Goal: Task Accomplishment & Management: Use online tool/utility

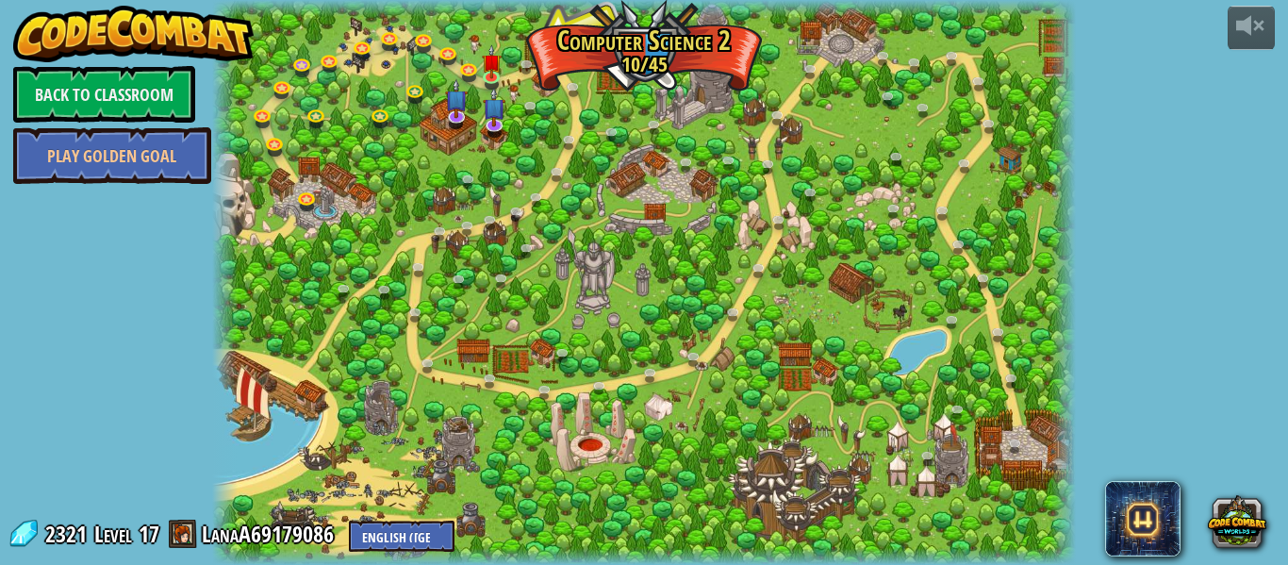
click at [1259, 403] on div "powered by Back to Classroom Play Golden Goal 8. Picnic Buster Protect the picn…" at bounding box center [644, 282] width 1288 height 565
click at [489, 72] on img at bounding box center [492, 61] width 20 height 34
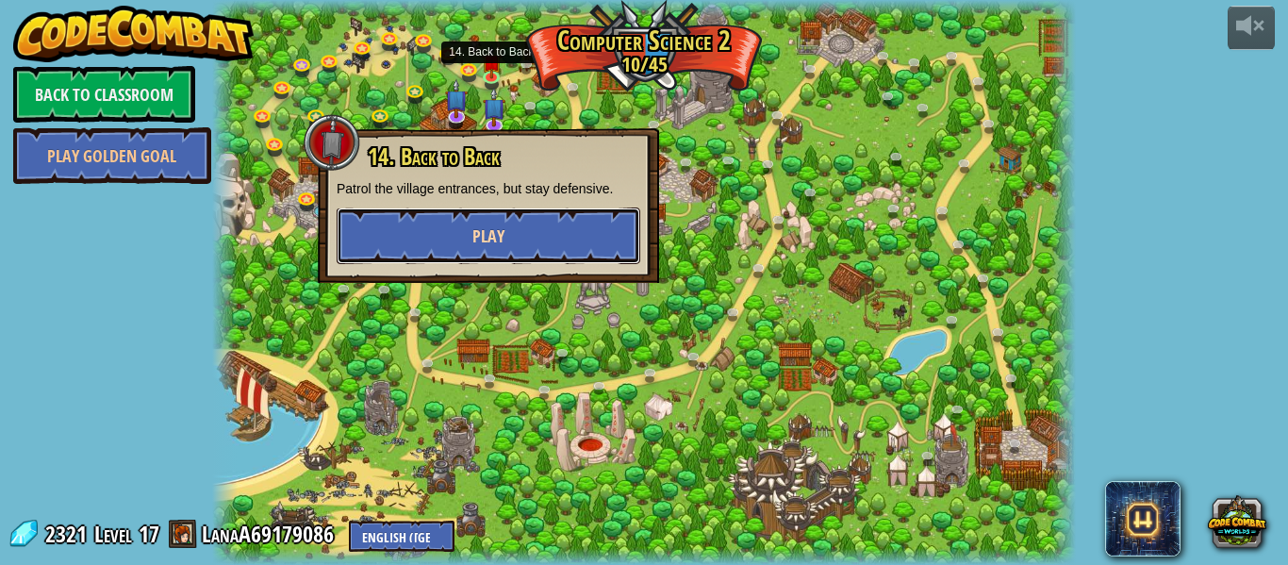
click at [387, 232] on button "Play" at bounding box center [489, 235] width 304 height 57
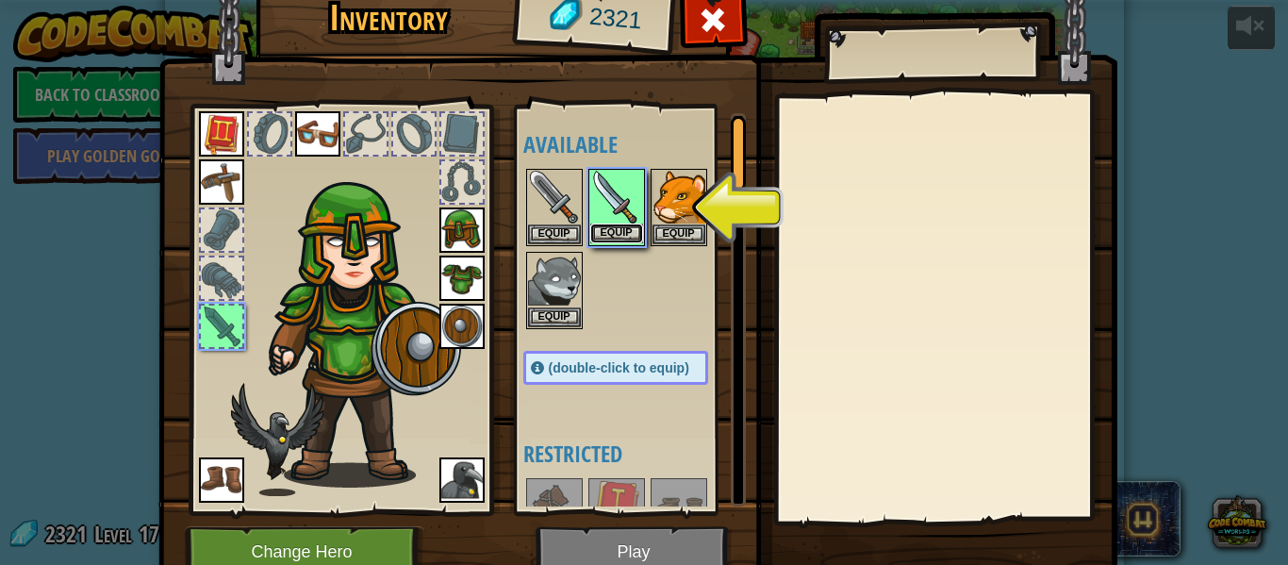
click at [615, 229] on button "Equip" at bounding box center [616, 234] width 53 height 20
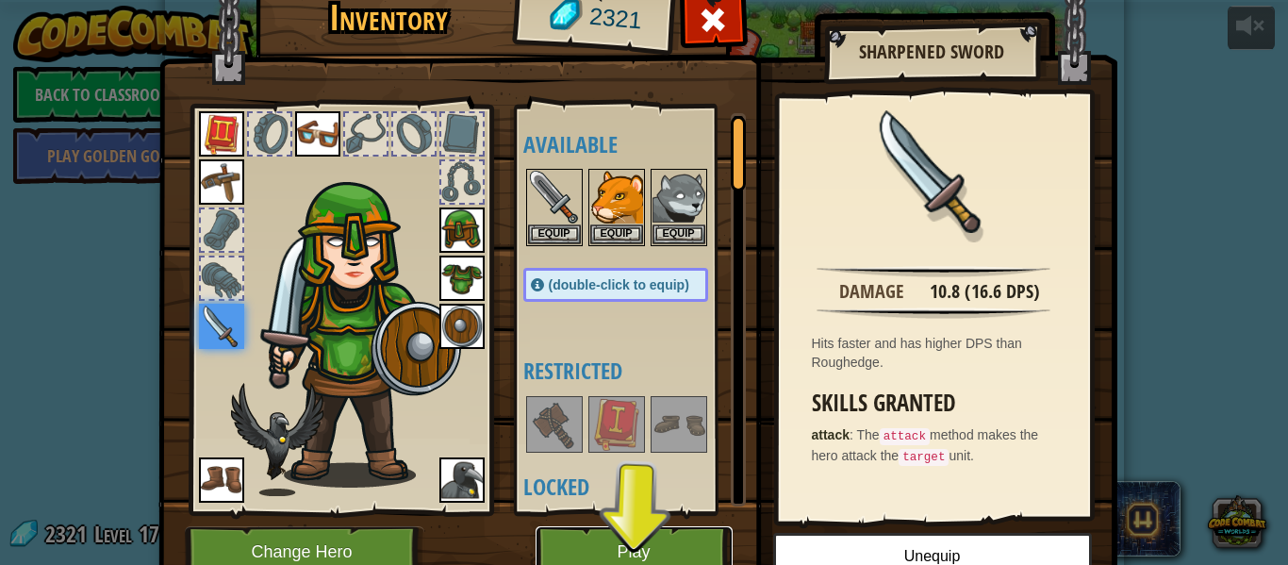
click at [582, 556] on button "Play" at bounding box center [634, 552] width 197 height 52
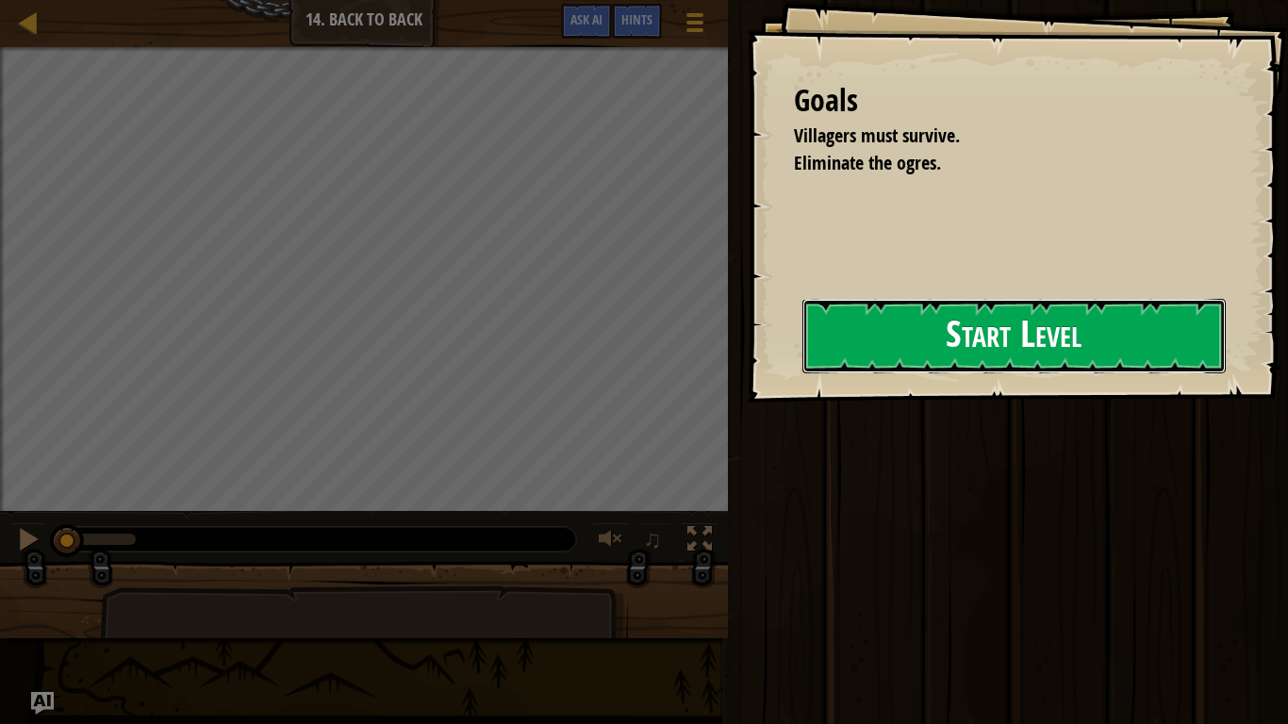
click at [1103, 332] on button "Start Level" at bounding box center [1014, 336] width 423 height 75
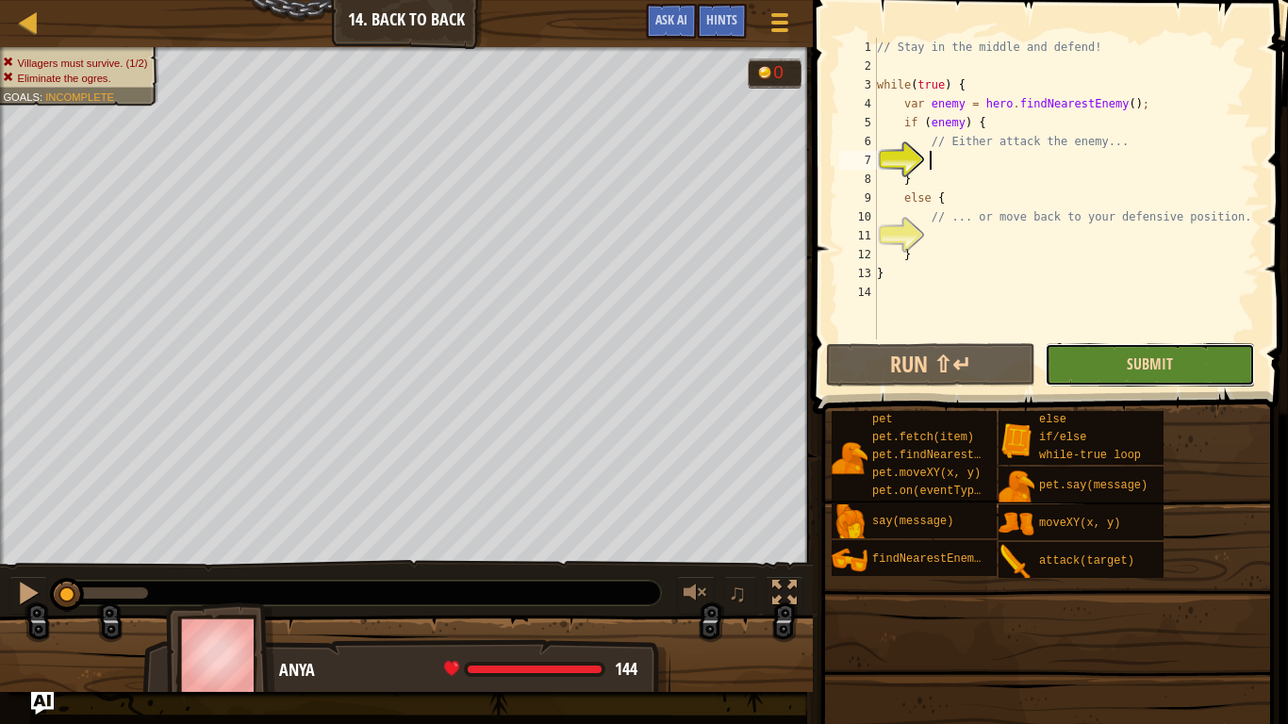
click at [1166, 363] on span "Submit" at bounding box center [1150, 364] width 46 height 21
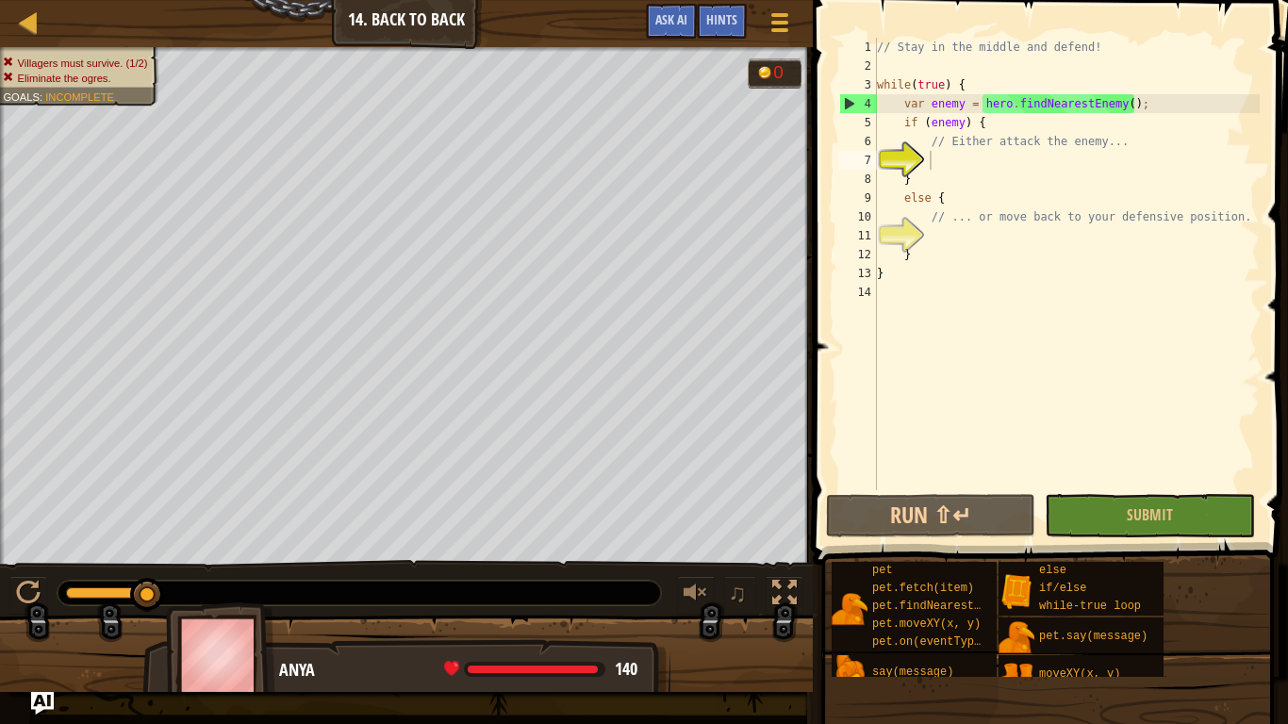
click at [949, 168] on div "// Stay in the middle and defend! while ( true ) { var enemy = hero . findNeare…" at bounding box center [1066, 283] width 387 height 490
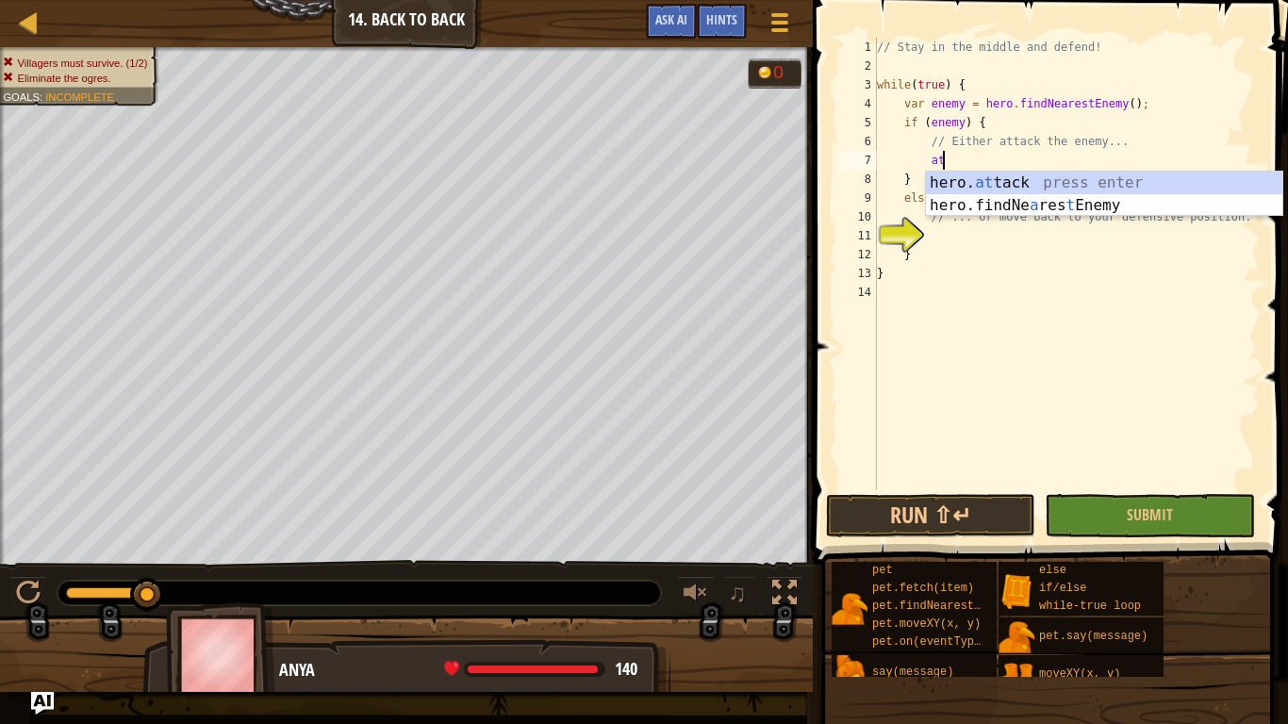
type textarea "a"
type textarea "e"
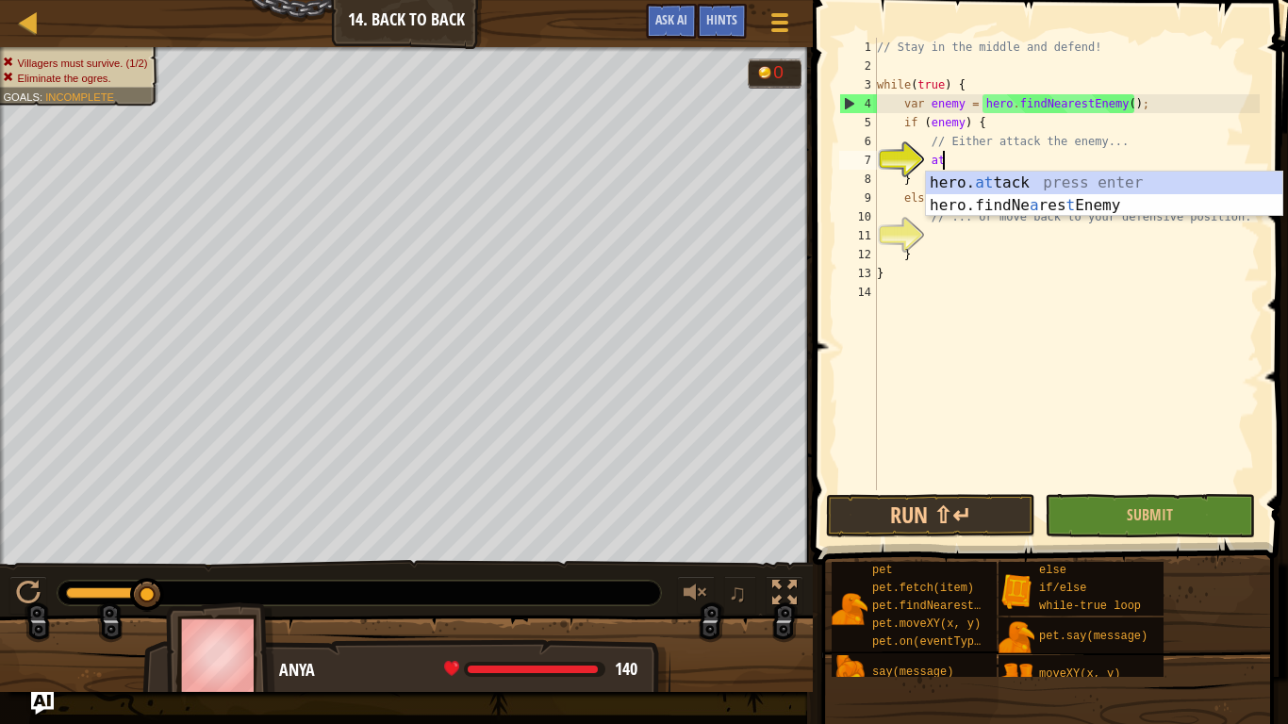
scroll to position [8, 9]
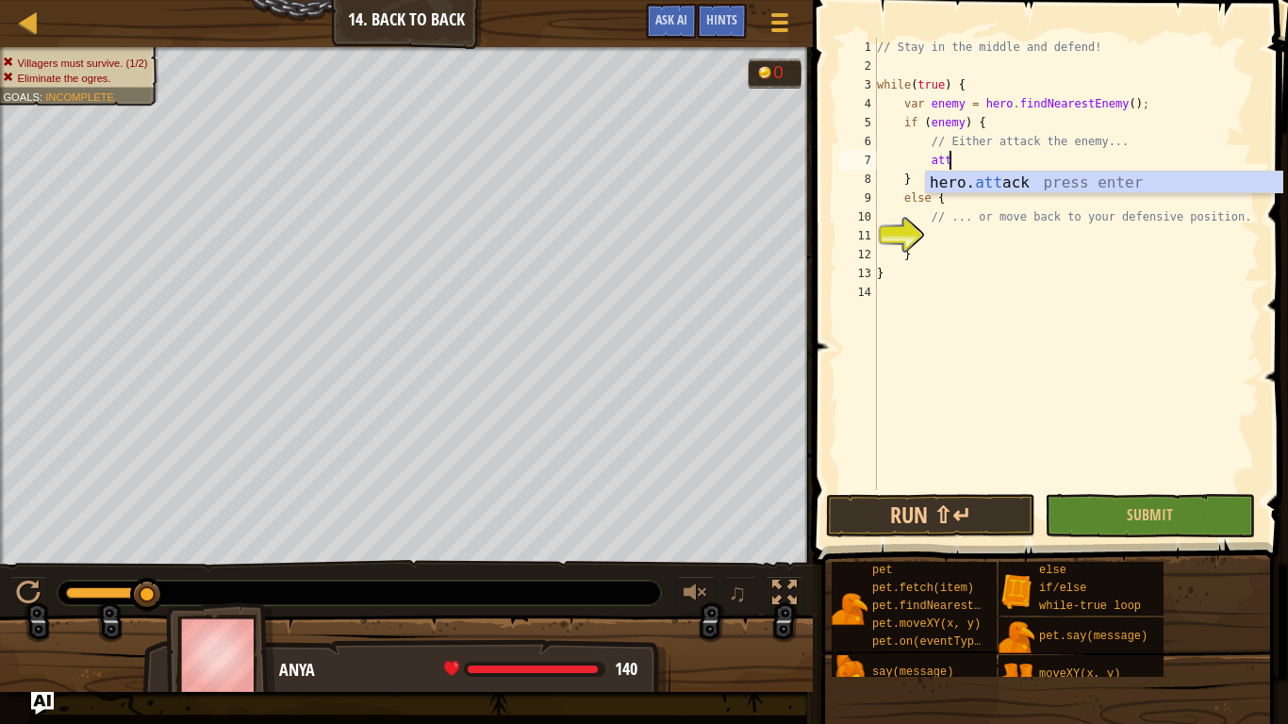
click at [1053, 158] on div "// Stay in the middle and defend! while ( true ) { var enemy = hero . findNeare…" at bounding box center [1066, 283] width 387 height 490
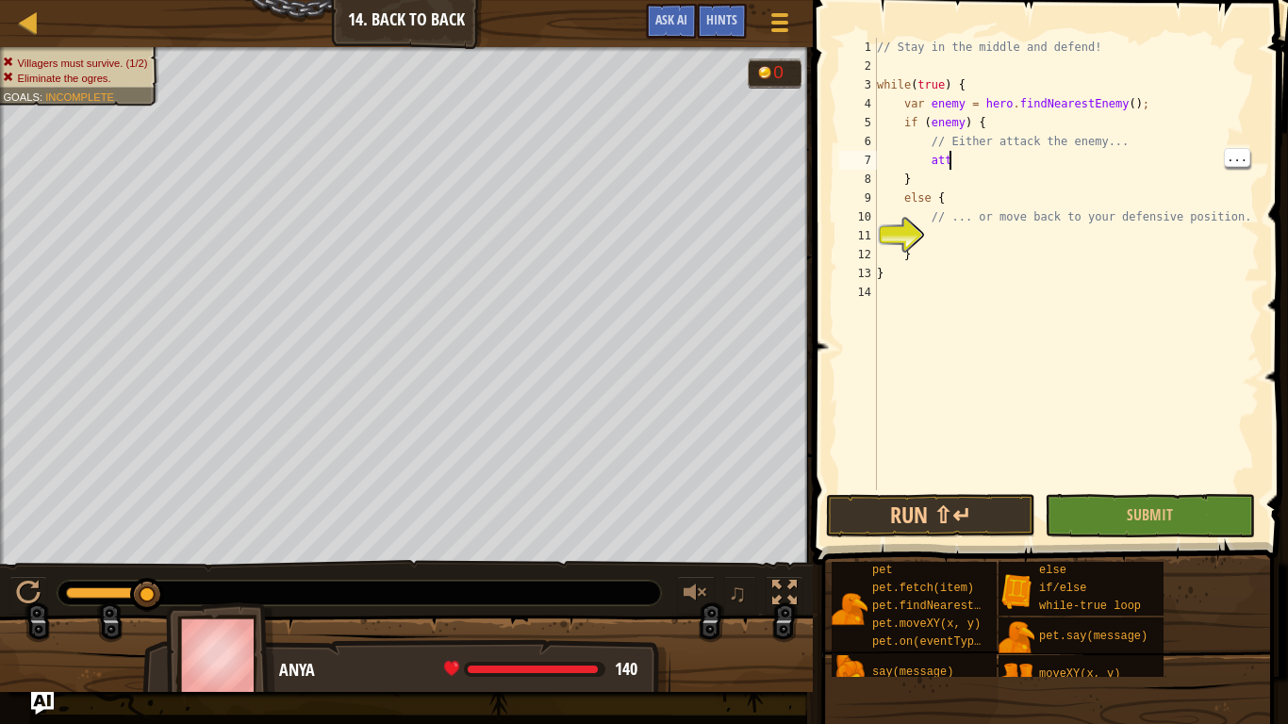
scroll to position [8, 10]
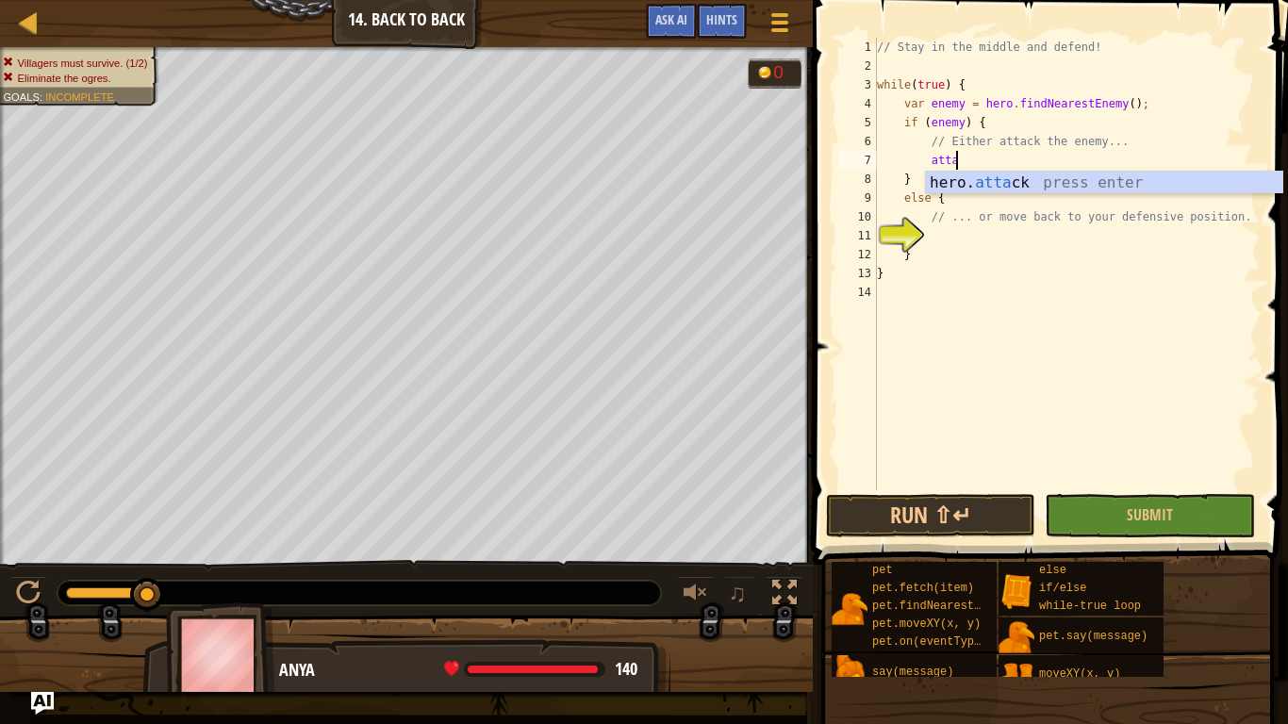
click at [1020, 181] on div "hero. [PERSON_NAME] press enter" at bounding box center [1104, 206] width 357 height 68
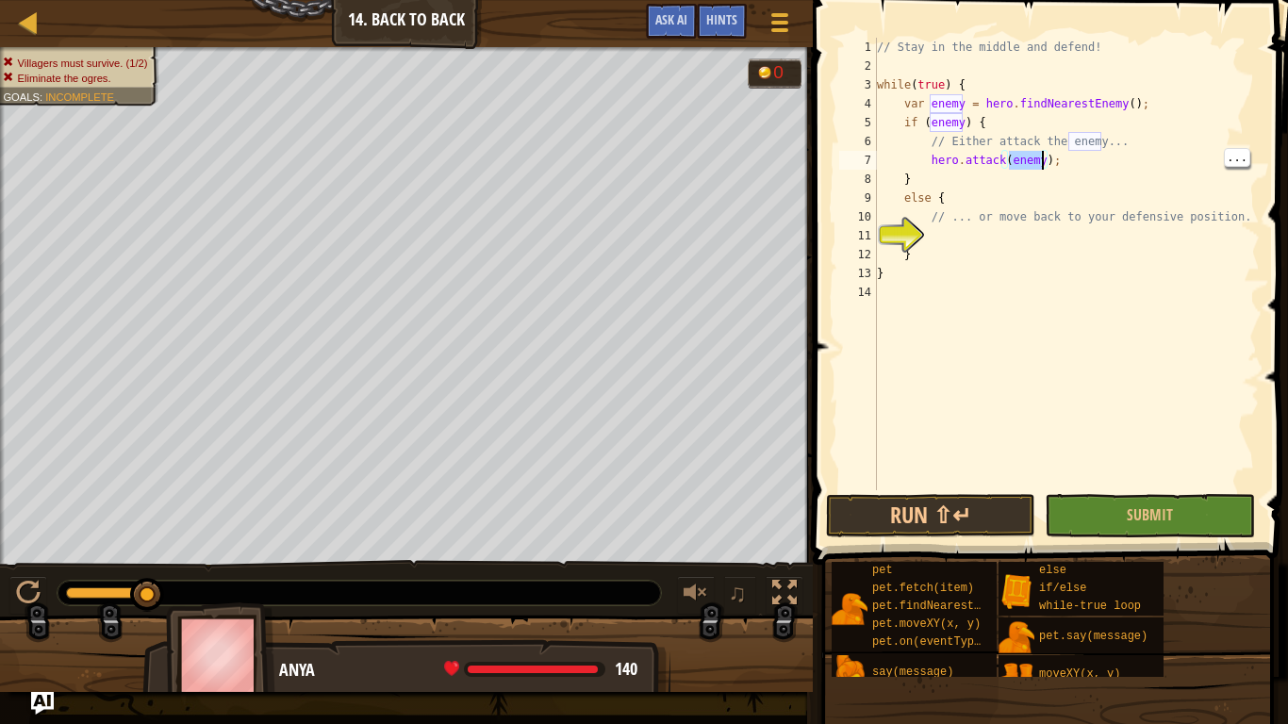
click at [1027, 161] on div "// Stay in the middle and defend! while ( true ) { var enemy = hero . findNeare…" at bounding box center [1066, 283] width 387 height 490
type textarea "hero.attack(enemy);"
click at [971, 505] on button "Run ⇧↵" at bounding box center [931, 515] width 210 height 43
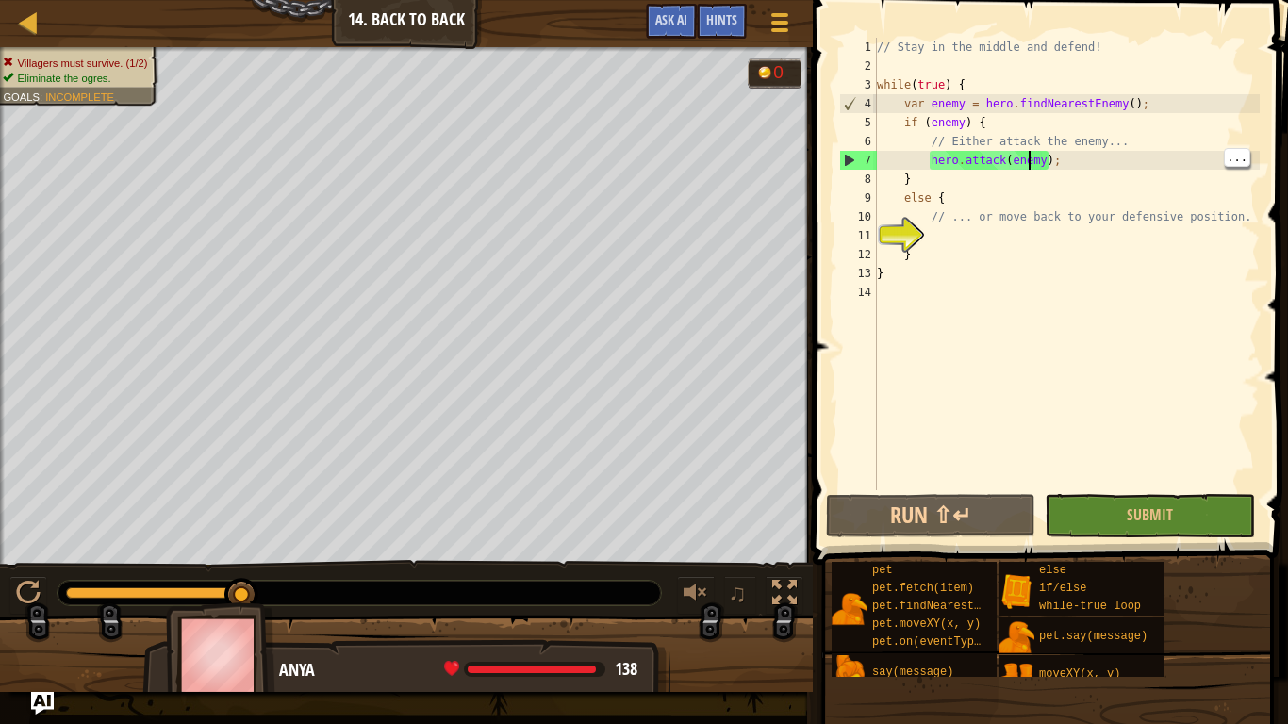
click at [956, 243] on div "// Stay in the middle and defend! while ( true ) { var enemy = hero . findNeare…" at bounding box center [1066, 283] width 387 height 490
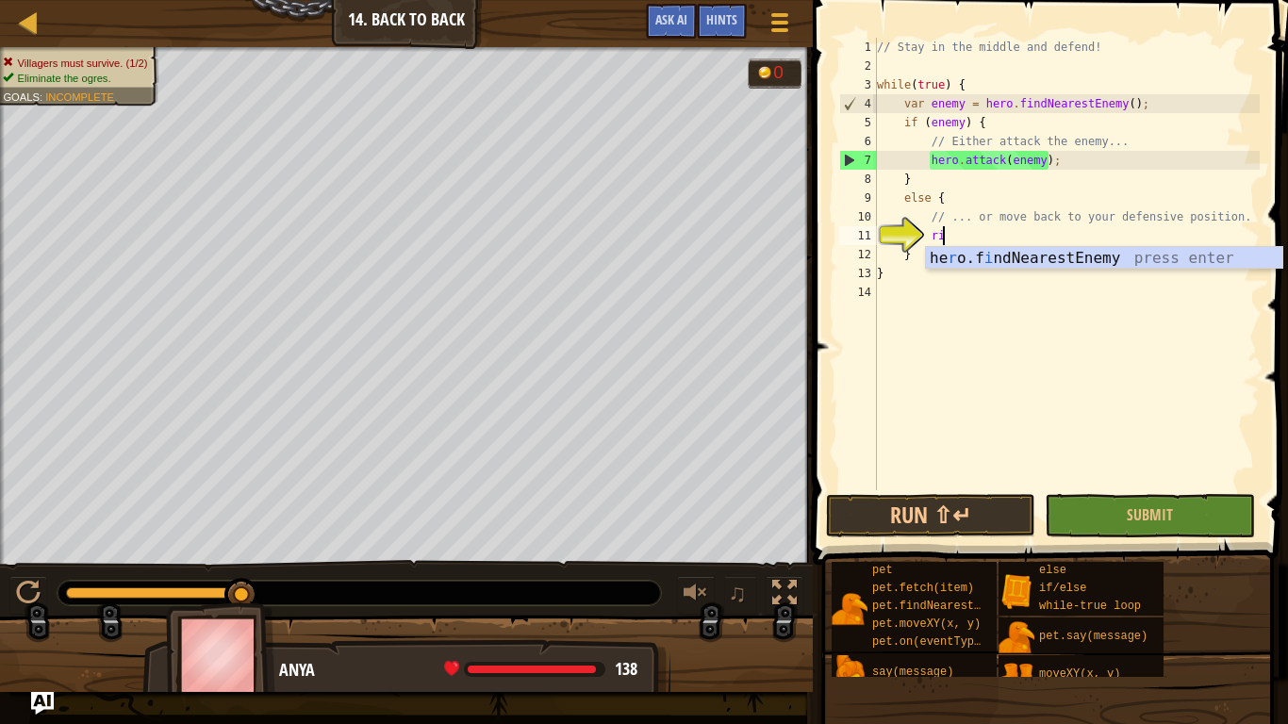
scroll to position [8, 8]
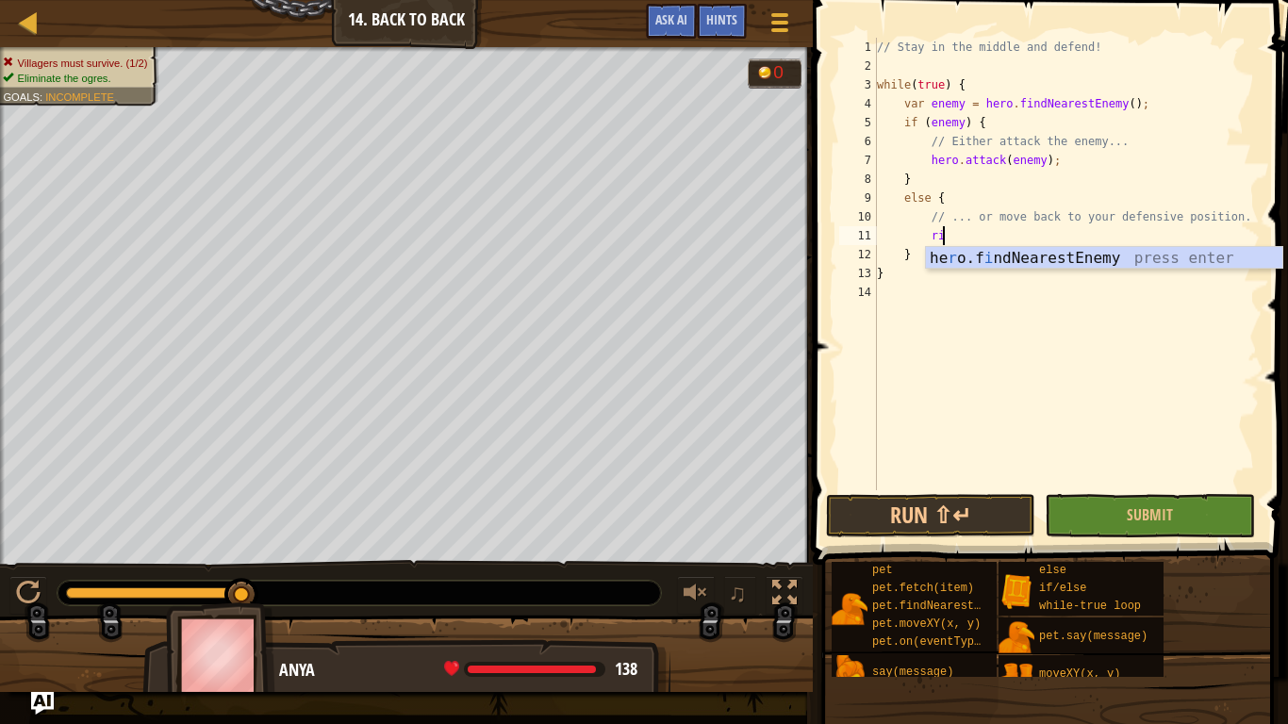
type textarea "r"
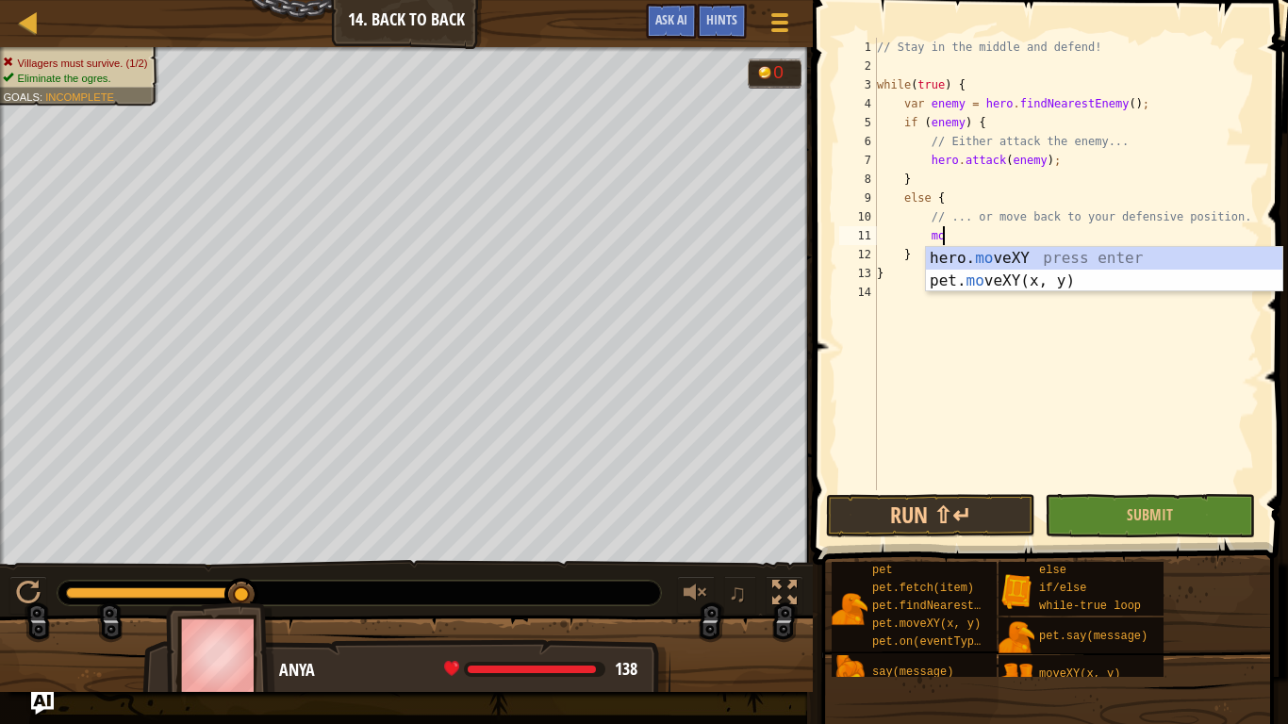
click at [1035, 263] on div "hero. mo veXY press enter pet. mo veXY(x, y) press enter" at bounding box center [1104, 292] width 357 height 91
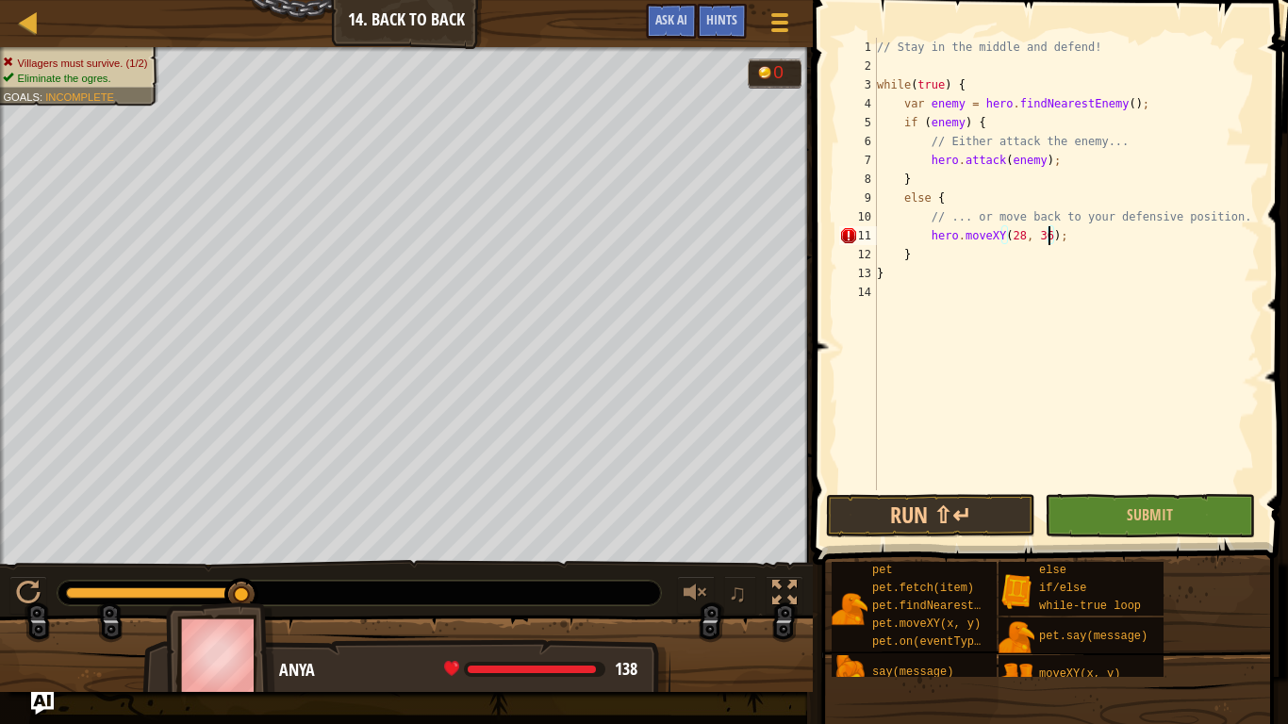
scroll to position [8, 25]
click at [886, 526] on button "Run ⇧↵" at bounding box center [931, 515] width 210 height 43
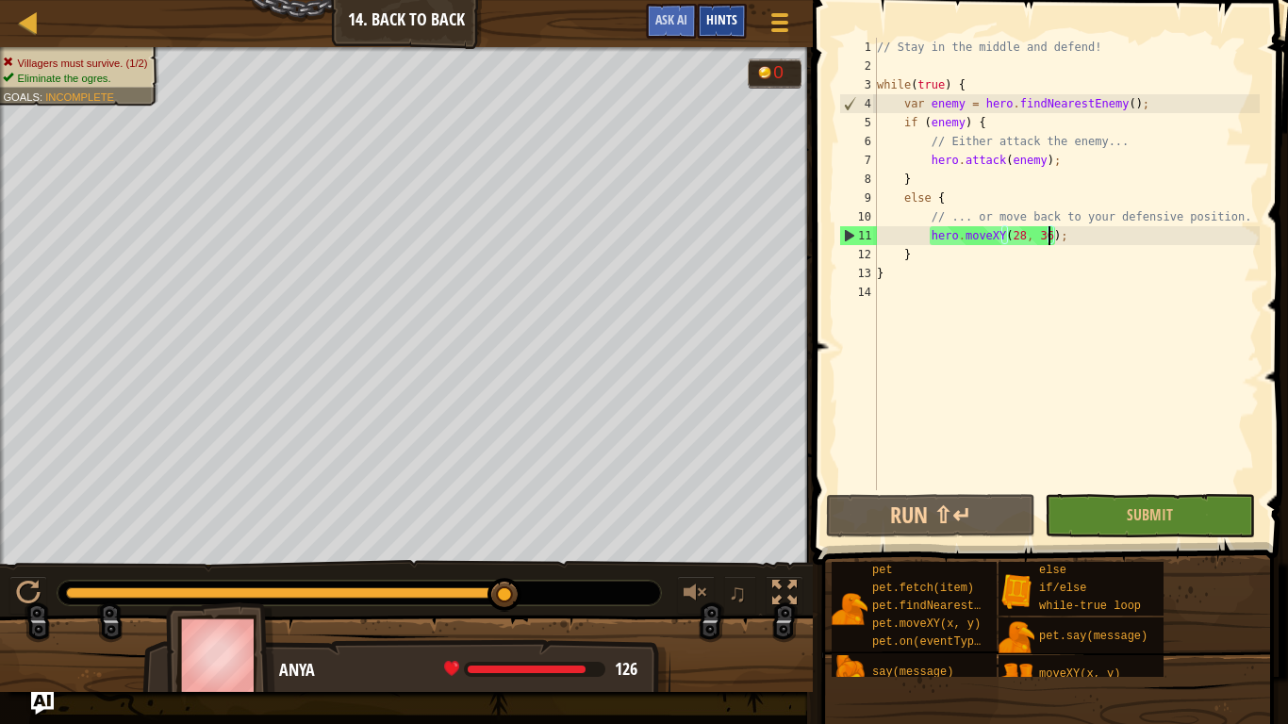
click at [720, 26] on span "Hints" at bounding box center [721, 19] width 31 height 18
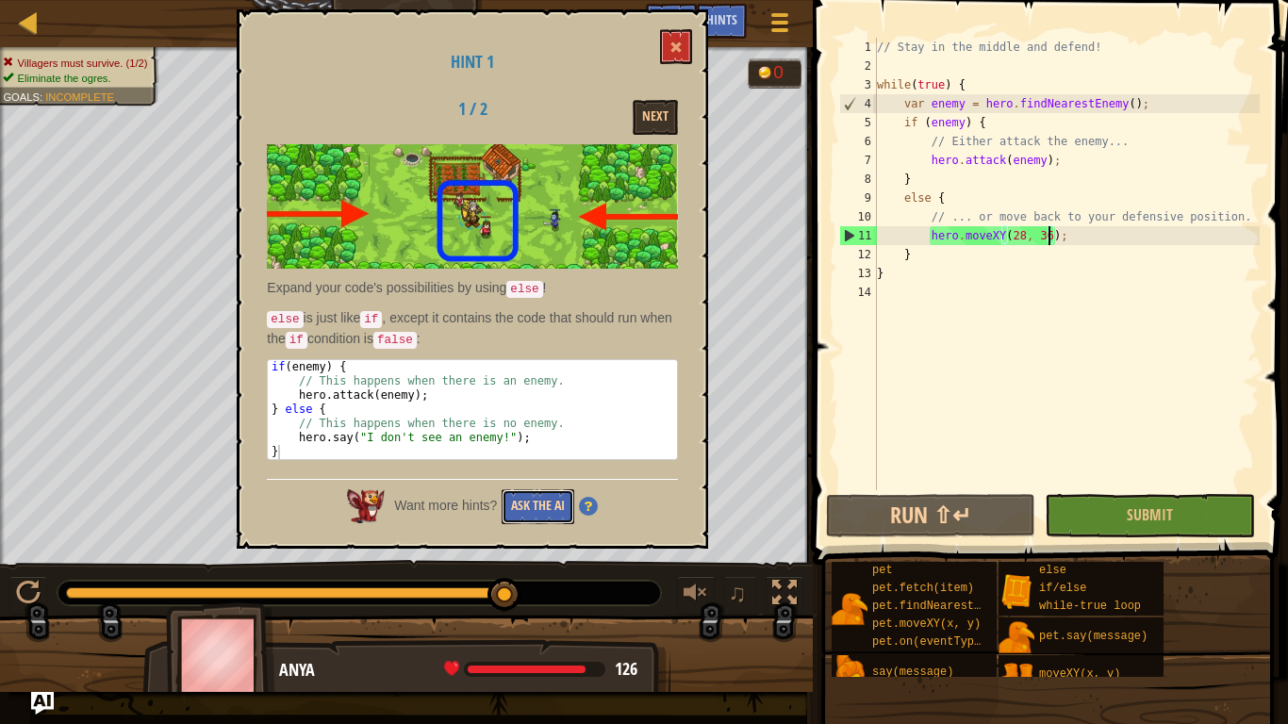
click at [527, 509] on button "Ask the AI" at bounding box center [538, 506] width 73 height 35
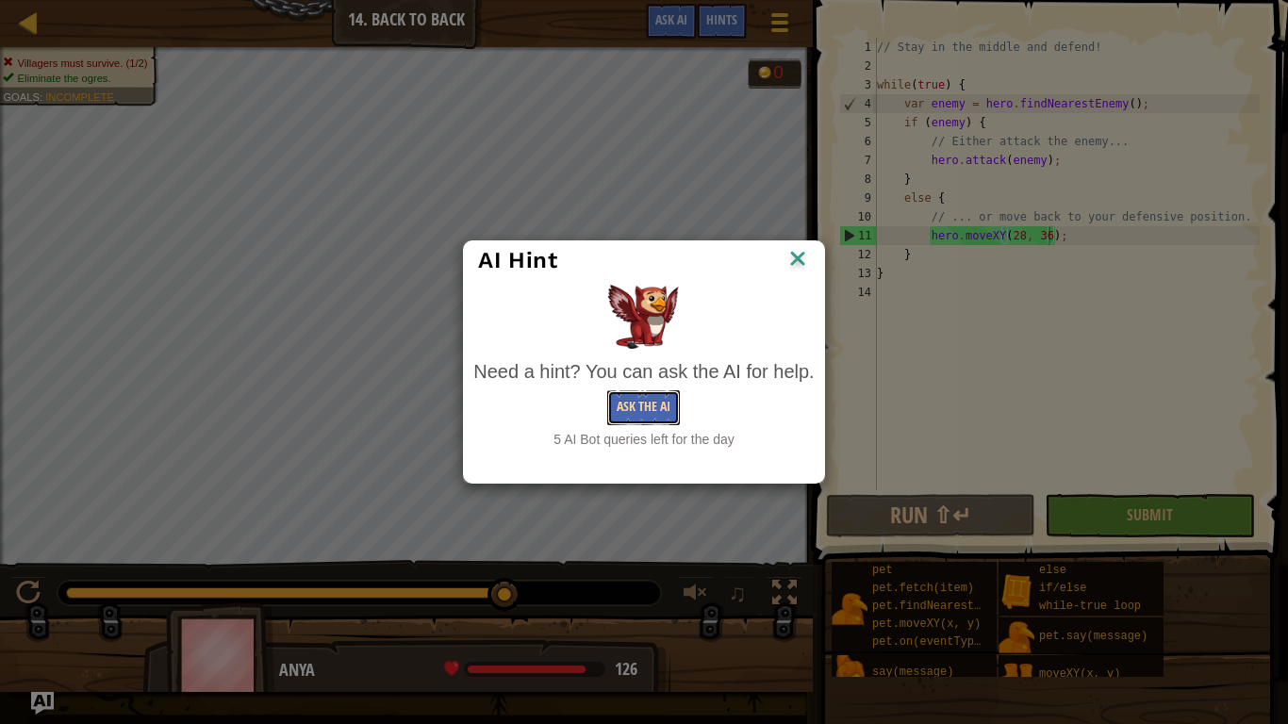
click at [659, 409] on button "Ask the AI" at bounding box center [643, 407] width 73 height 35
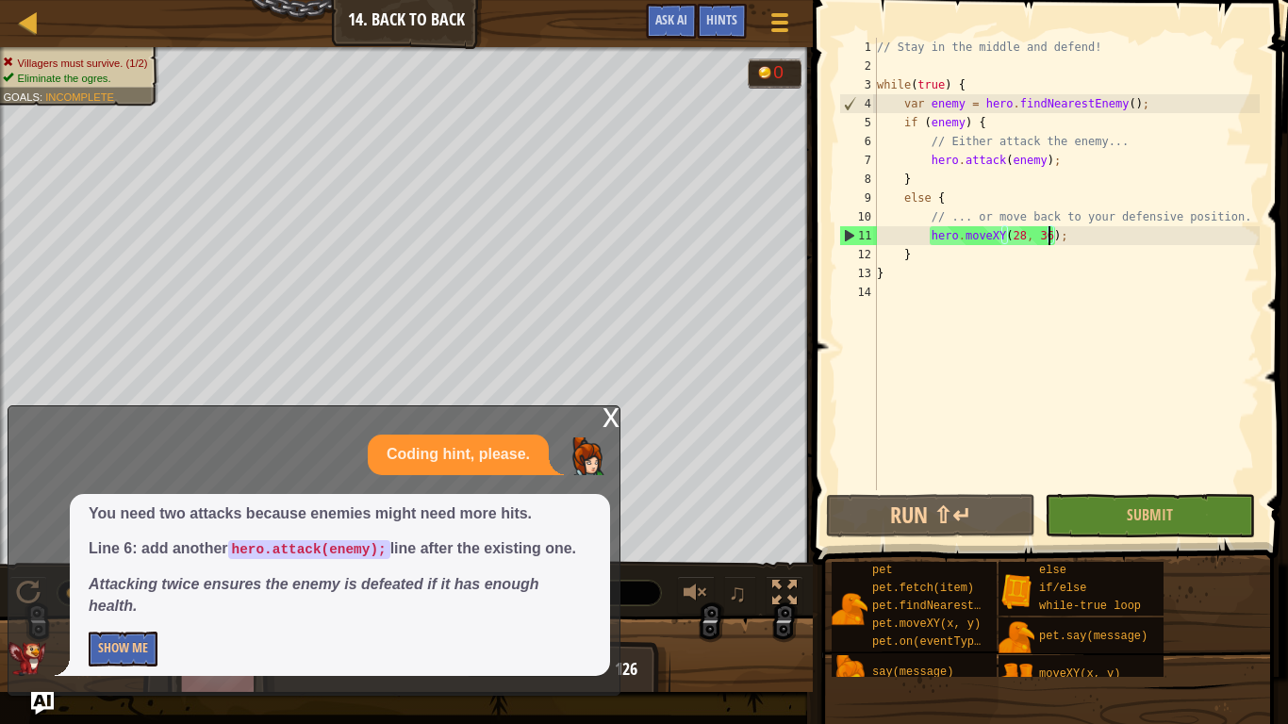
click at [1070, 167] on div "// Stay in the middle and defend! while ( true ) { var enemy = hero . findNeare…" at bounding box center [1066, 283] width 387 height 490
type textarea "hero.attack(enemy);"
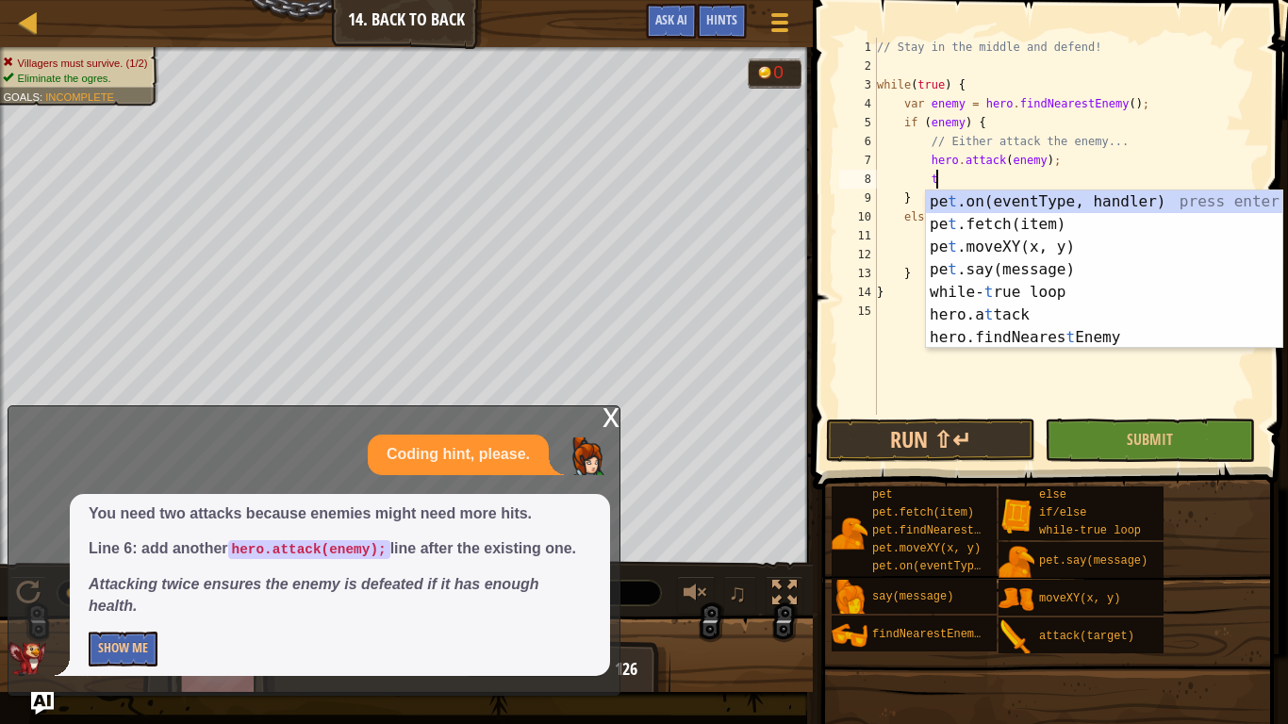
scroll to position [8, 8]
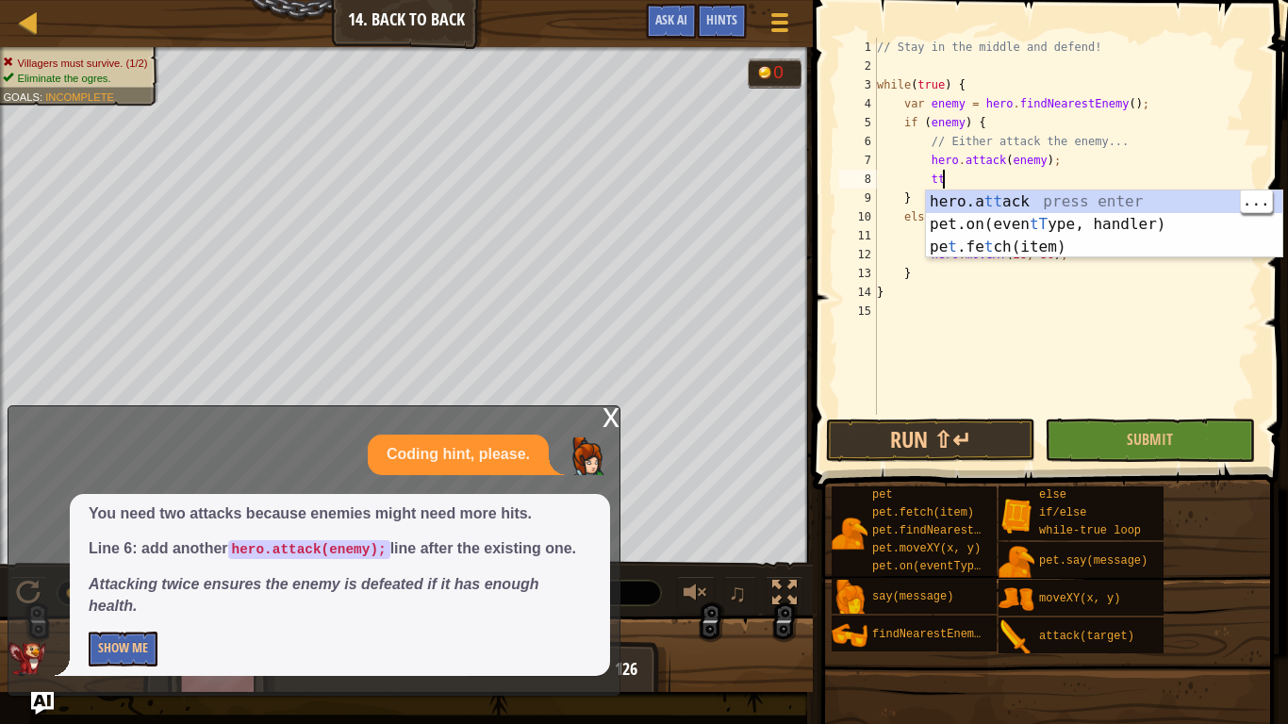
click at [1079, 205] on div "hero.a tt ack press enter pet.on(even tT ype, handler) press enter pe t .fe t c…" at bounding box center [1104, 247] width 357 height 113
type textarea "hero.attack(enemy);"
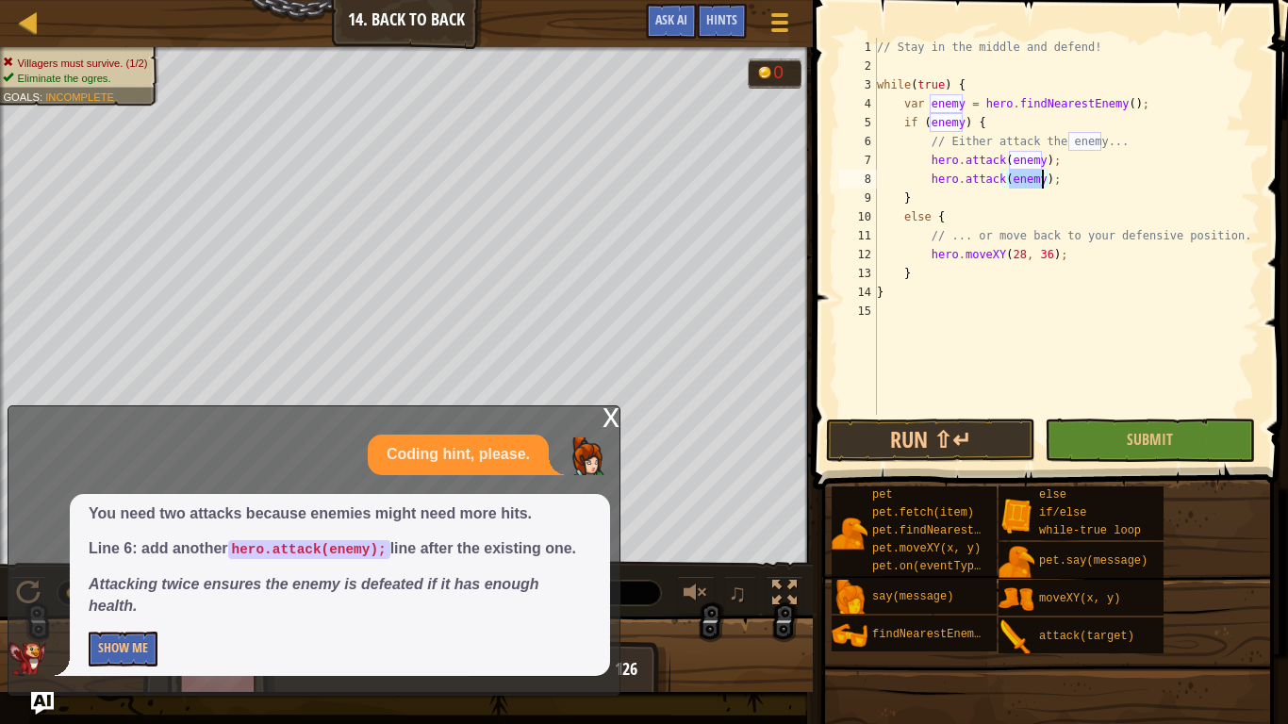
click at [1024, 185] on div "// Stay in the middle and defend! while ( true ) { var enemy = hero . findNeare…" at bounding box center [1066, 245] width 387 height 415
click at [1169, 443] on span "Submit" at bounding box center [1150, 439] width 46 height 21
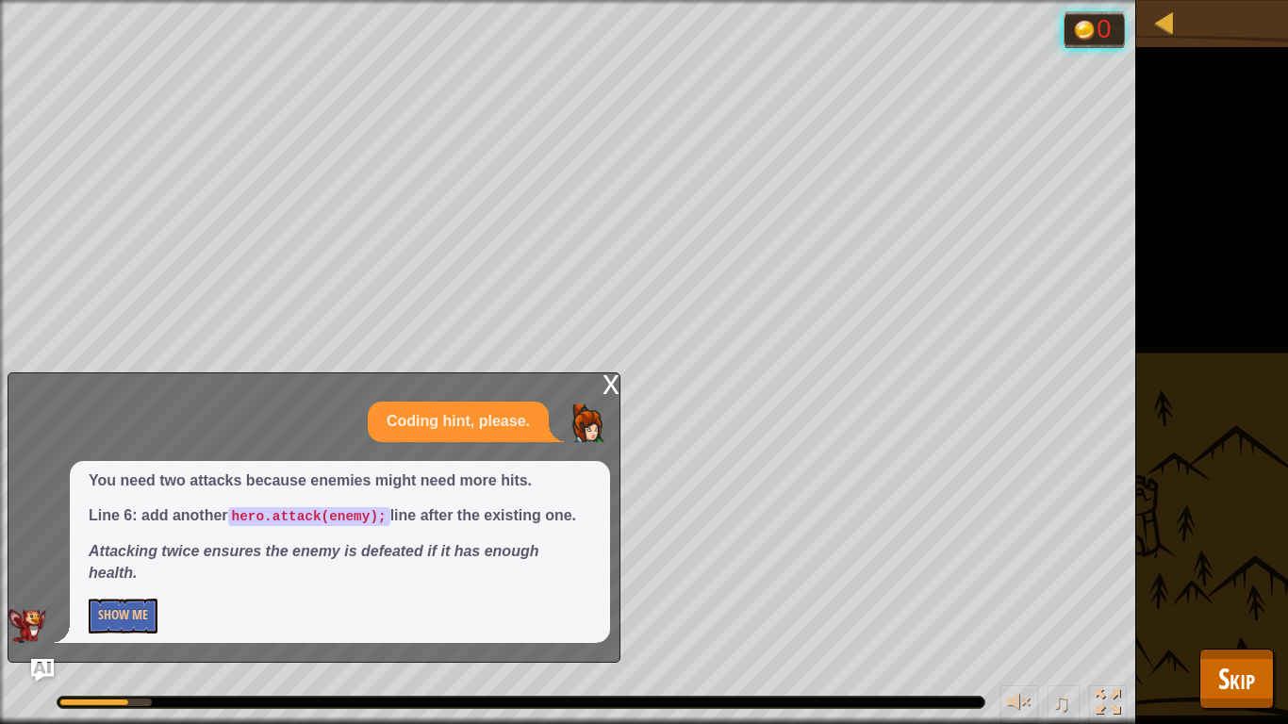
click at [612, 392] on div "x" at bounding box center [611, 382] width 17 height 19
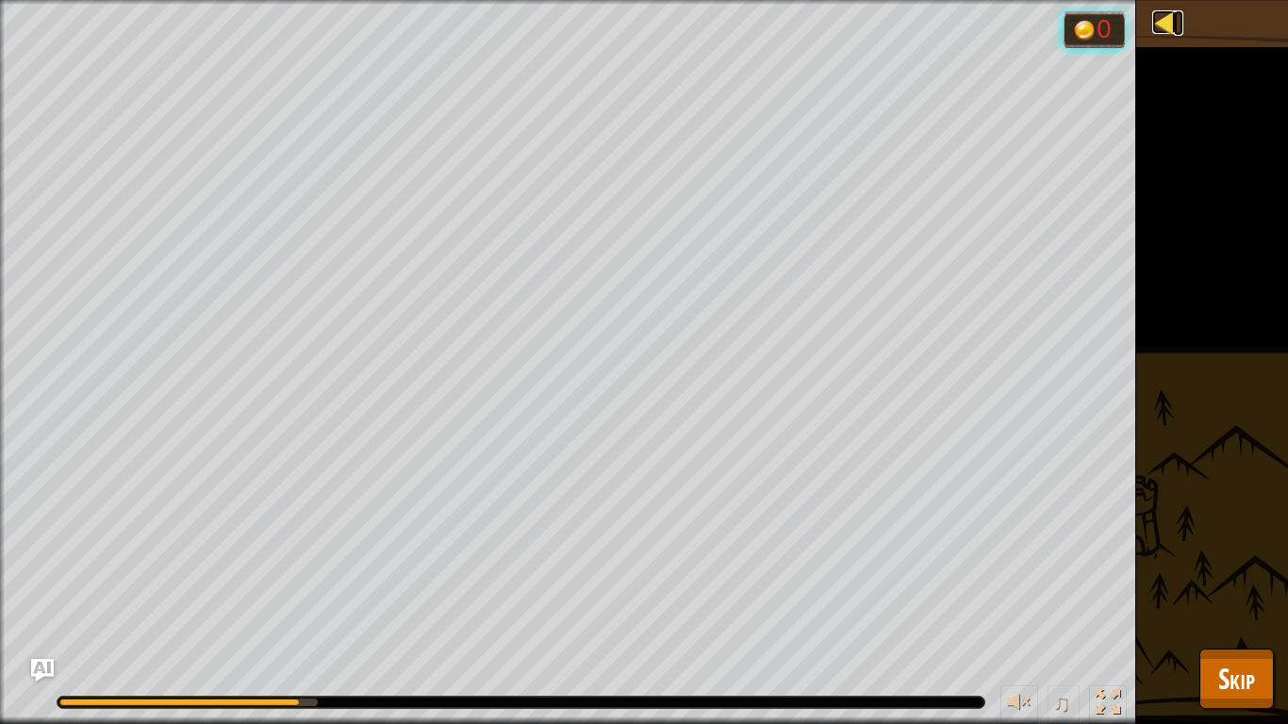
click at [1161, 30] on div at bounding box center [1165, 22] width 24 height 24
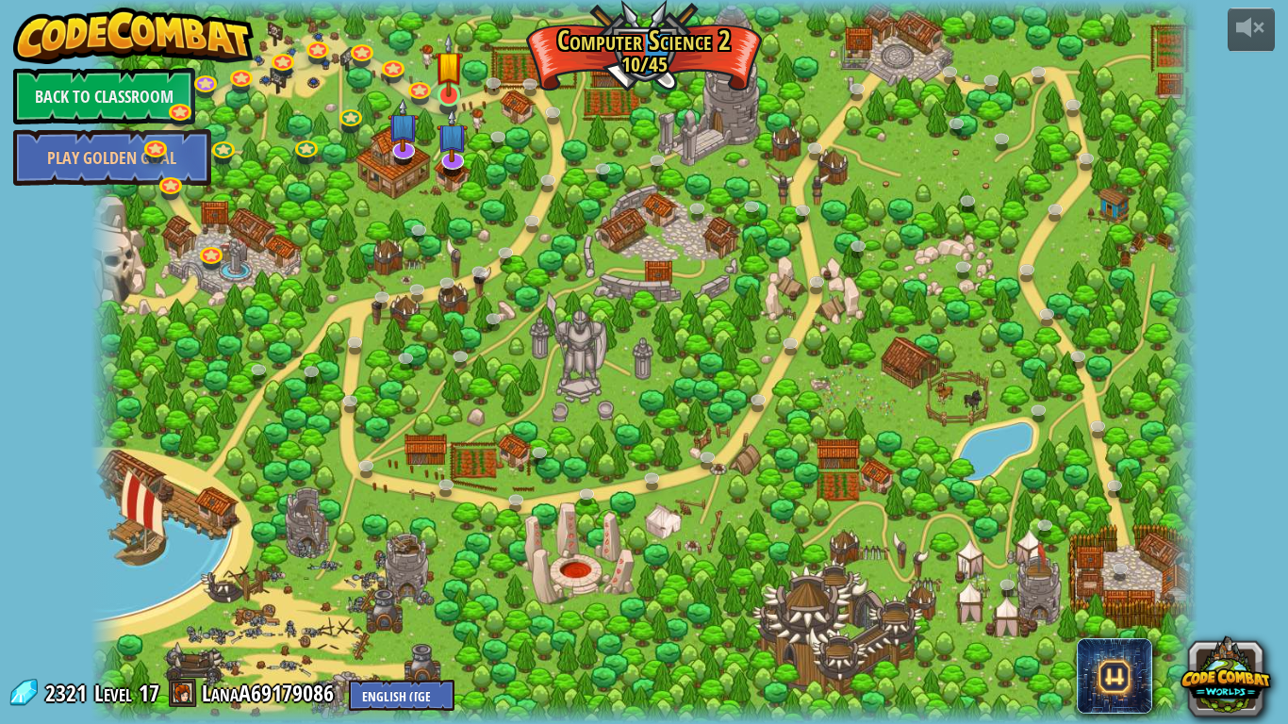
click at [453, 95] on img at bounding box center [449, 65] width 28 height 64
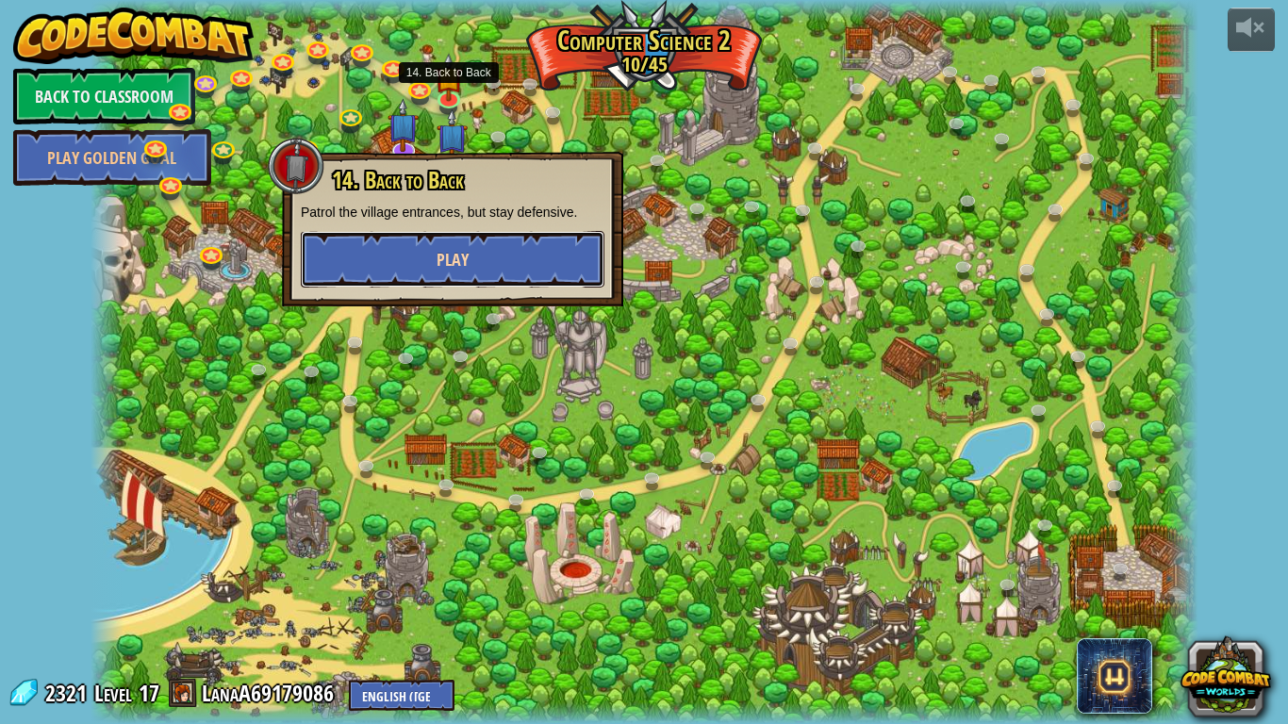
click at [369, 259] on button "Play" at bounding box center [453, 259] width 304 height 57
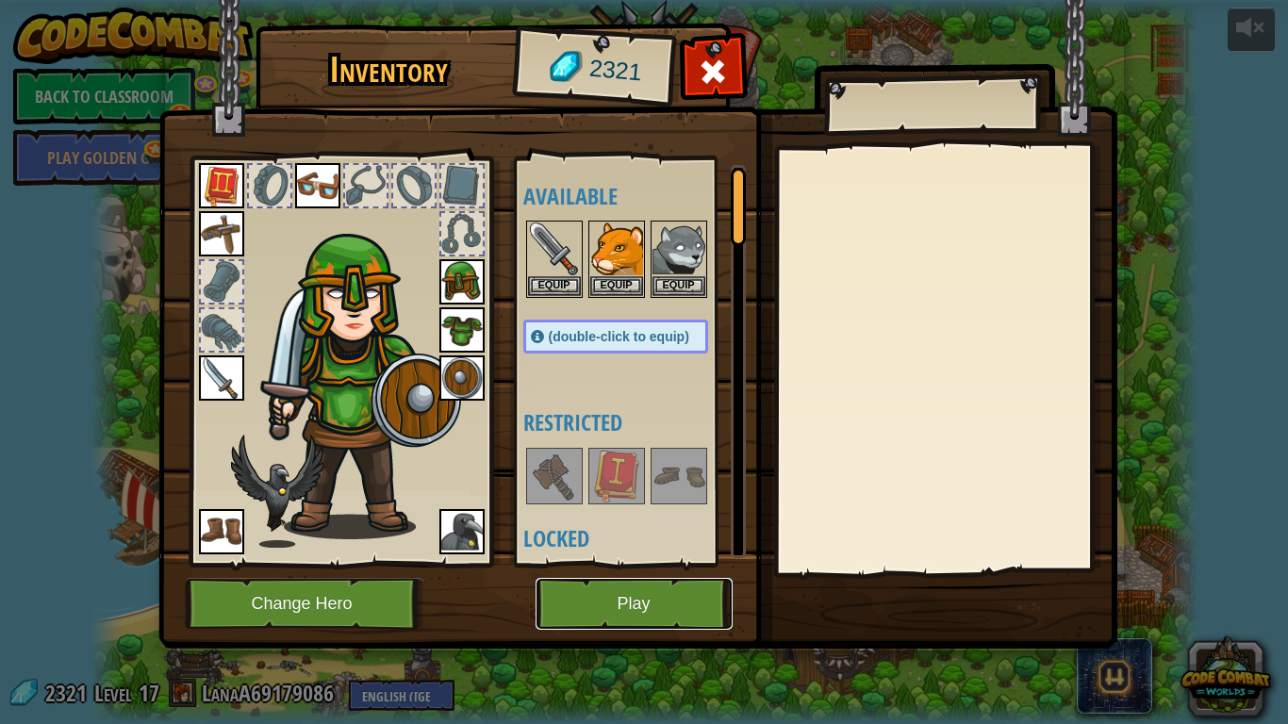
click at [589, 564] on button "Play" at bounding box center [634, 604] width 197 height 52
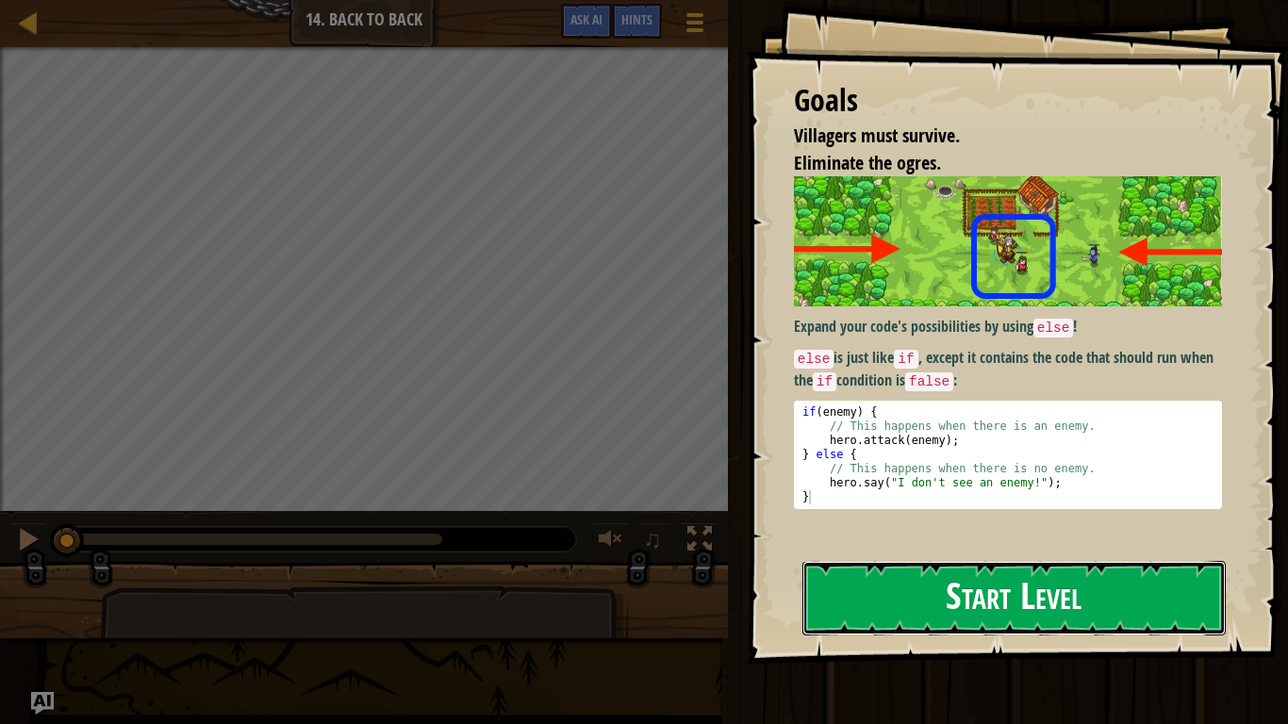
click at [1119, 561] on button "Start Level" at bounding box center [1014, 598] width 423 height 75
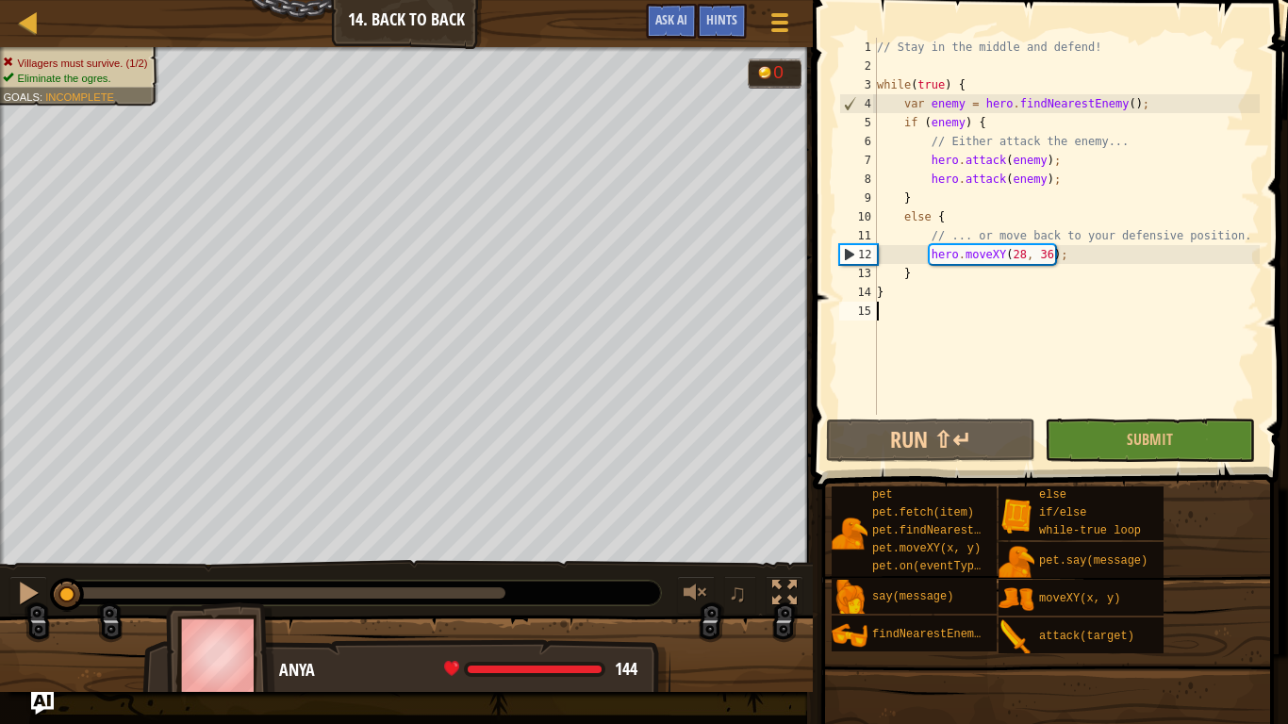
click at [983, 391] on div "// Stay in the middle and defend! while ( true ) { var enemy = hero . findNeare…" at bounding box center [1066, 245] width 387 height 415
click at [981, 448] on button "Run ⇧↵" at bounding box center [931, 440] width 210 height 43
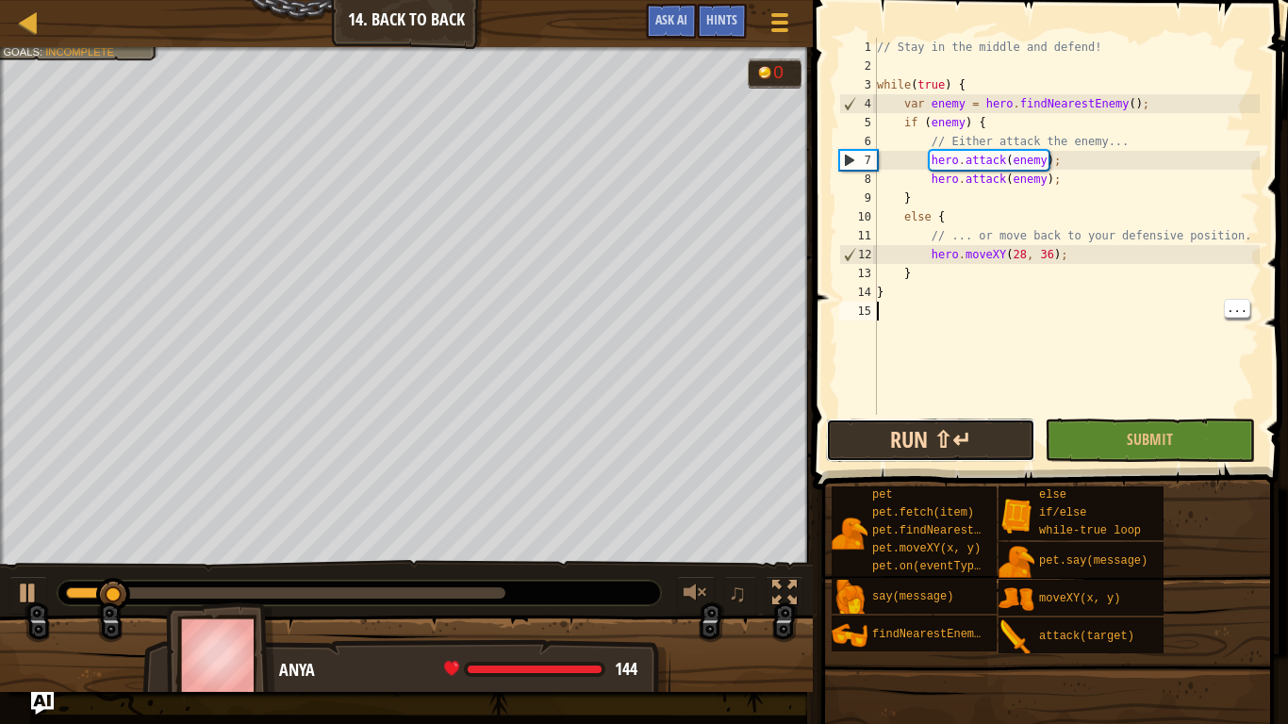
click at [963, 457] on button "Run ⇧↵" at bounding box center [931, 440] width 210 height 43
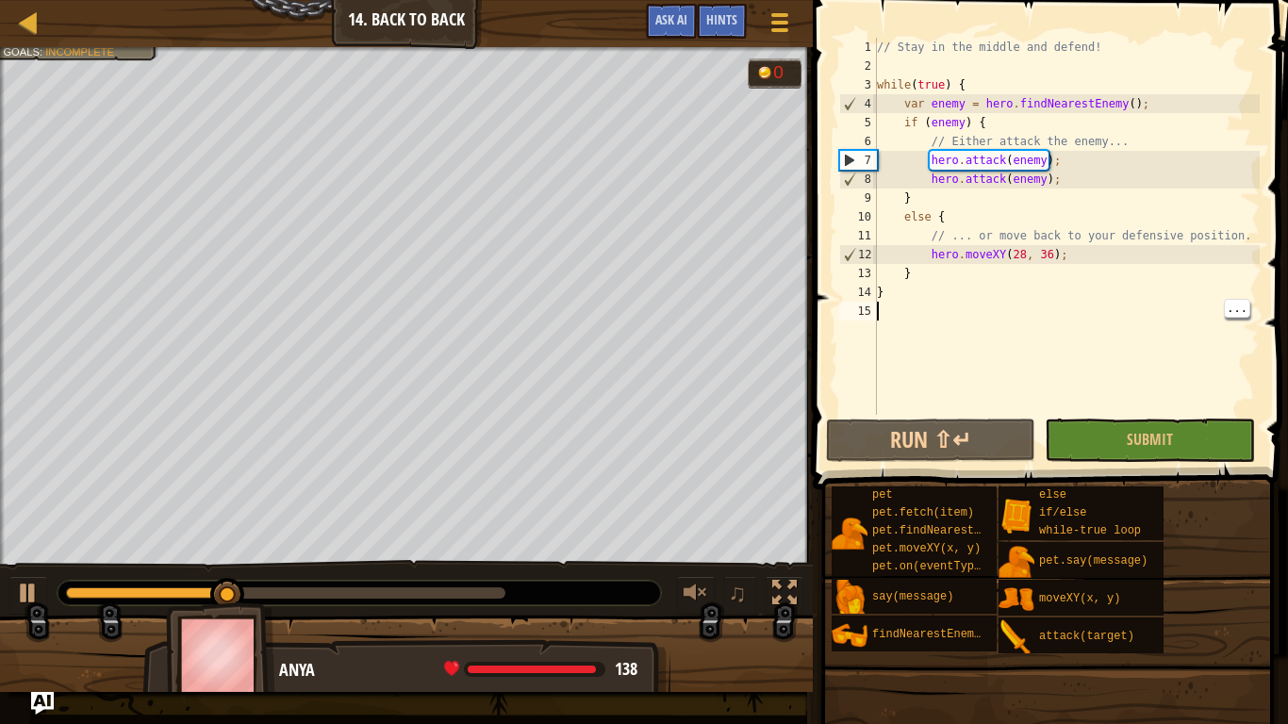
click at [1182, 415] on span at bounding box center [1052, 217] width 490 height 545
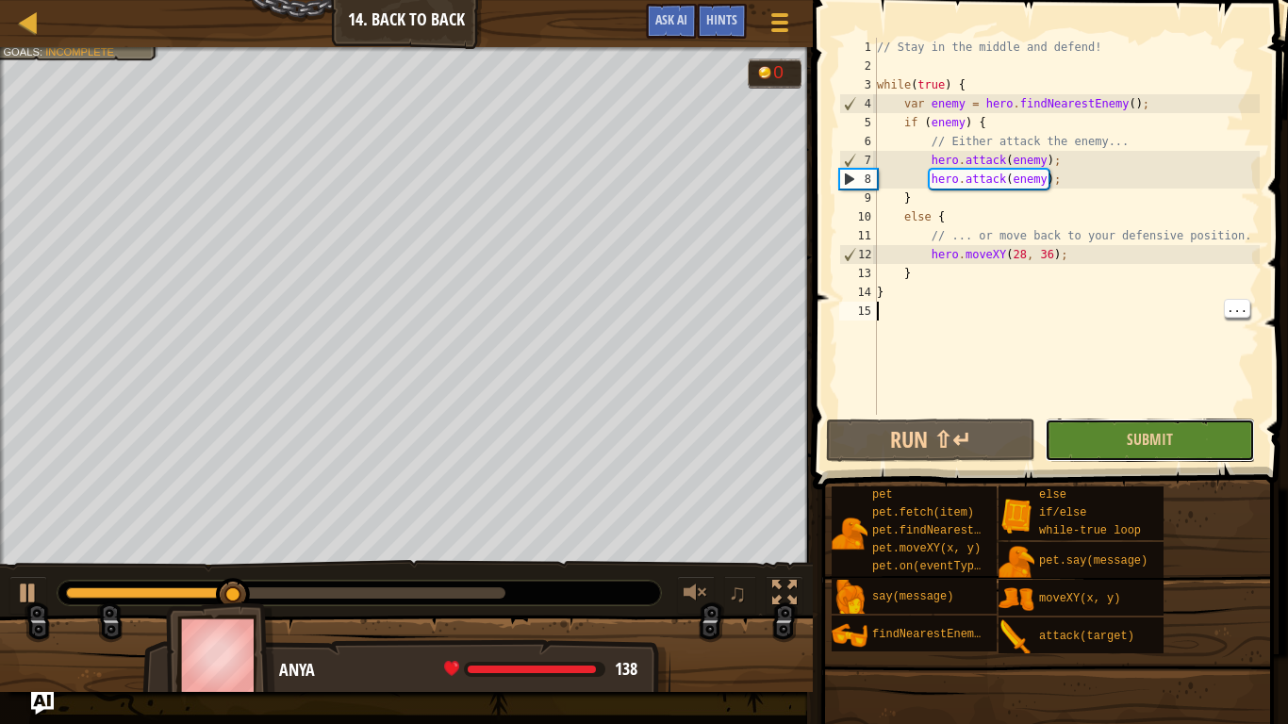
click at [1189, 439] on button "Submit" at bounding box center [1150, 440] width 210 height 43
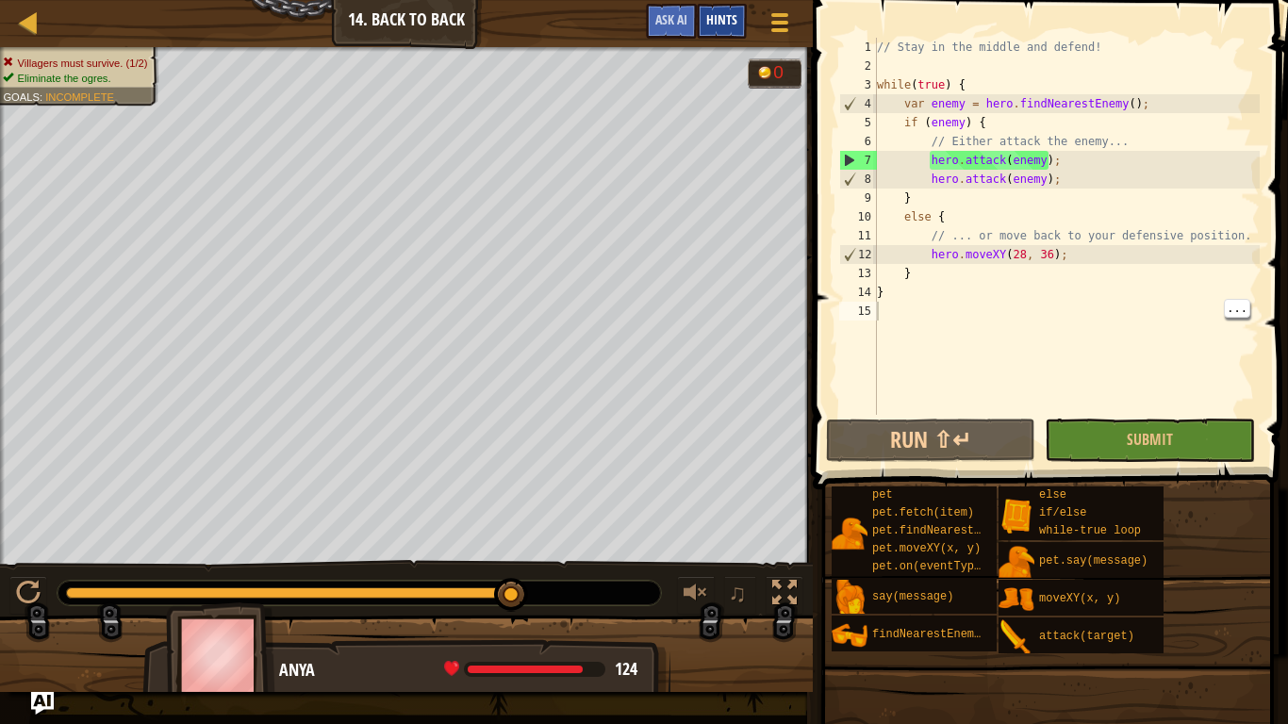
click at [734, 25] on span "Hints" at bounding box center [721, 19] width 31 height 18
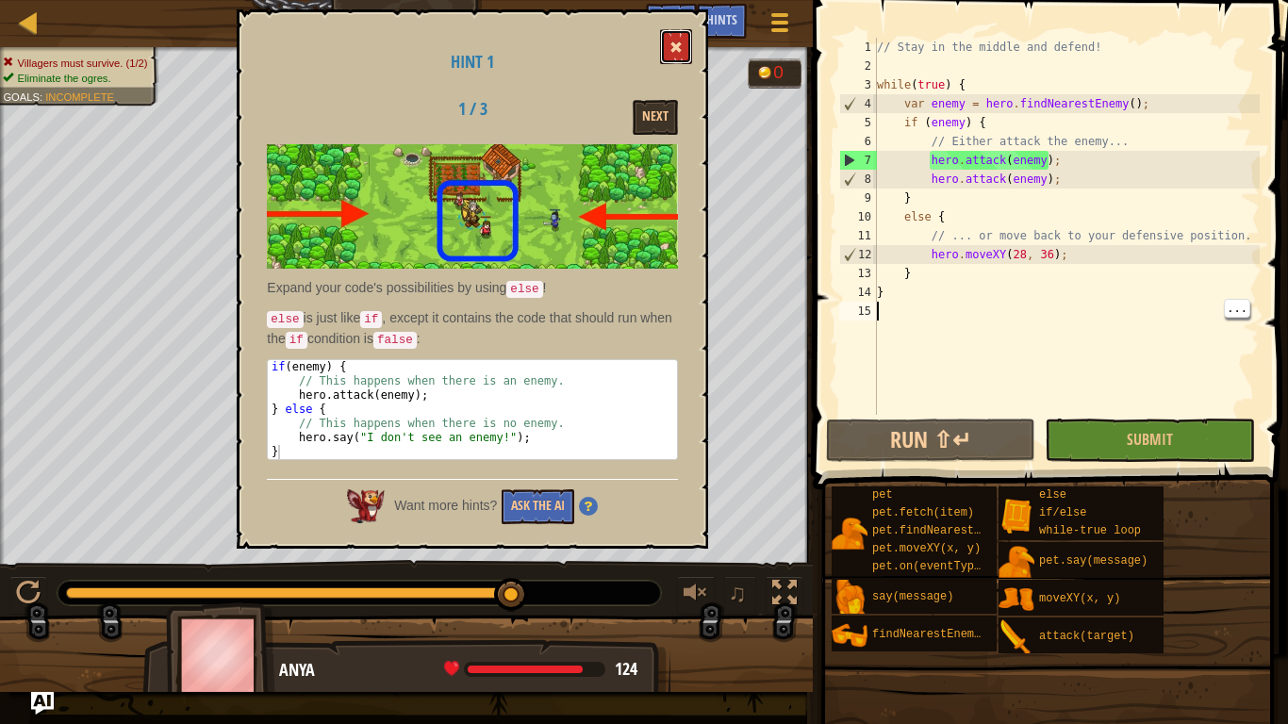
click at [680, 50] on span at bounding box center [676, 47] width 13 height 13
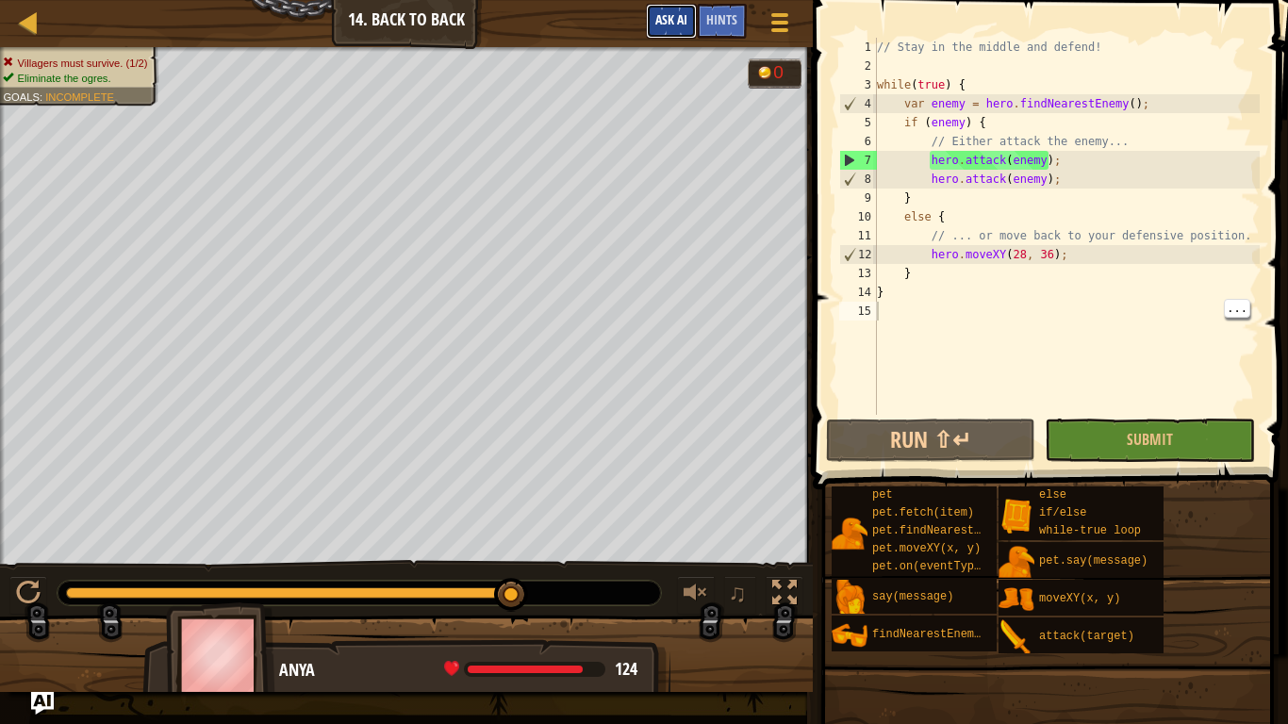
click at [673, 30] on button "Ask AI" at bounding box center [671, 21] width 51 height 35
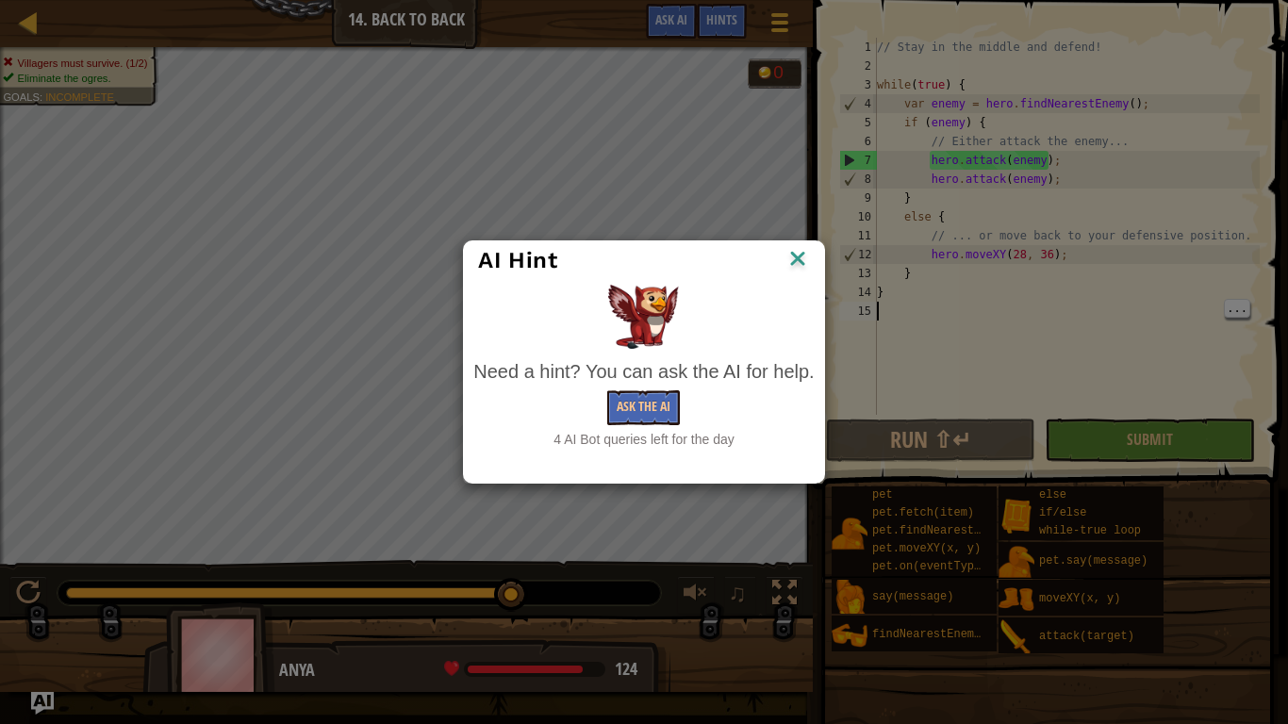
click at [801, 268] on img at bounding box center [798, 260] width 25 height 28
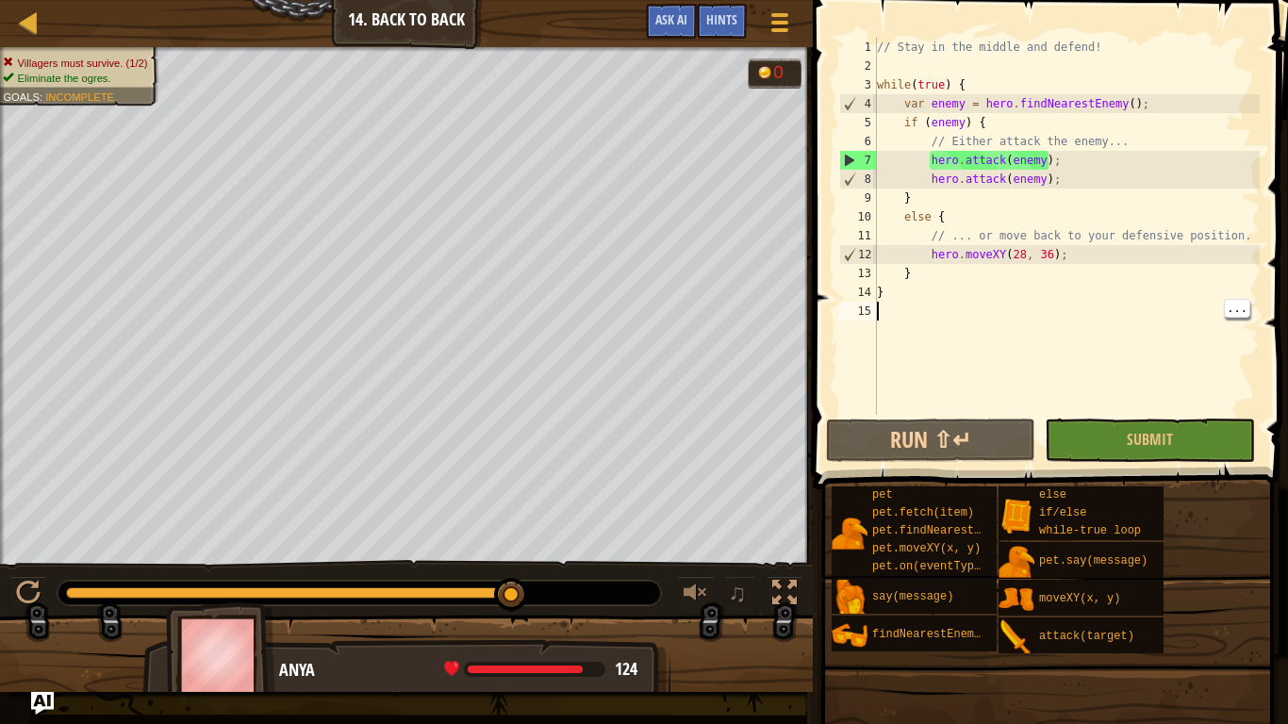
click at [1076, 262] on div "// Stay in the middle and defend! while ( true ) { var enemy = hero . findNeare…" at bounding box center [1066, 245] width 387 height 415
click at [1004, 282] on div "// Stay in the middle and defend! while ( true ) { var enemy = hero . findNeare…" at bounding box center [1066, 245] width 387 height 415
click at [1083, 257] on div "// Stay in the middle and defend! while ( true ) { var enemy = hero . findNeare…" at bounding box center [1066, 245] width 387 height 415
type textarea "hero.moveXY(28, 36);"
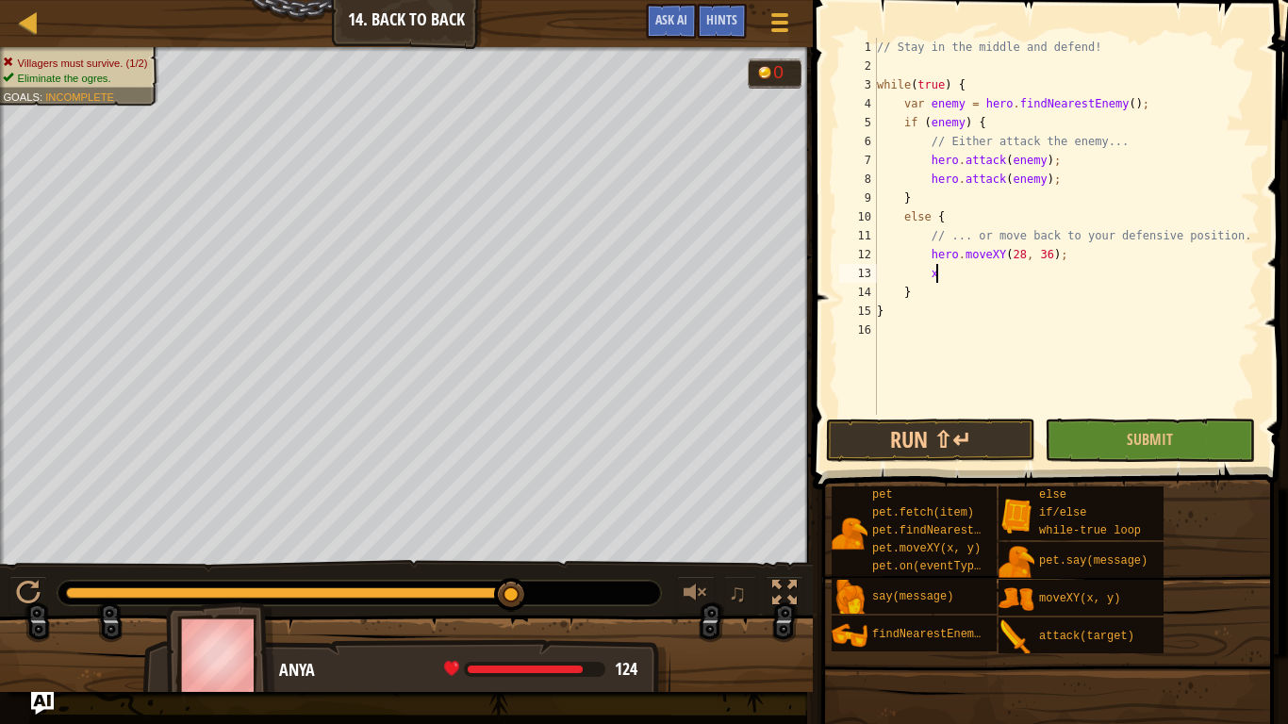
scroll to position [8, 8]
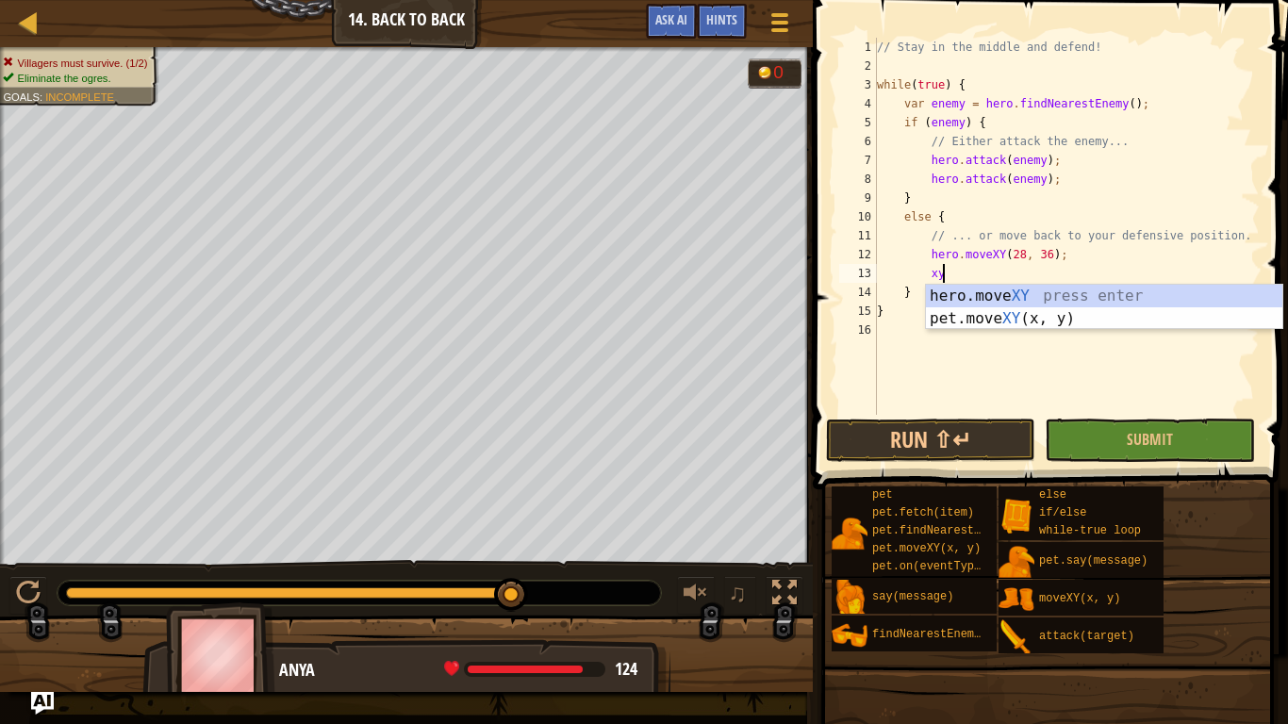
click at [1040, 295] on div "hero.move XY press enter pet.move XY (x, y) press enter" at bounding box center [1104, 330] width 357 height 91
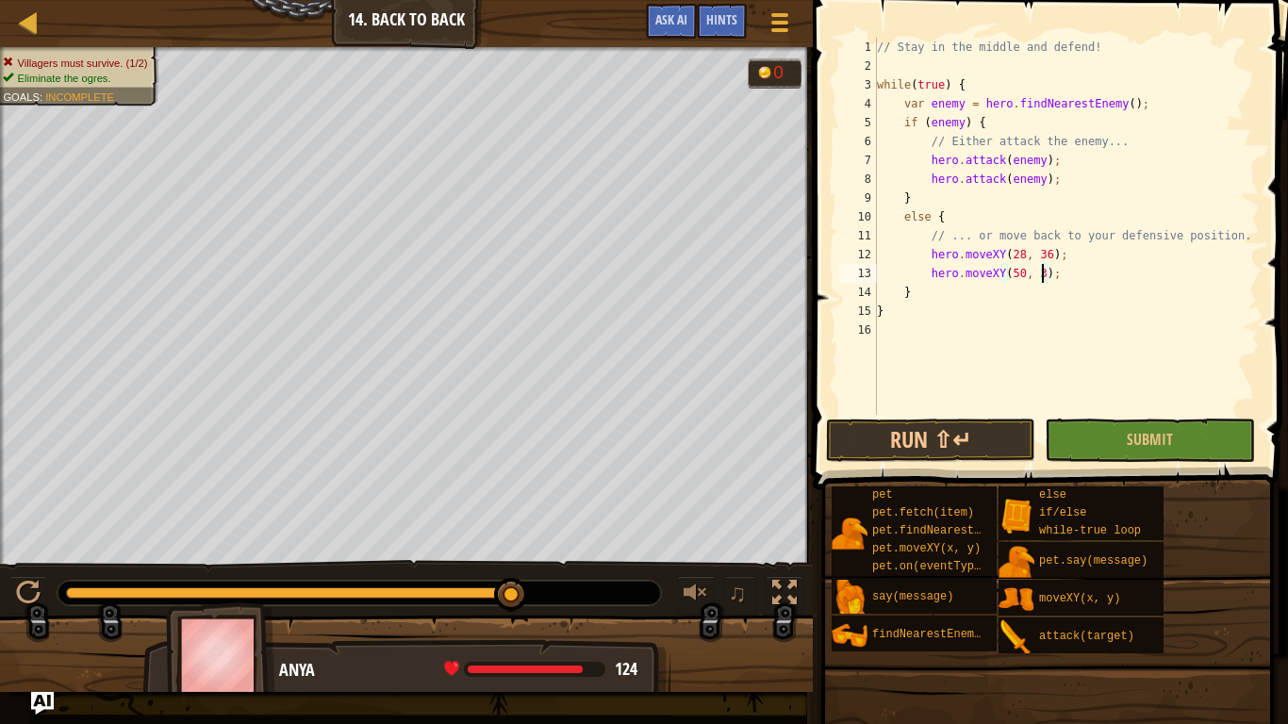
scroll to position [8, 25]
click at [1165, 443] on span "Submit" at bounding box center [1150, 439] width 46 height 21
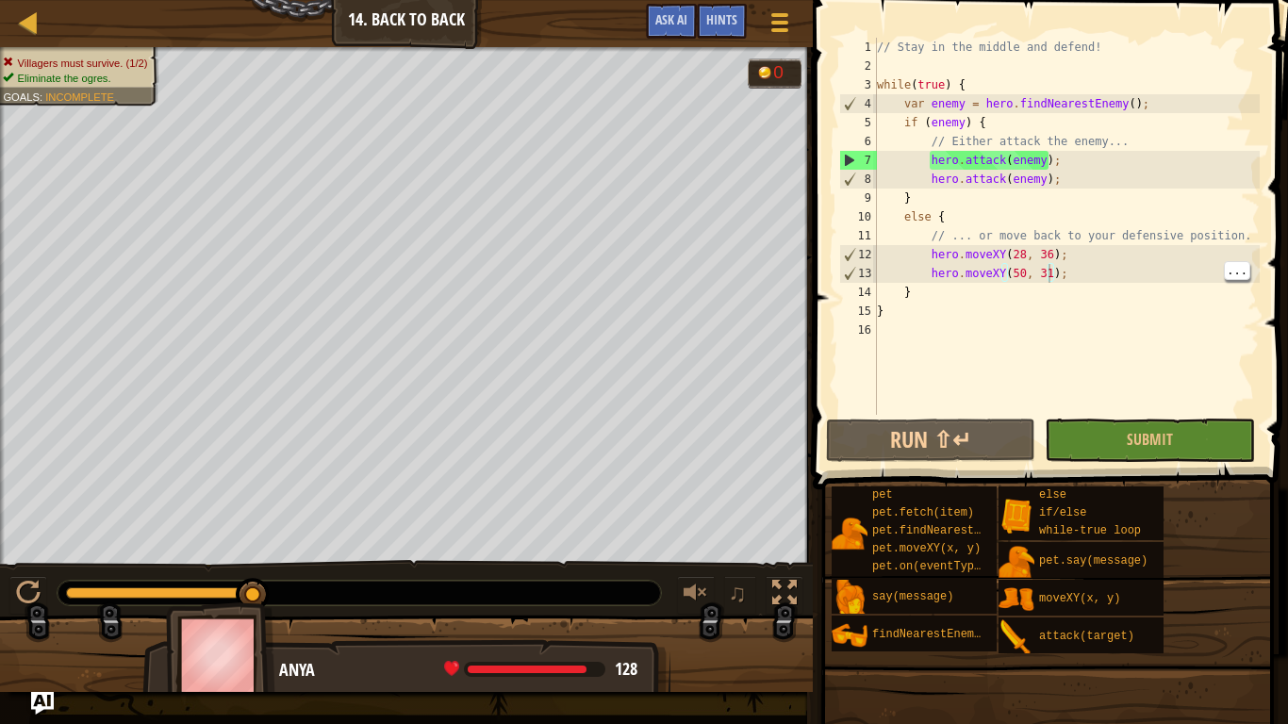
click at [1089, 277] on div "// Stay in the middle and defend! while ( true ) { var enemy = hero . findNeare…" at bounding box center [1066, 245] width 387 height 415
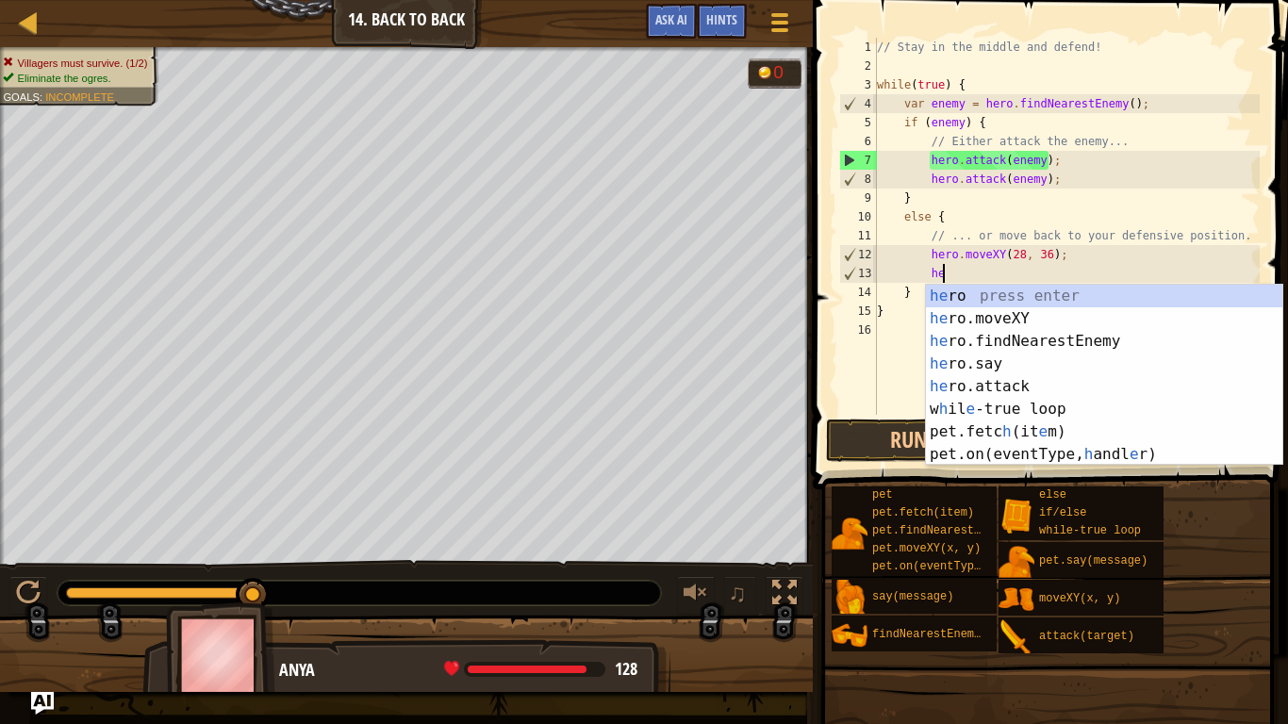
type textarea "h"
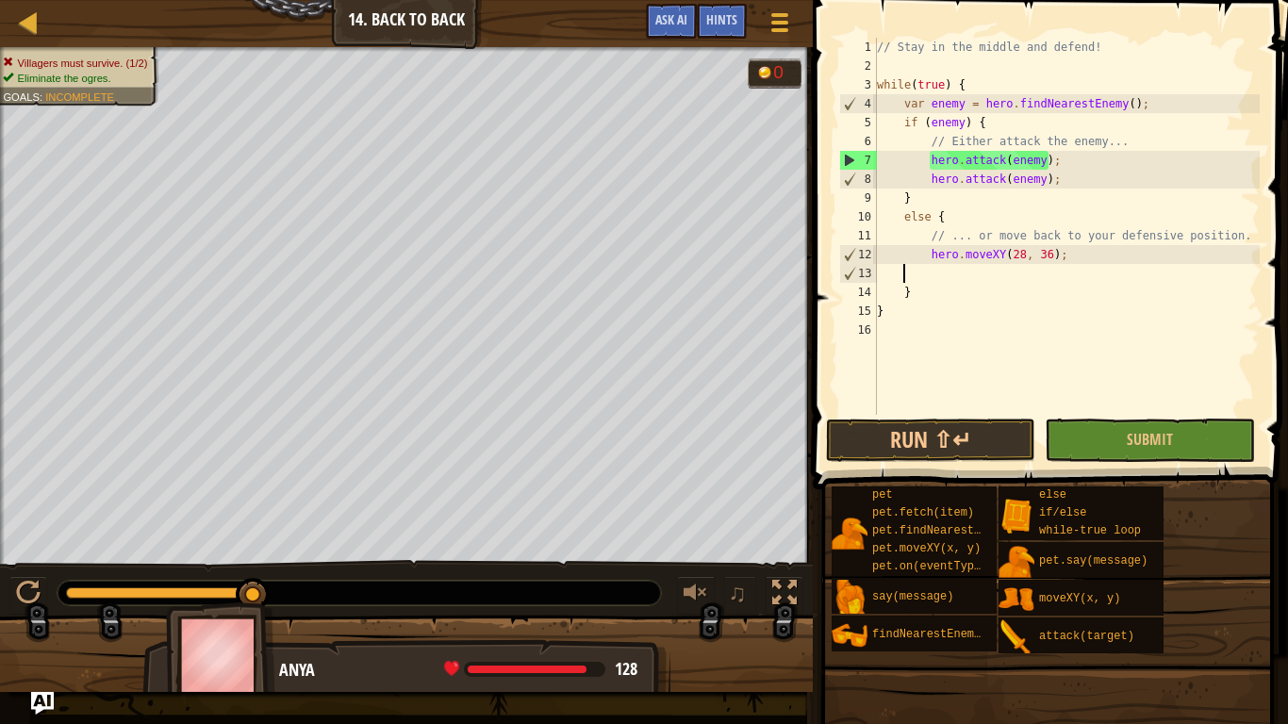
scroll to position [8, 3]
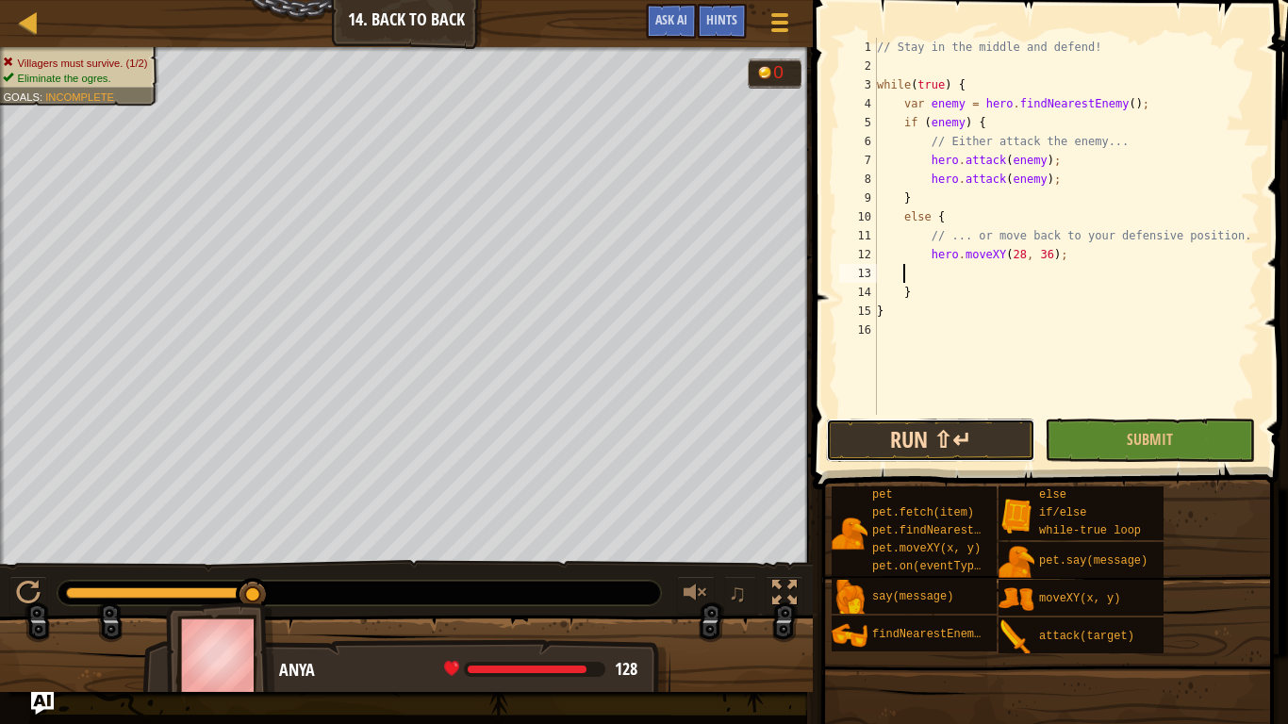
click at [949, 439] on button "Run ⇧↵" at bounding box center [931, 440] width 210 height 43
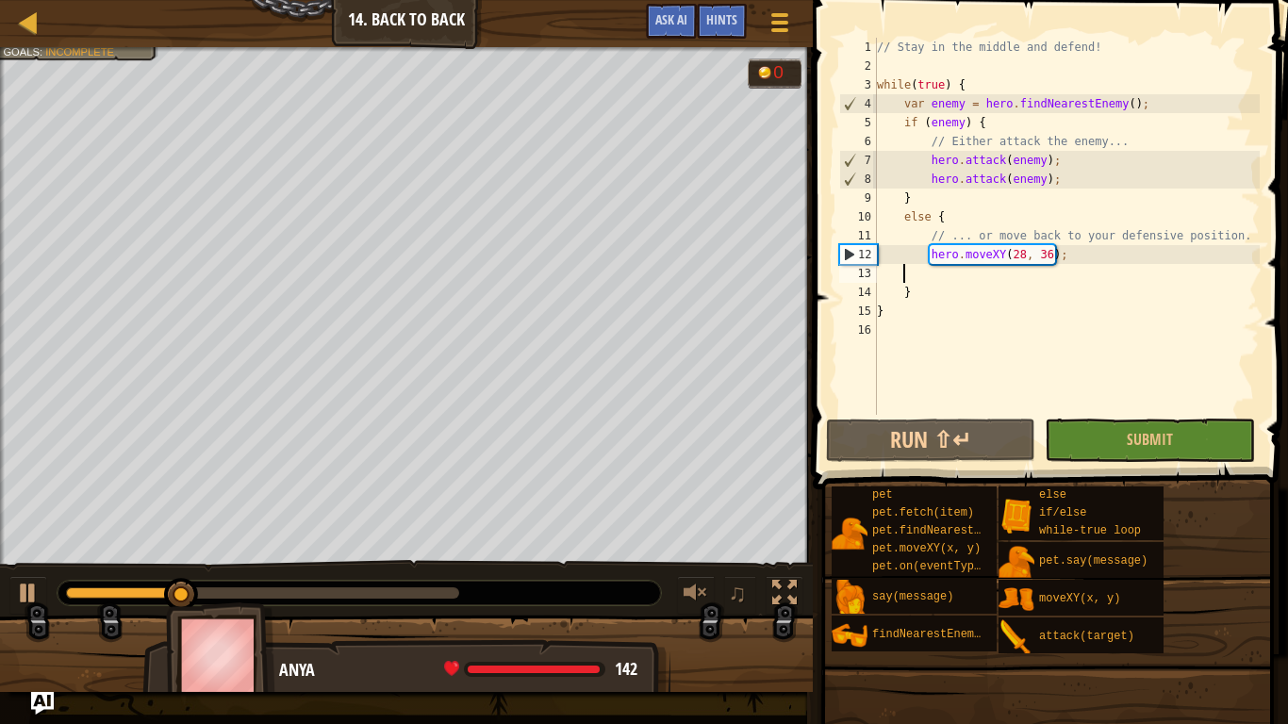
click at [1062, 181] on div "// Stay in the middle and defend! while ( true ) { var enemy = hero . findNeare…" at bounding box center [1066, 245] width 387 height 415
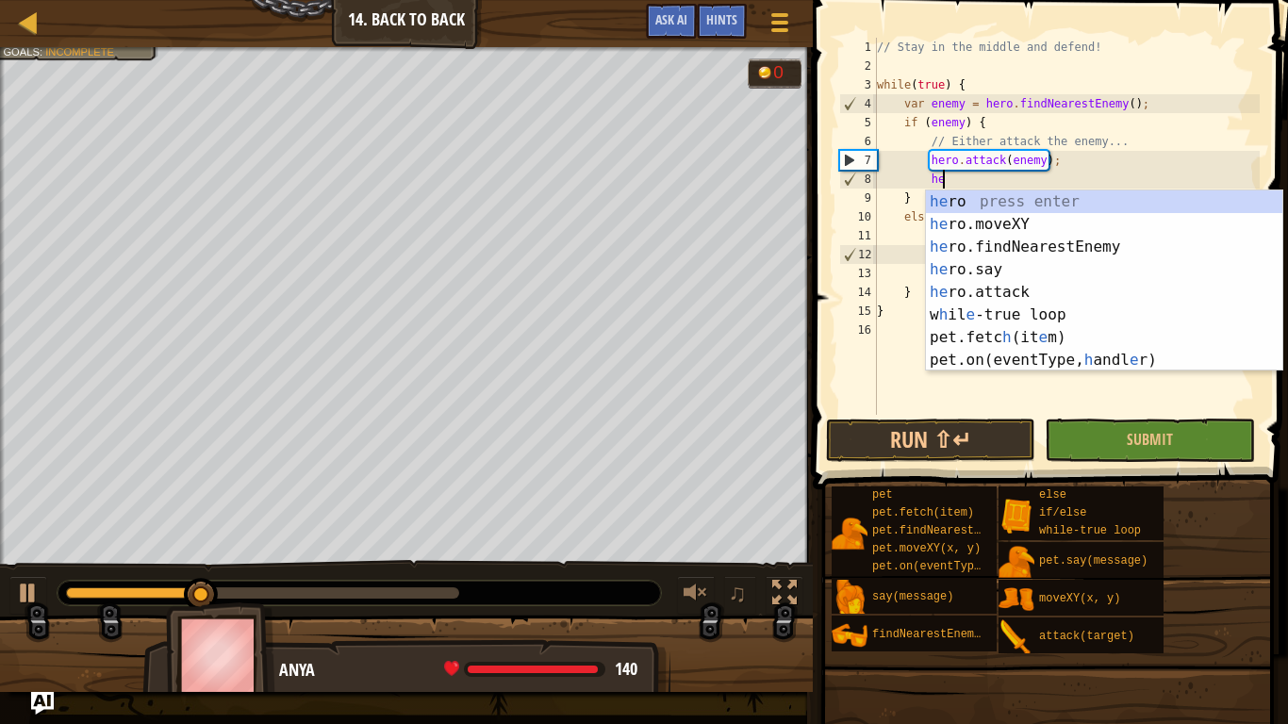
type textarea "h"
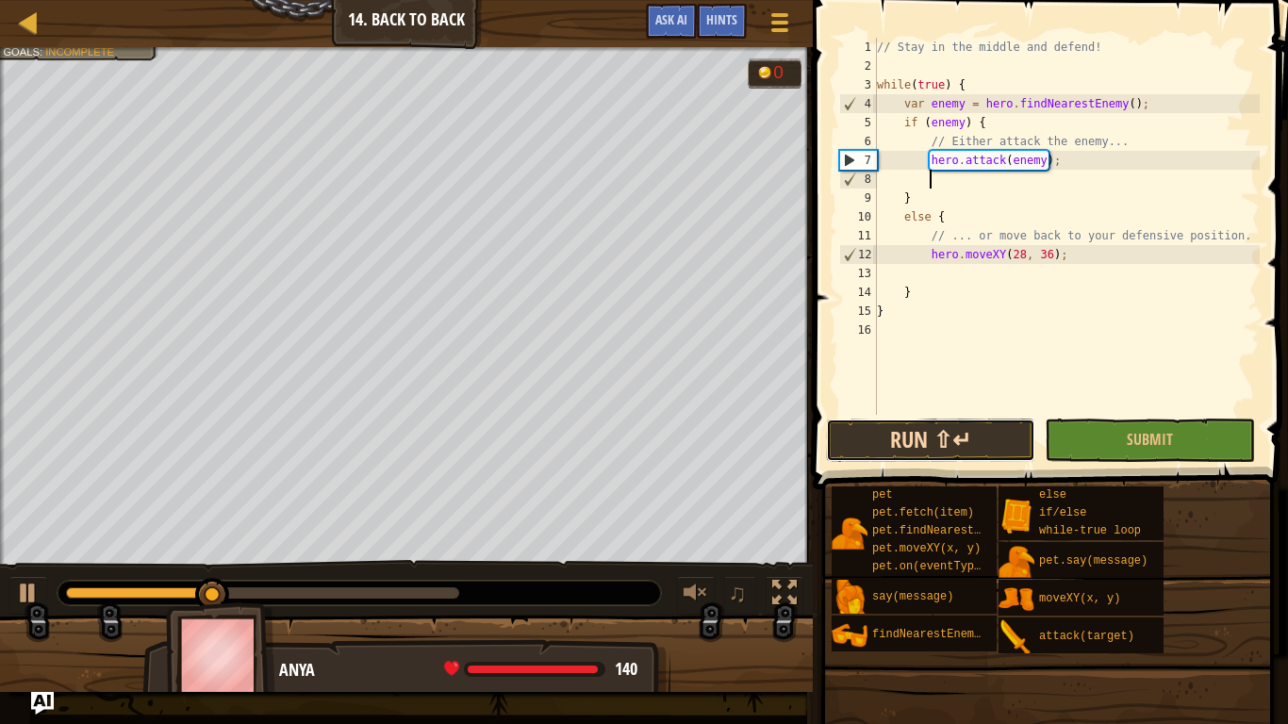
click at [951, 445] on button "Run ⇧↵" at bounding box center [931, 440] width 210 height 43
click at [38, 564] on div at bounding box center [406, 662] width 813 height 94
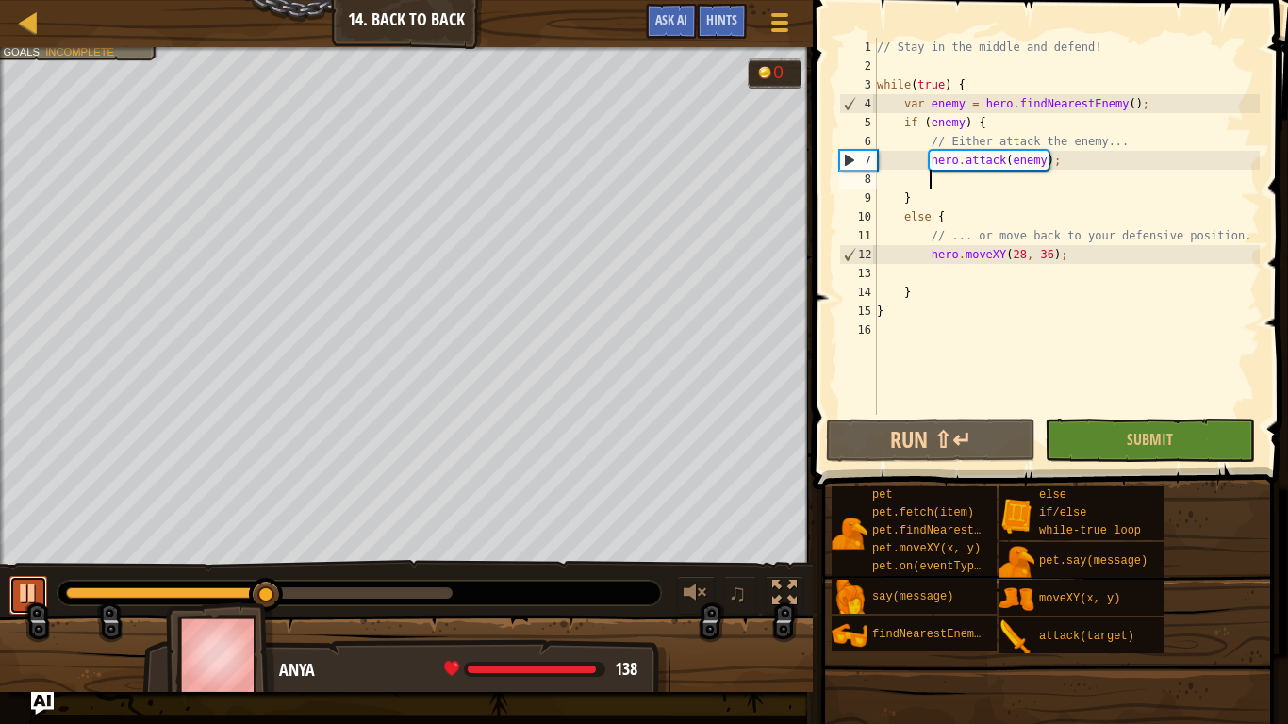
click at [24, 564] on div at bounding box center [28, 593] width 25 height 25
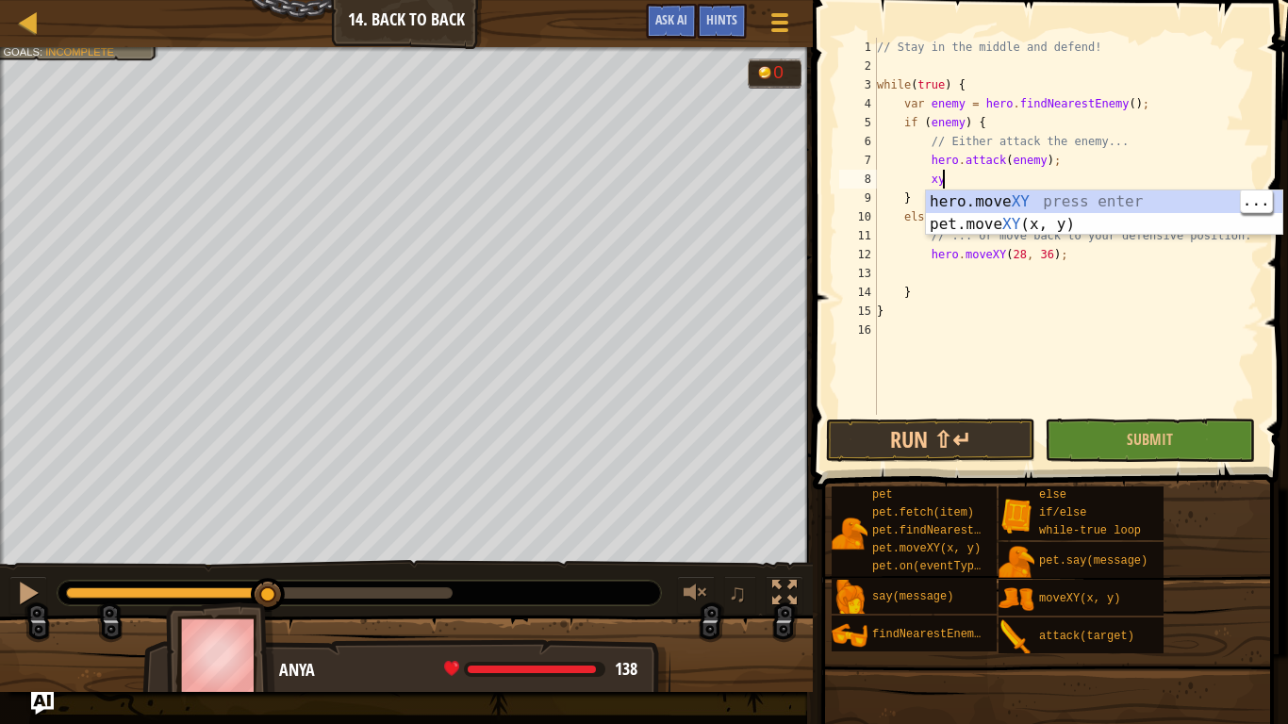
click at [1027, 199] on div "hero.move XY press enter pet.move XY (x, y) press enter" at bounding box center [1104, 236] width 357 height 91
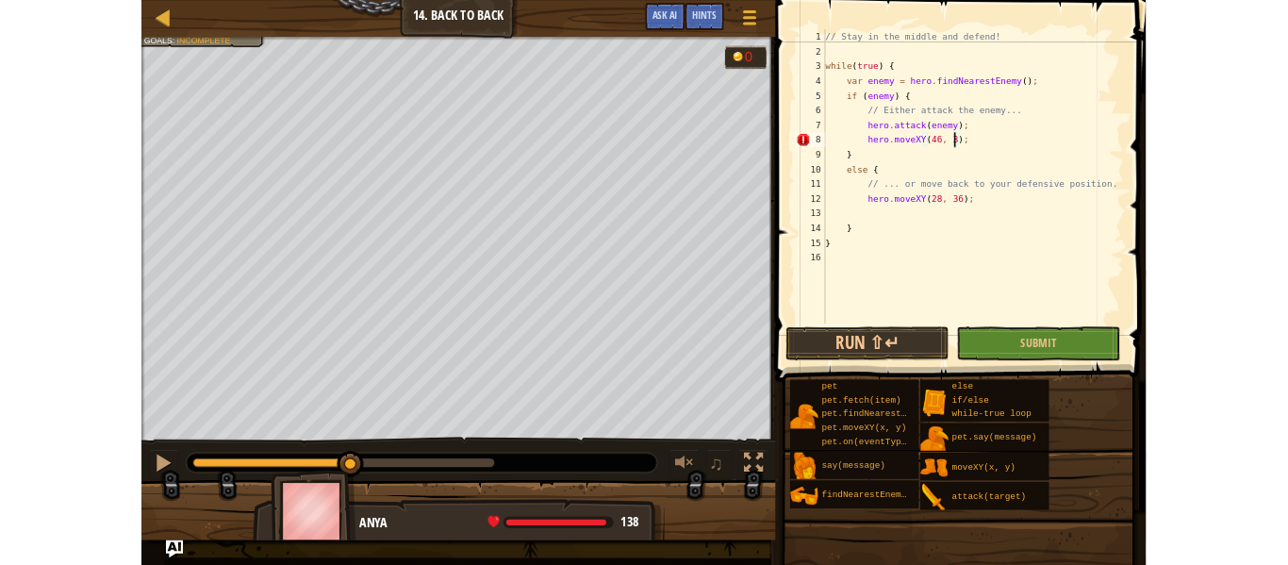
scroll to position [8, 25]
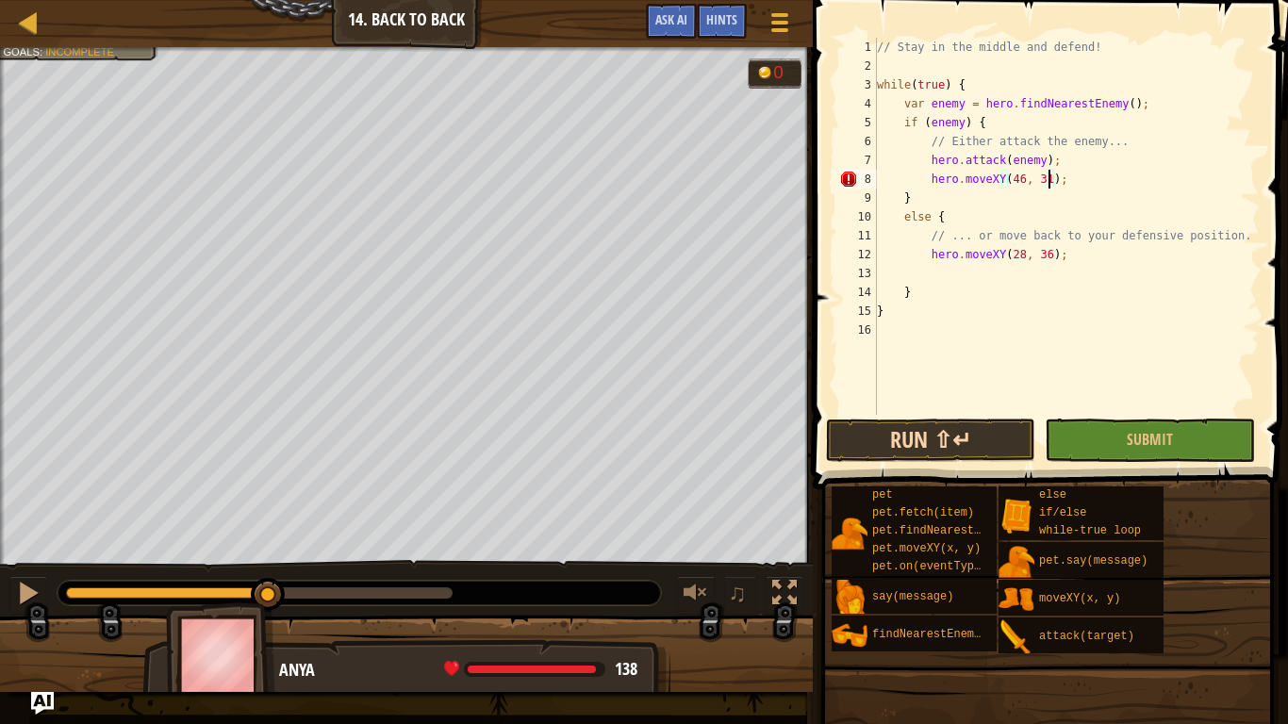
type textarea "hero.moveXY(46, 31);"
click at [968, 442] on button "Run ⇧↵" at bounding box center [931, 440] width 210 height 43
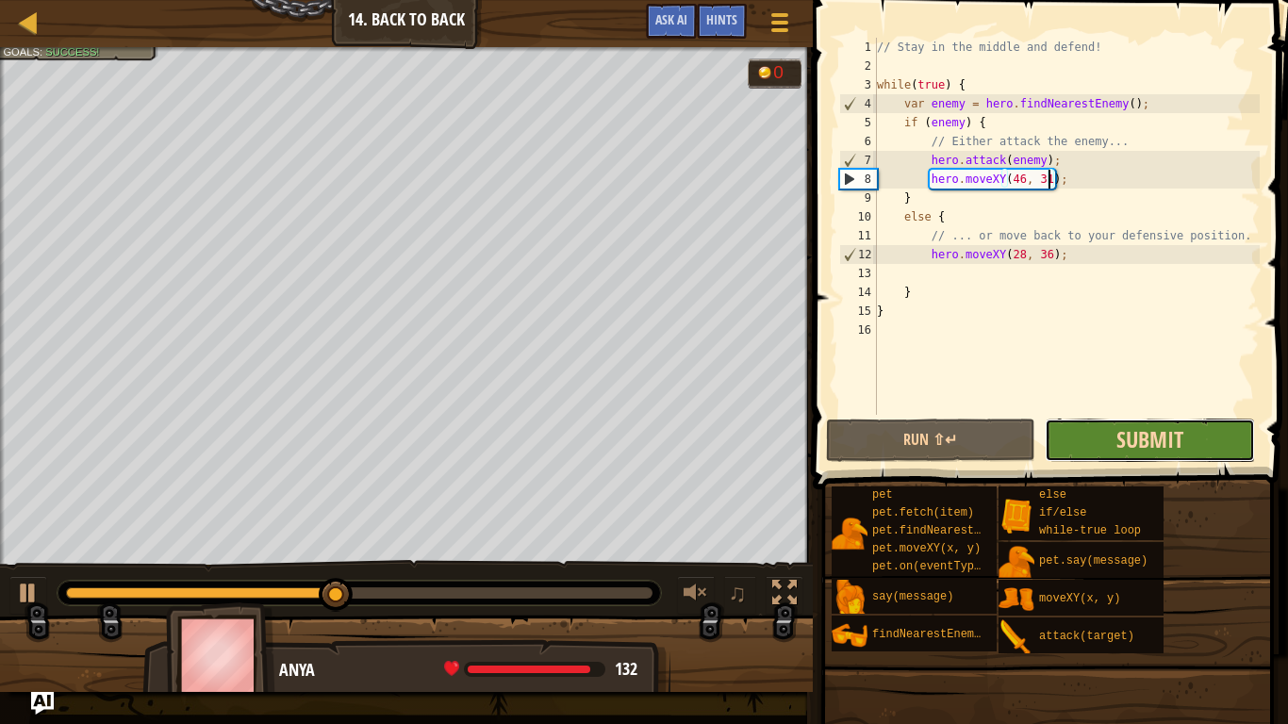
click at [1183, 446] on span "Submit" at bounding box center [1150, 439] width 67 height 30
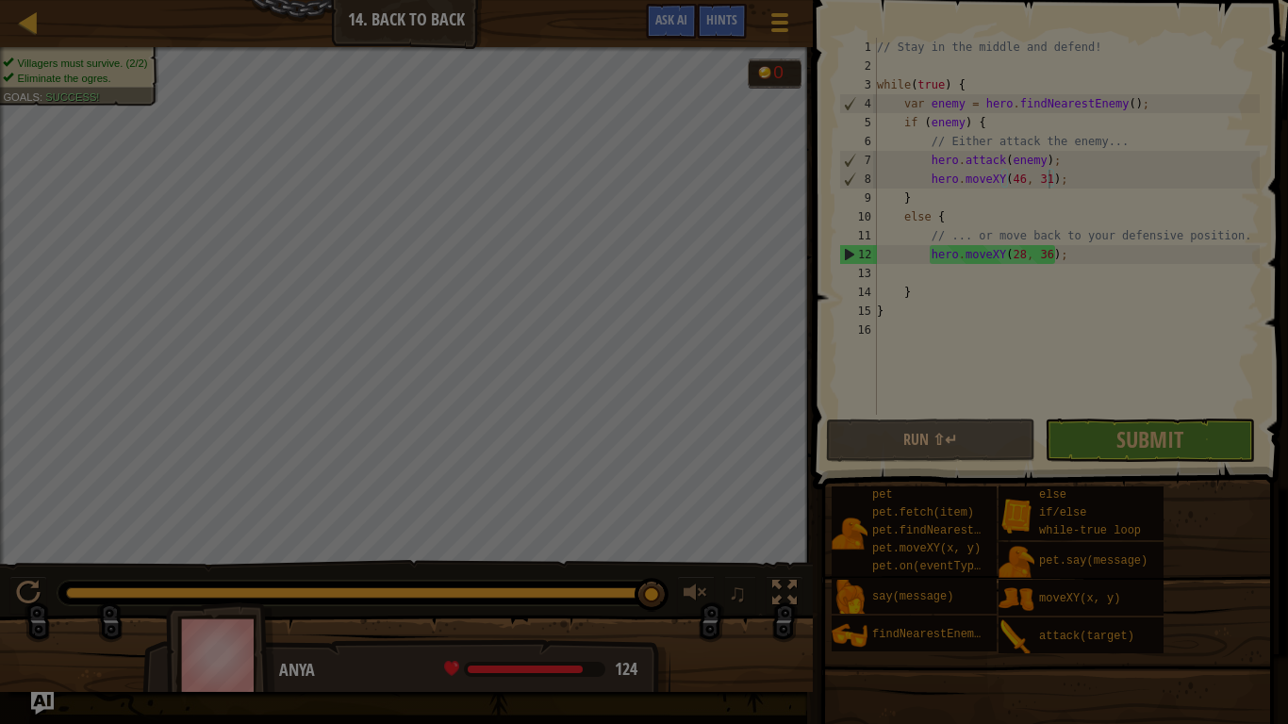
click at [0, 0] on div "Loading..." at bounding box center [0, 0] width 0 height 0
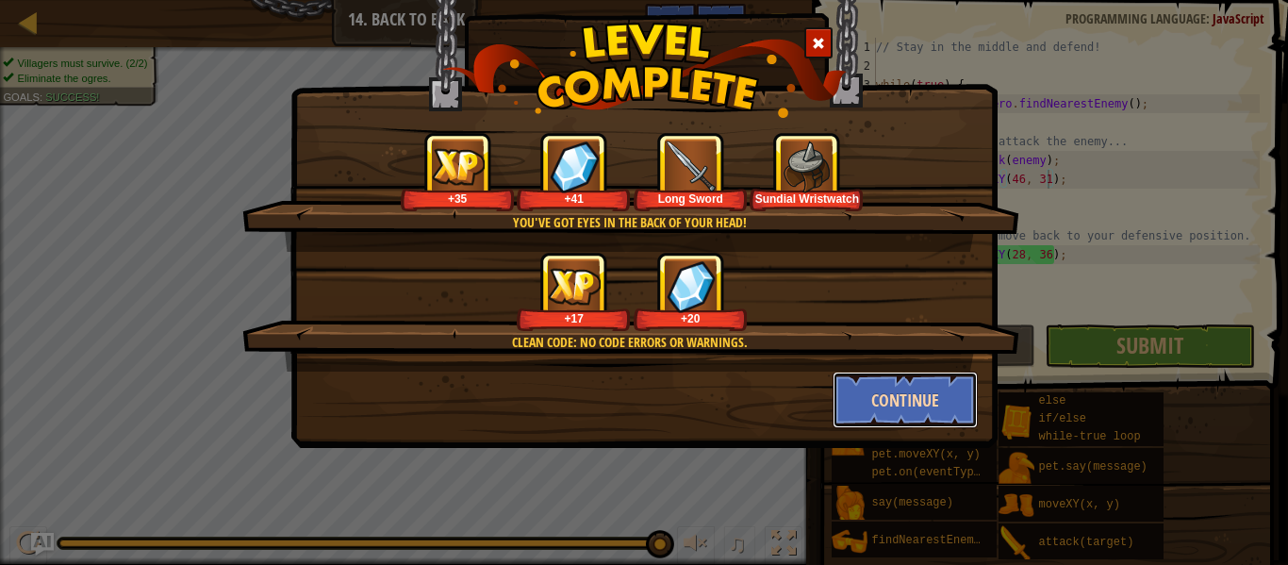
click at [923, 409] on button "Continue" at bounding box center [906, 400] width 146 height 57
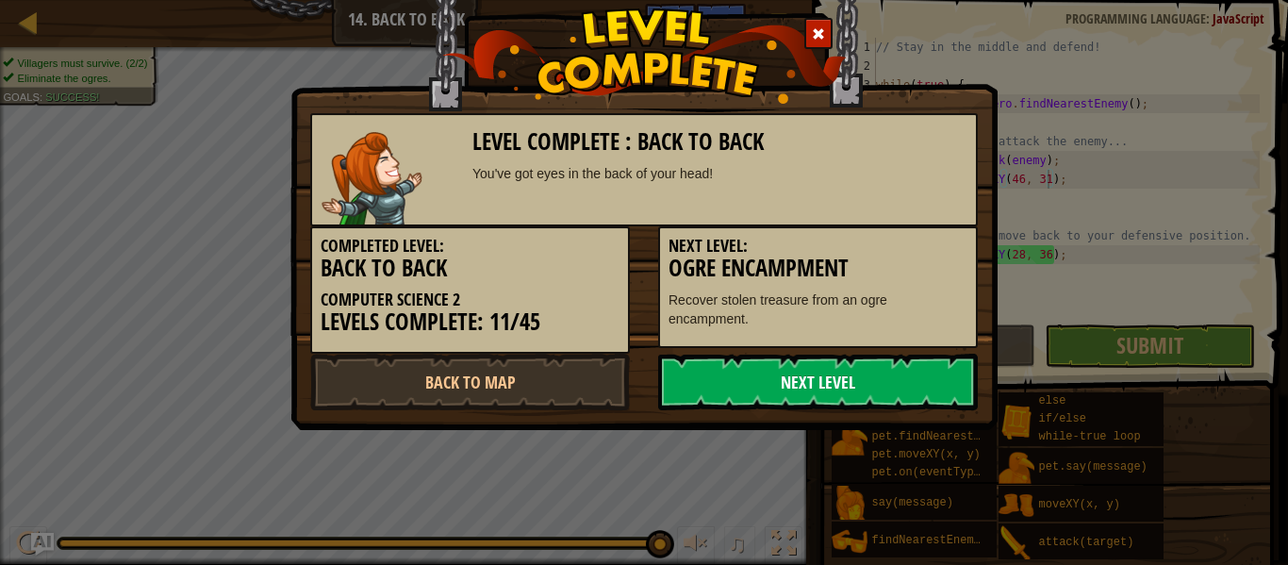
click at [931, 401] on link "Next Level" at bounding box center [818, 382] width 320 height 57
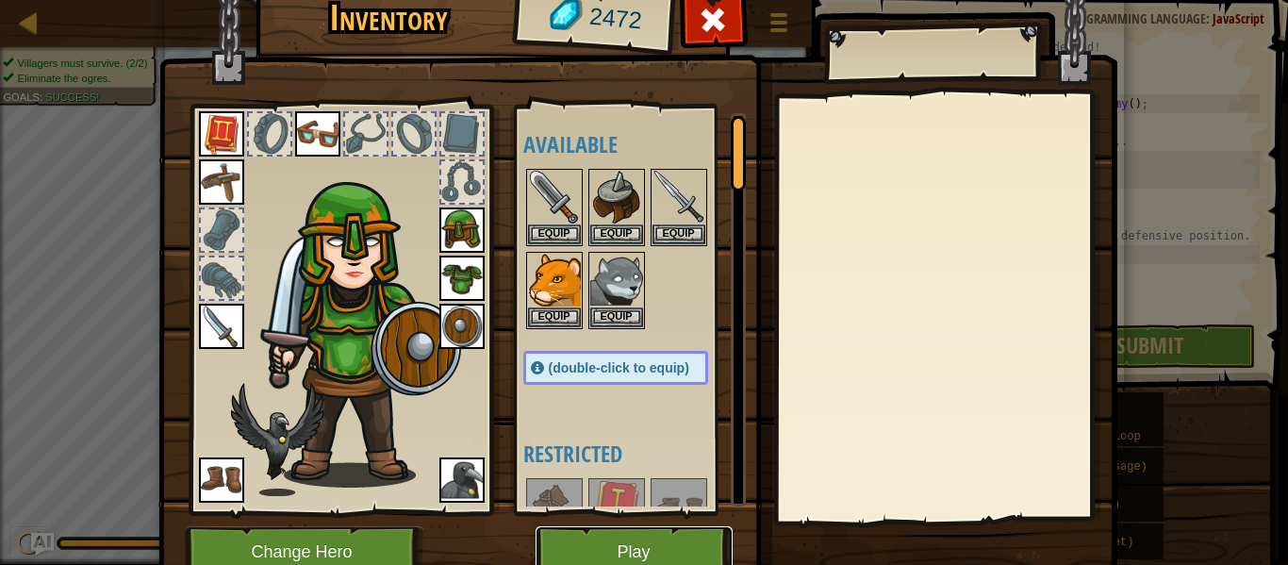
click at [693, 542] on button "Play" at bounding box center [634, 552] width 197 height 52
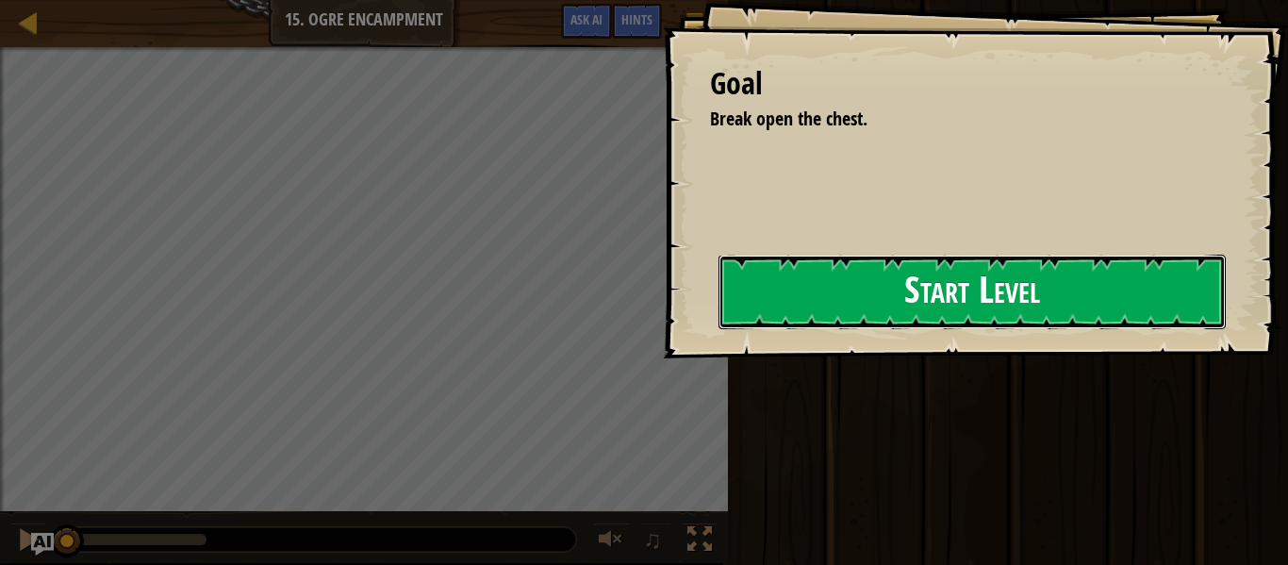
click at [998, 301] on button "Start Level" at bounding box center [972, 292] width 507 height 75
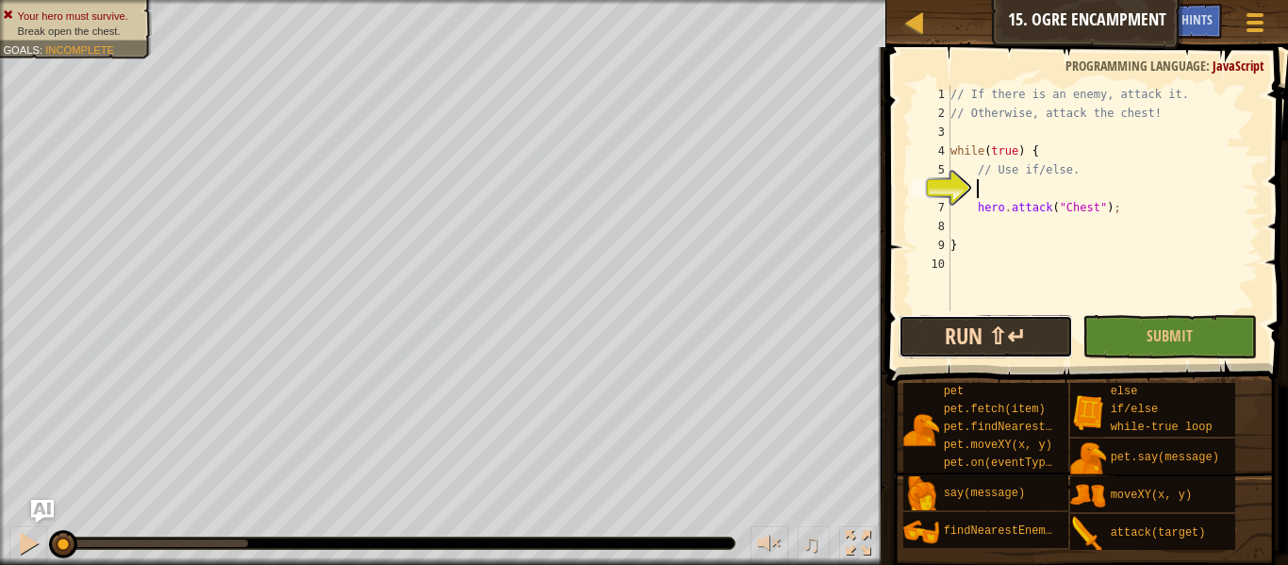
click at [1007, 349] on button "Run ⇧↵" at bounding box center [986, 336] width 174 height 43
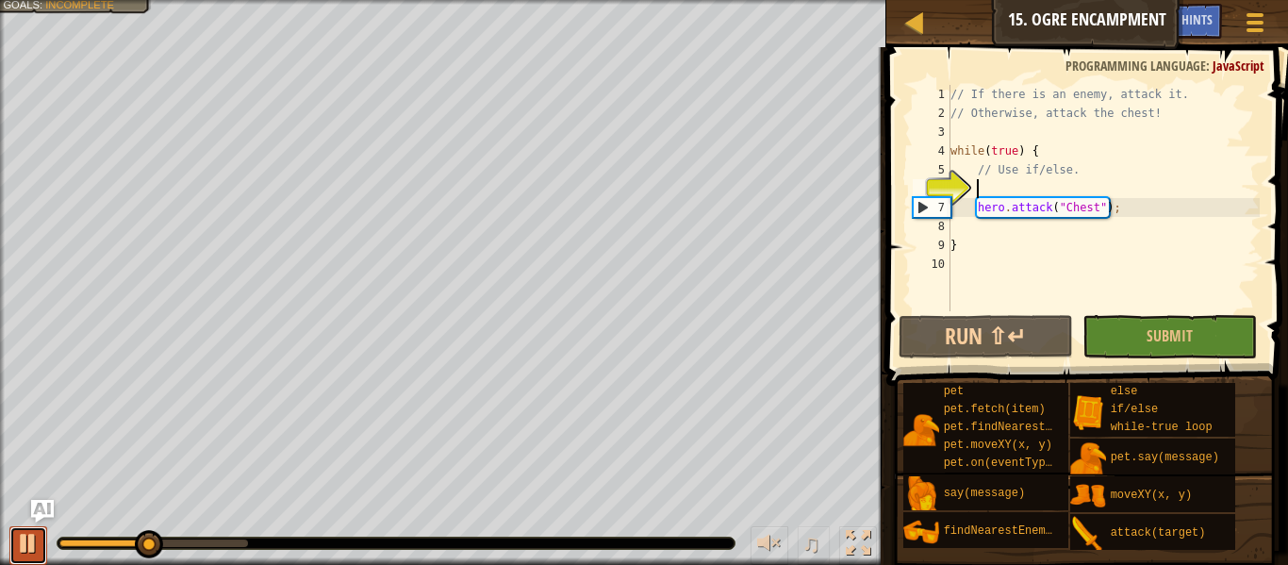
click at [24, 546] on div at bounding box center [28, 543] width 25 height 25
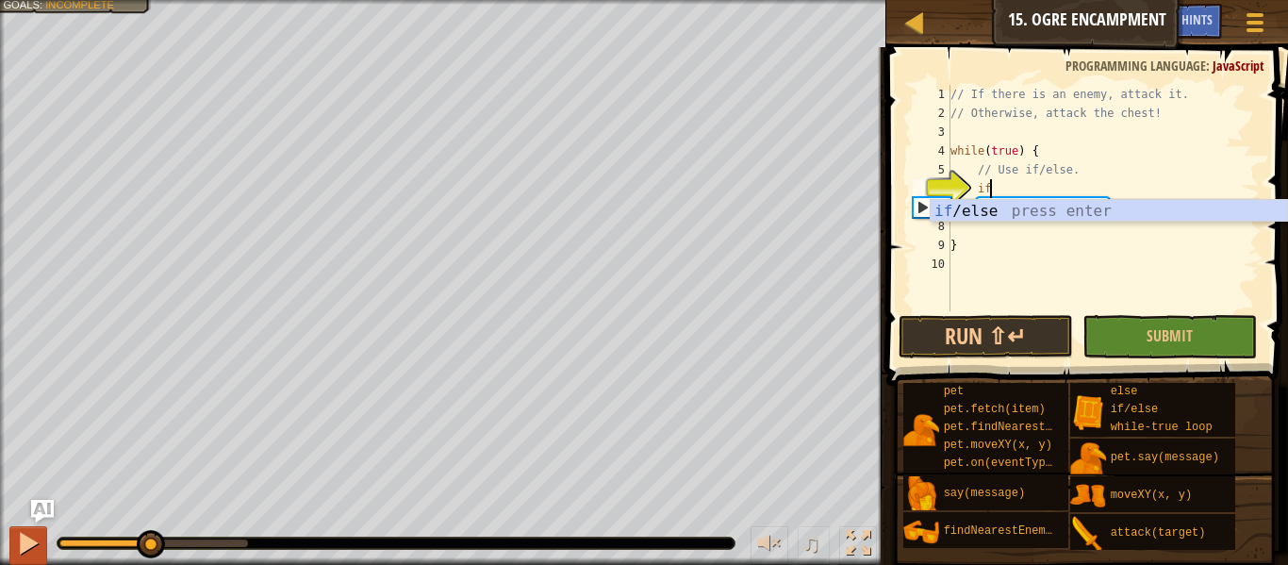
scroll to position [8, 5]
click at [1056, 212] on div "if /else press enter" at bounding box center [1109, 234] width 357 height 68
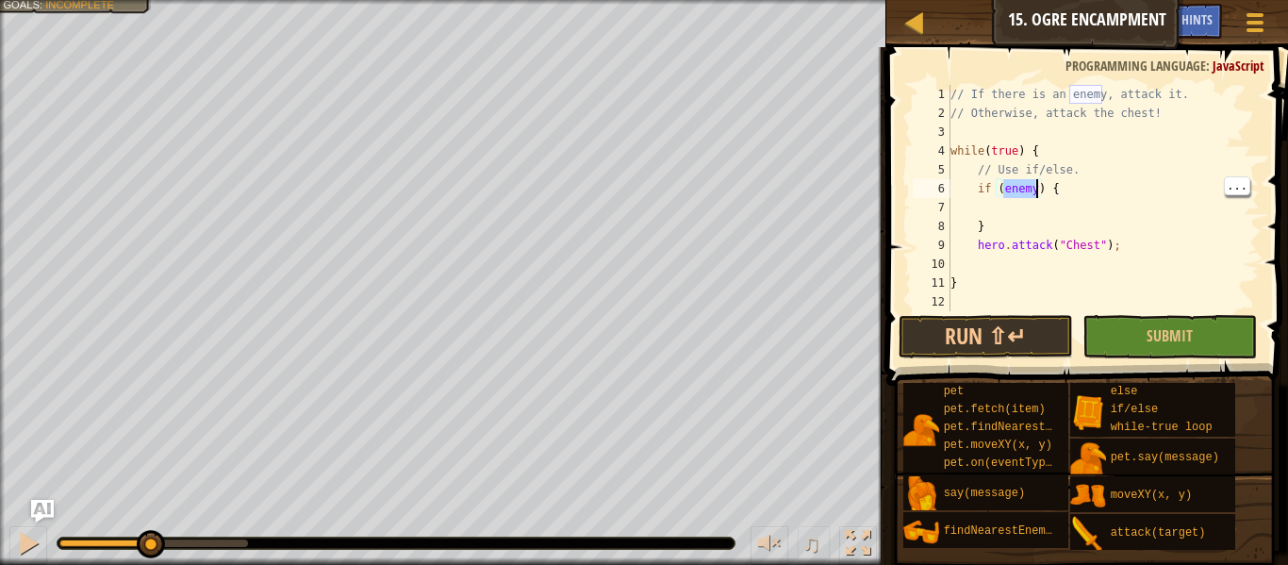
click at [1019, 192] on div "// If there is an enemy, attack it. // Otherwise, attack the chest! while ( tru…" at bounding box center [1103, 217] width 313 height 264
click at [1020, 325] on button "Run ⇧↵" at bounding box center [986, 336] width 174 height 43
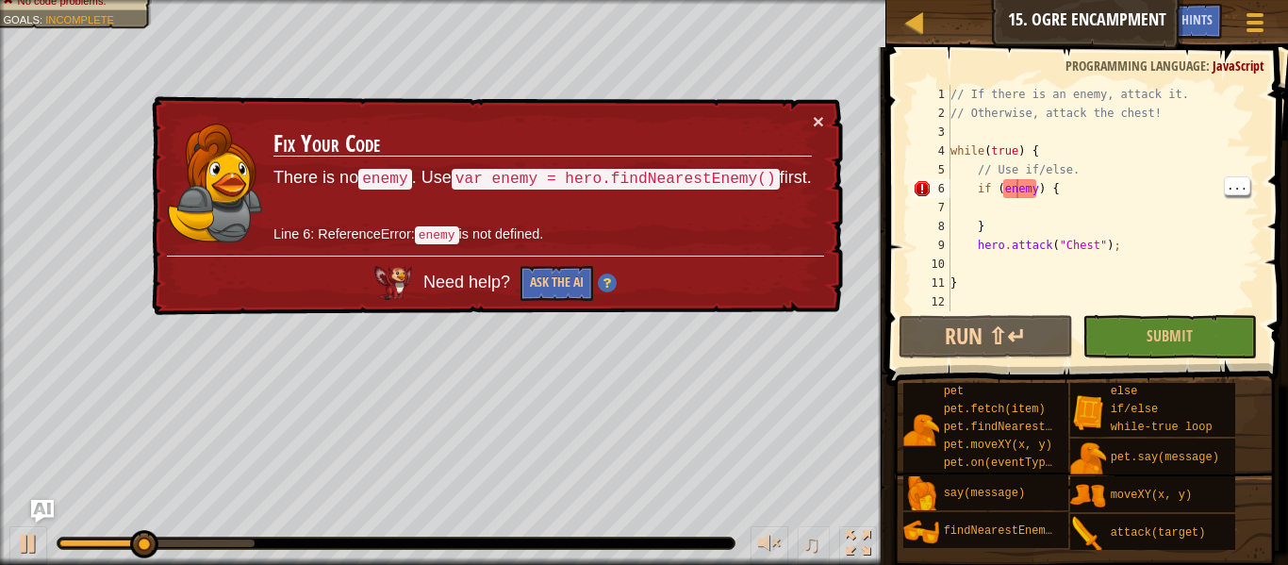
drag, startPoint x: 447, startPoint y: 172, endPoint x: 527, endPoint y: 193, distance: 83.0
click at [527, 193] on td "Fix Your Code There is no enemy . Use var enemy = hero.findNearestEnemy() first…" at bounding box center [543, 183] width 540 height 144
click at [819, 116] on button "×" at bounding box center [818, 121] width 11 height 20
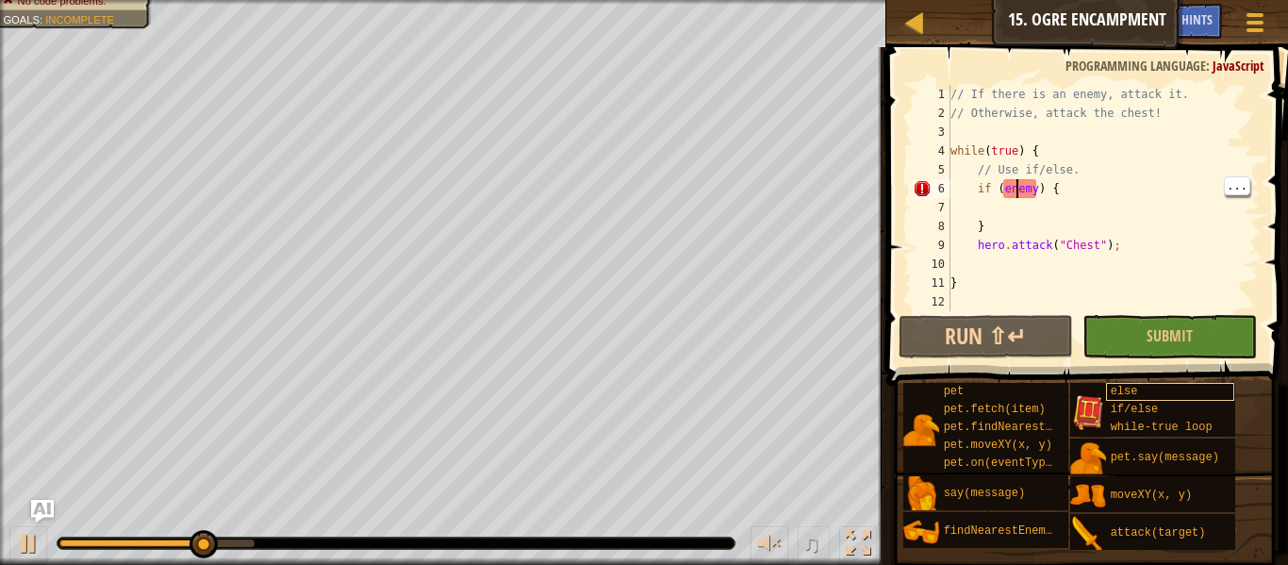
click at [1159, 397] on div "else" at bounding box center [1170, 392] width 129 height 18
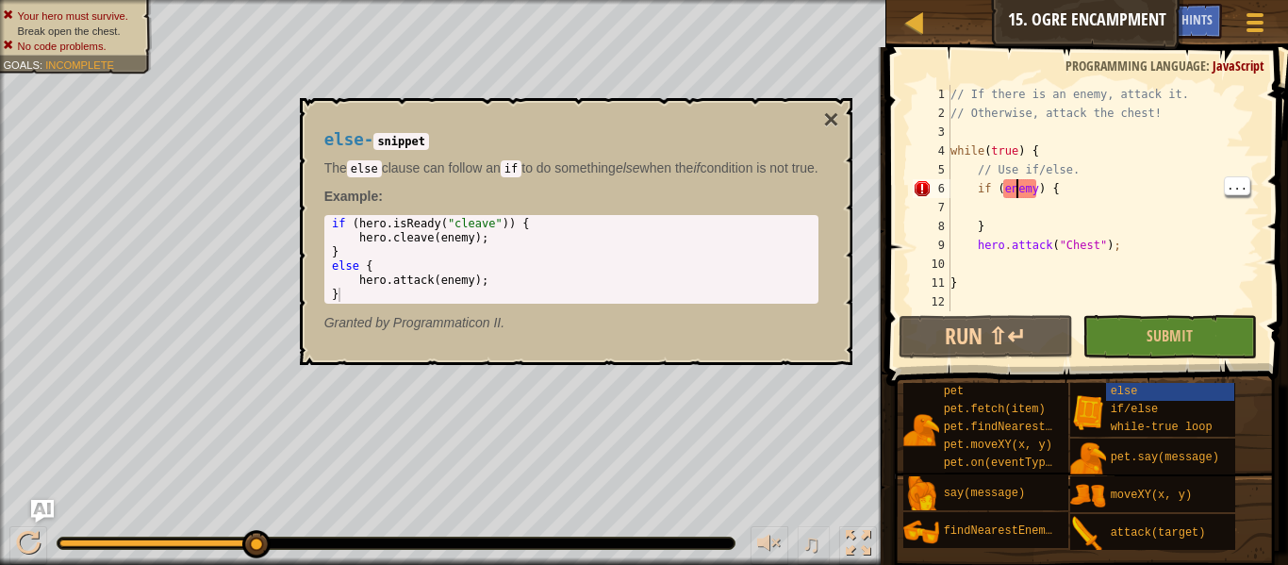
click at [1044, 197] on div "// If there is an enemy, attack it. // Otherwise, attack the chest! while ( tru…" at bounding box center [1103, 217] width 313 height 264
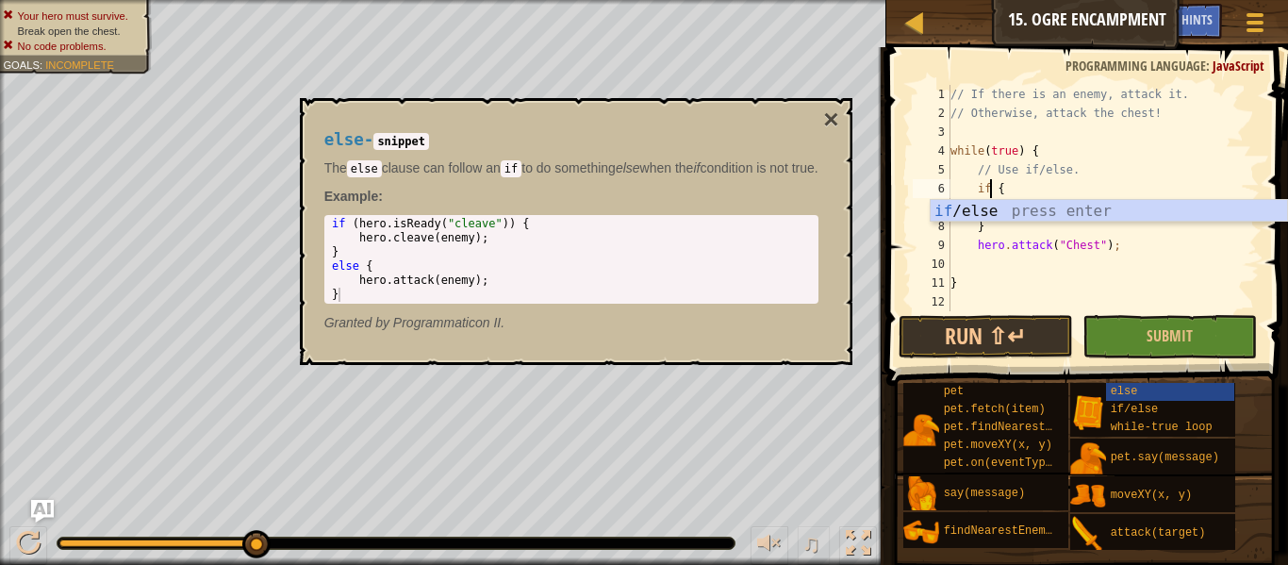
scroll to position [8, 6]
type textarea "if {"
click at [838, 121] on button "×" at bounding box center [830, 120] width 15 height 26
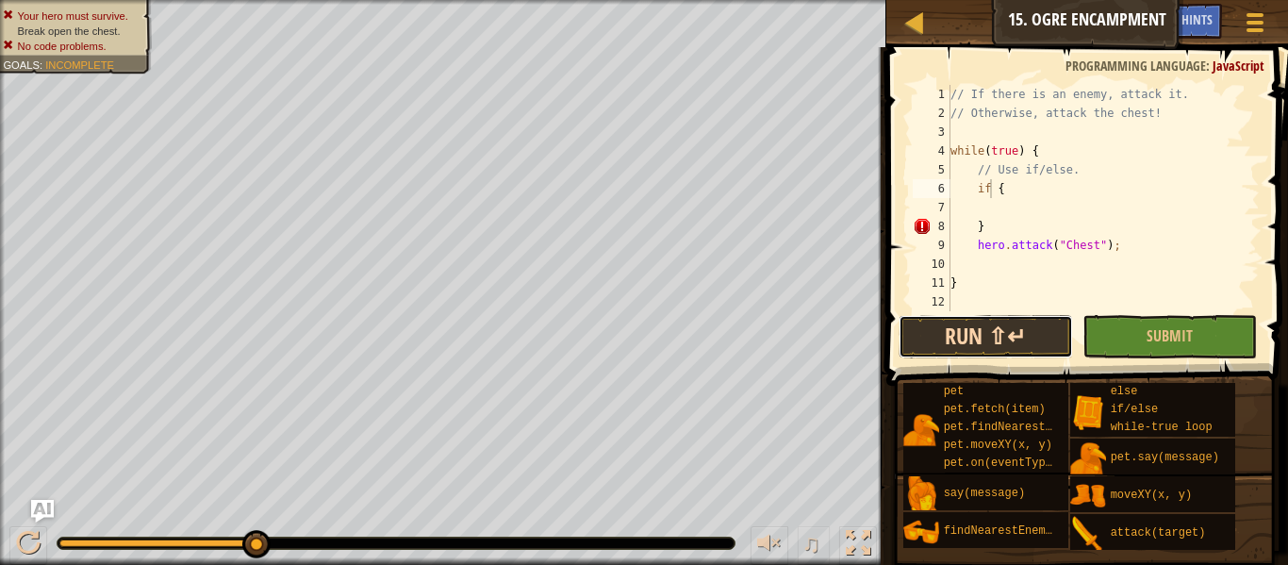
click at [1015, 340] on button "Run ⇧↵" at bounding box center [986, 336] width 174 height 43
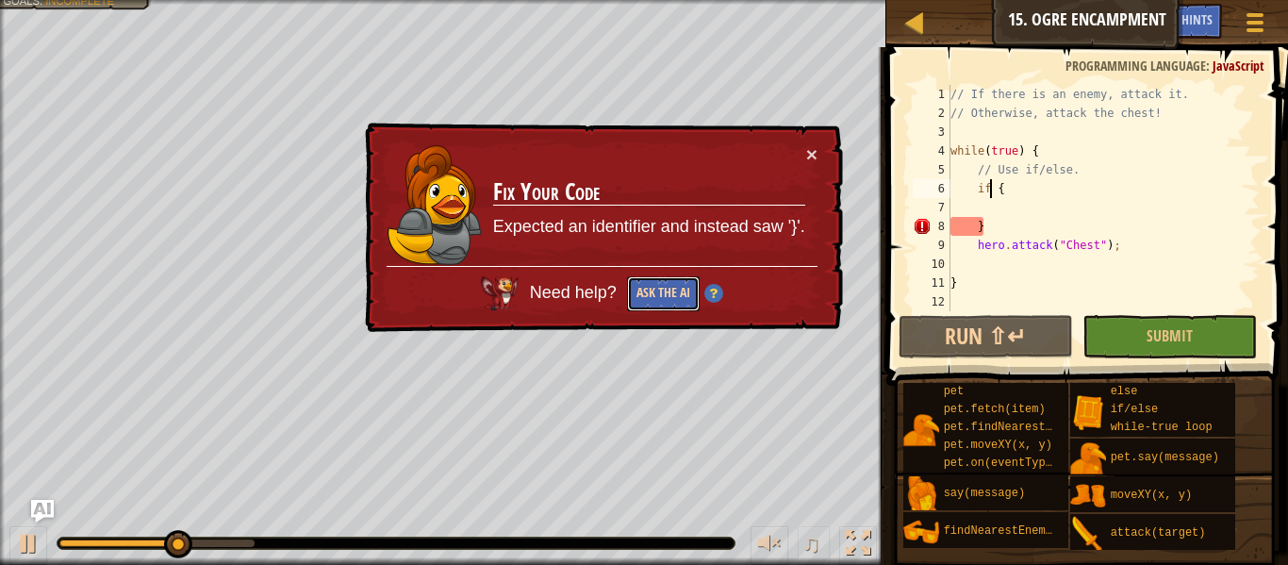
click at [667, 291] on button "Ask the AI" at bounding box center [663, 293] width 73 height 35
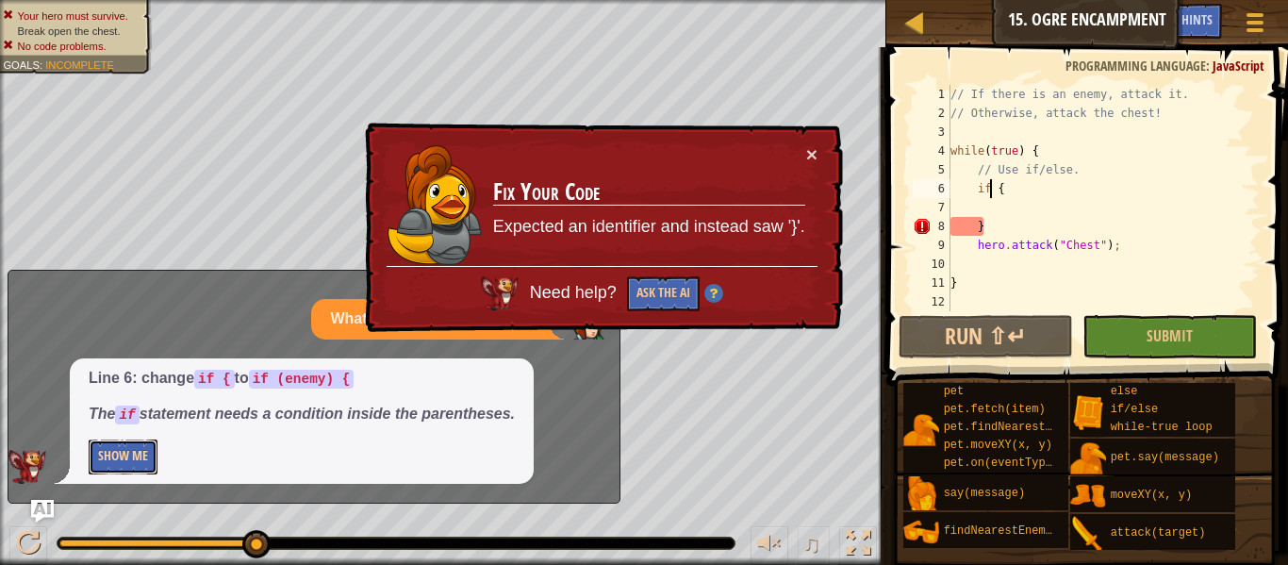
click at [139, 456] on button "Show Me" at bounding box center [123, 456] width 69 height 35
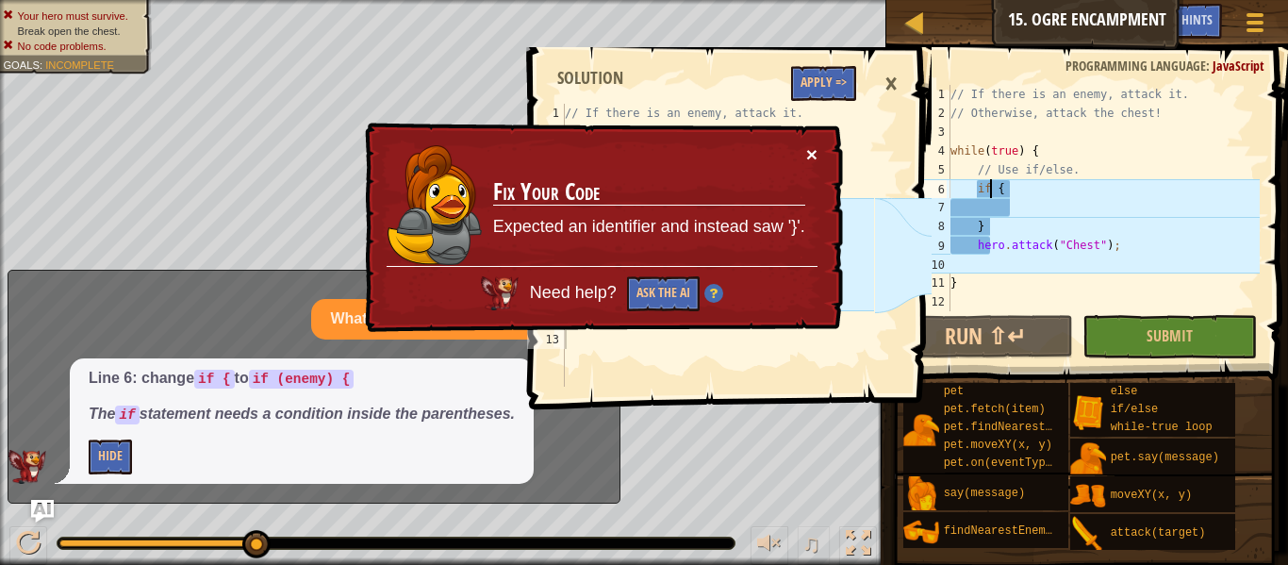
click at [817, 154] on button "×" at bounding box center [811, 154] width 11 height 20
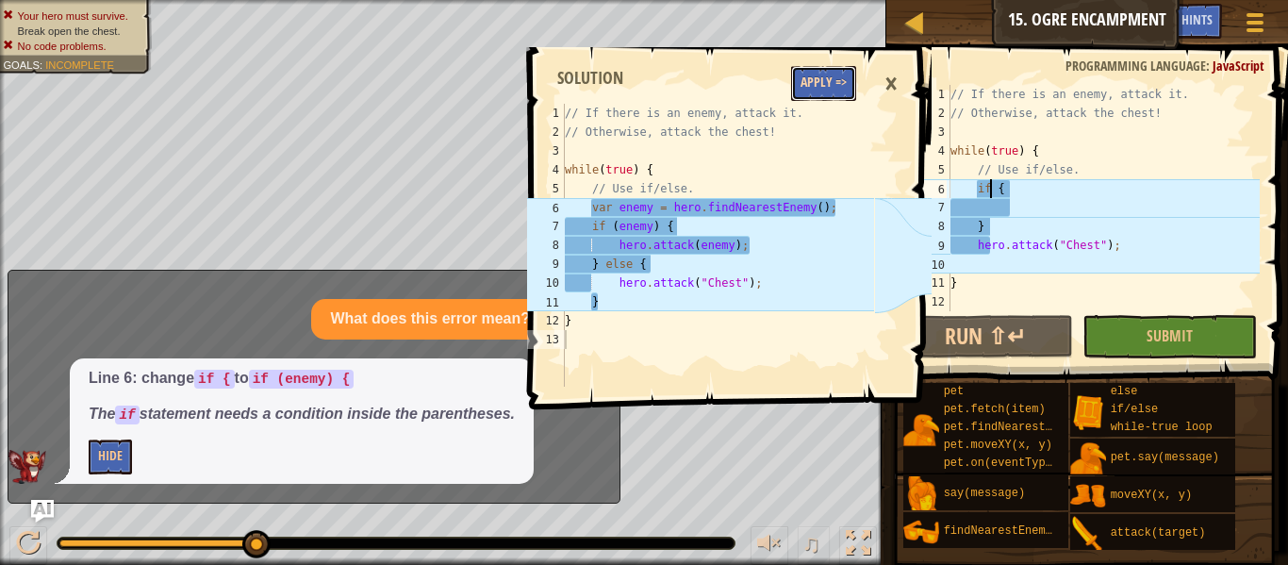
click at [817, 94] on button "Apply =>" at bounding box center [823, 83] width 65 height 35
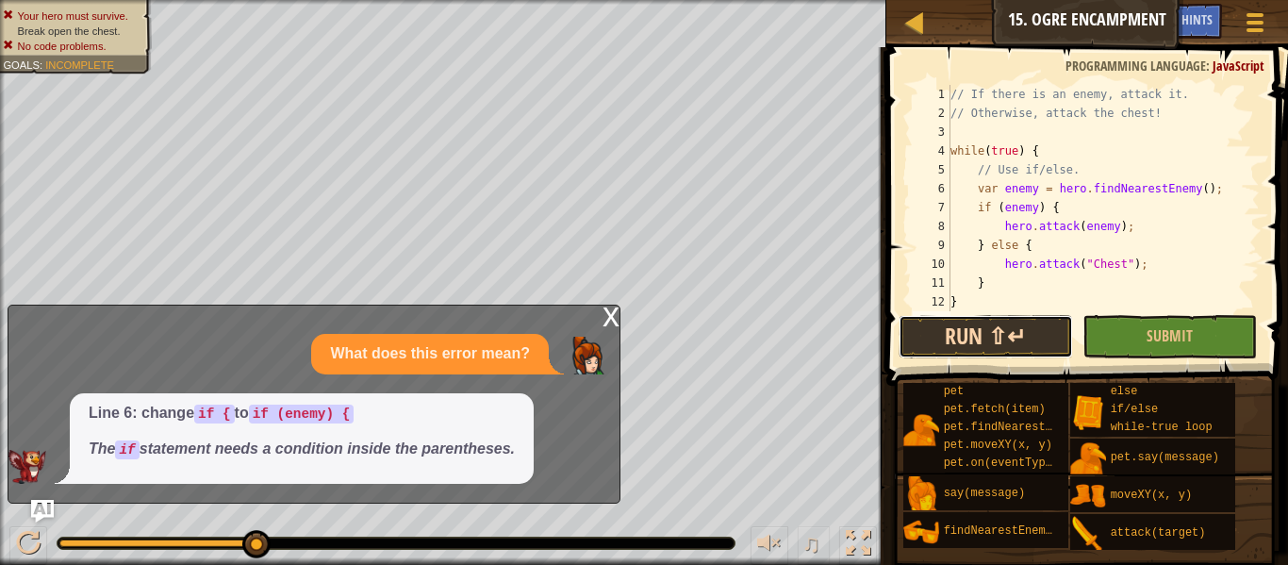
click at [994, 351] on button "Run ⇧↵" at bounding box center [986, 336] width 174 height 43
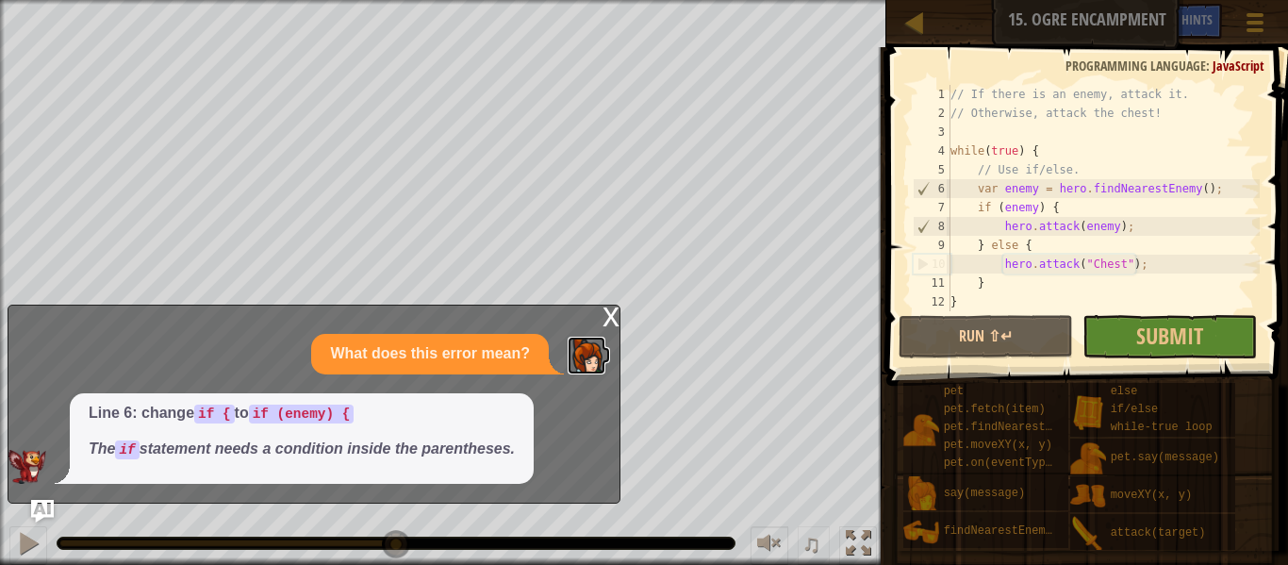
click at [598, 340] on img at bounding box center [587, 356] width 38 height 38
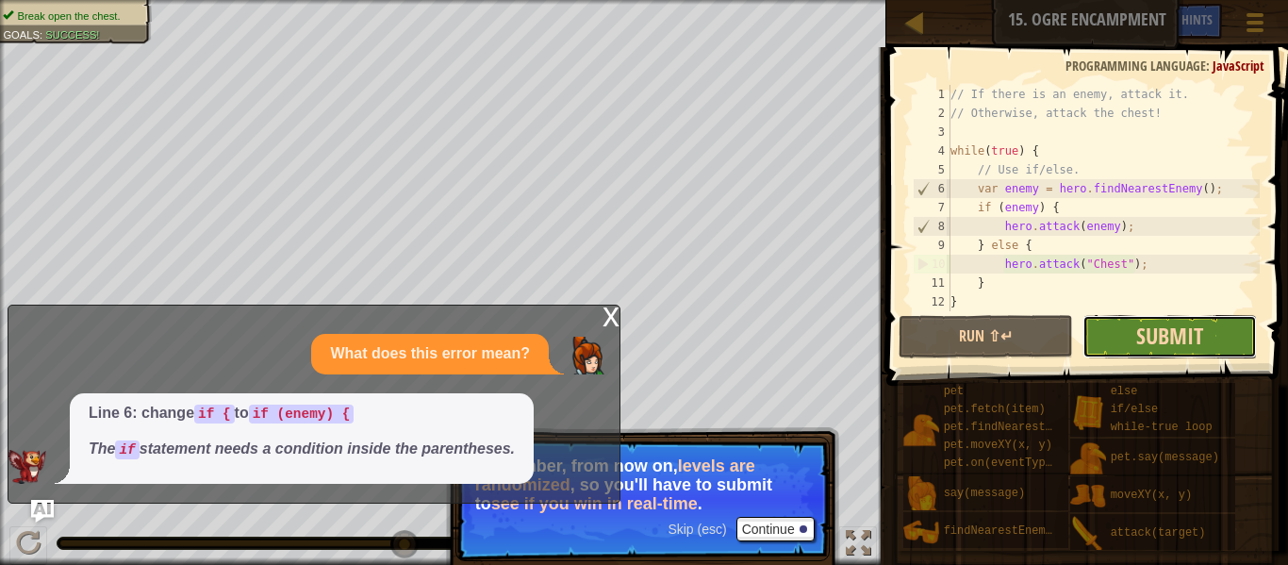
click at [1172, 332] on span "Submit" at bounding box center [1169, 336] width 67 height 30
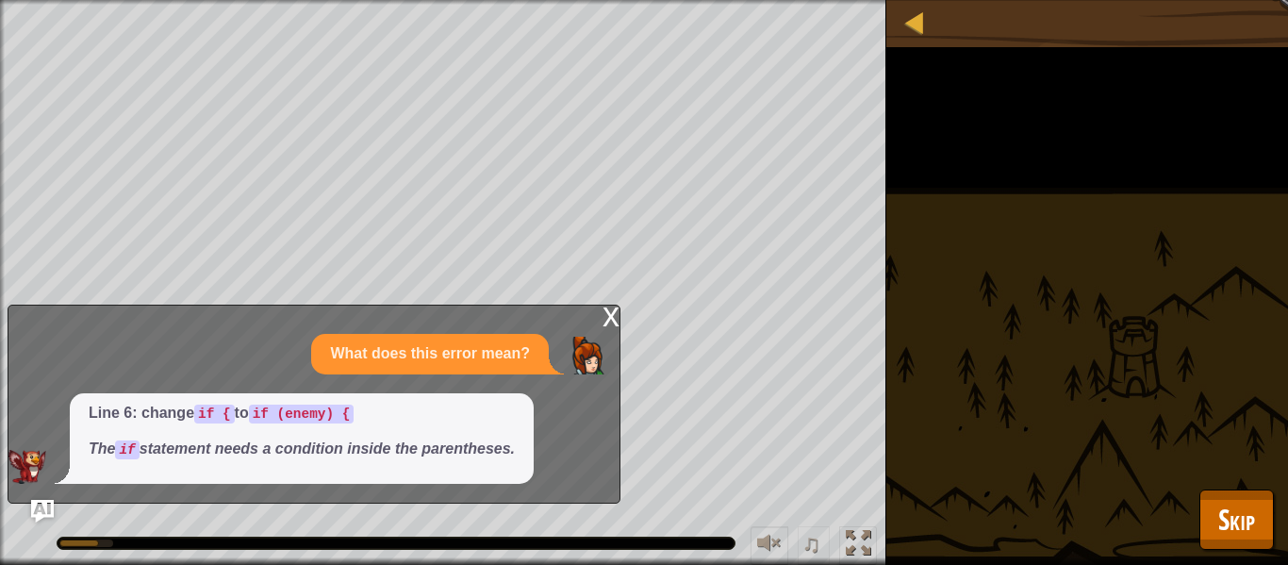
click at [610, 320] on div "x" at bounding box center [611, 315] width 17 height 19
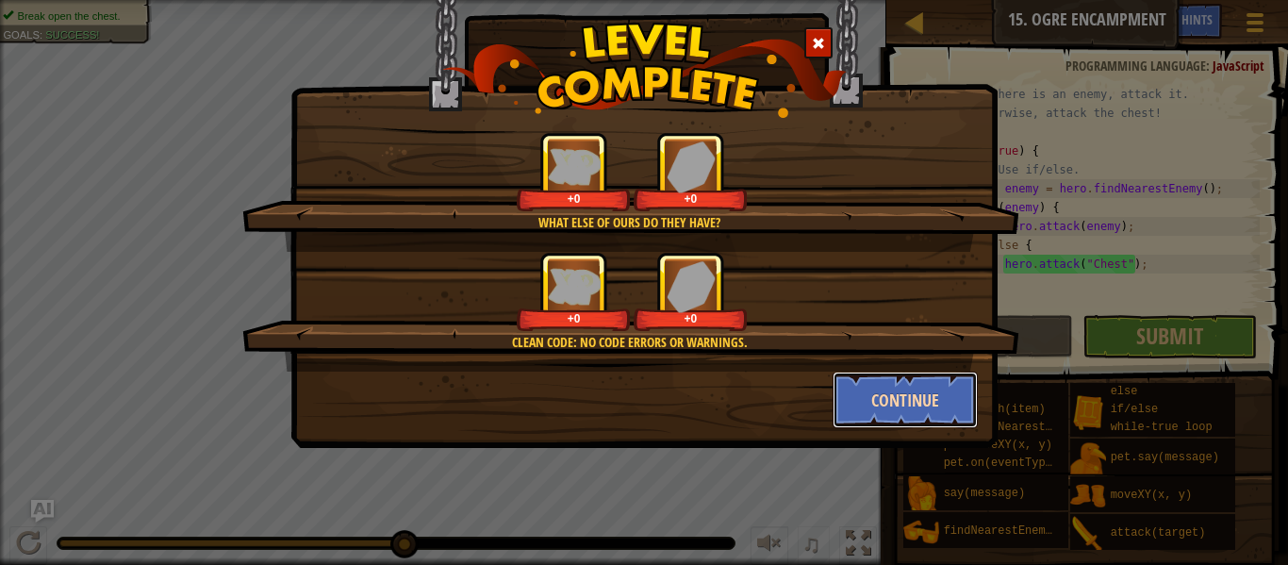
click at [925, 413] on button "Continue" at bounding box center [906, 400] width 146 height 57
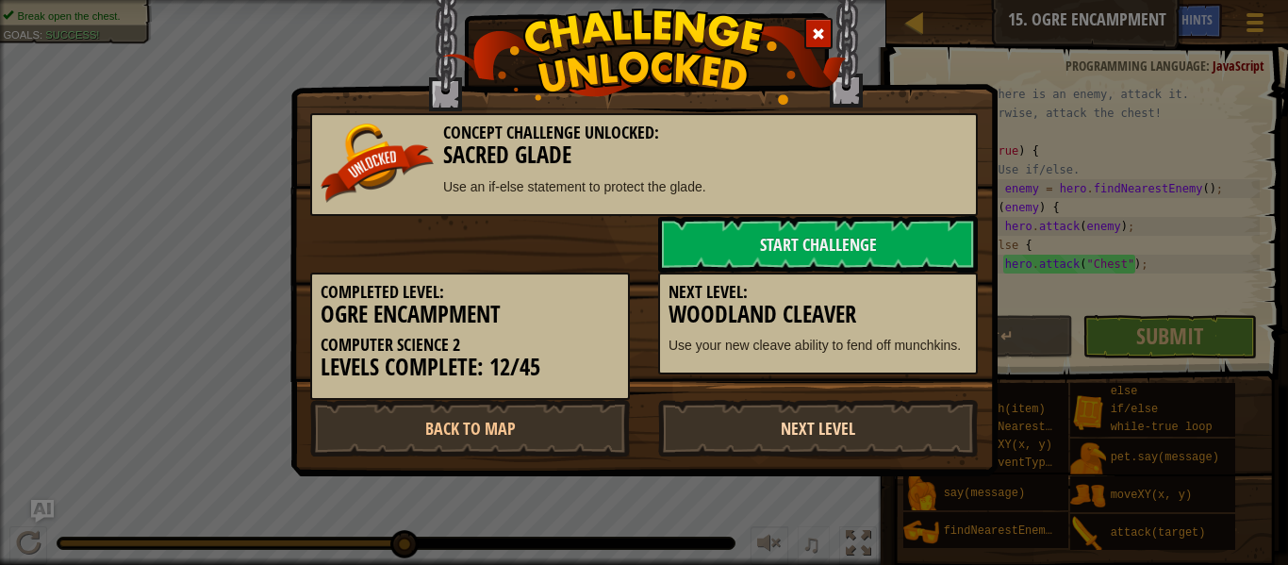
click at [769, 441] on link "Next Level" at bounding box center [818, 428] width 320 height 57
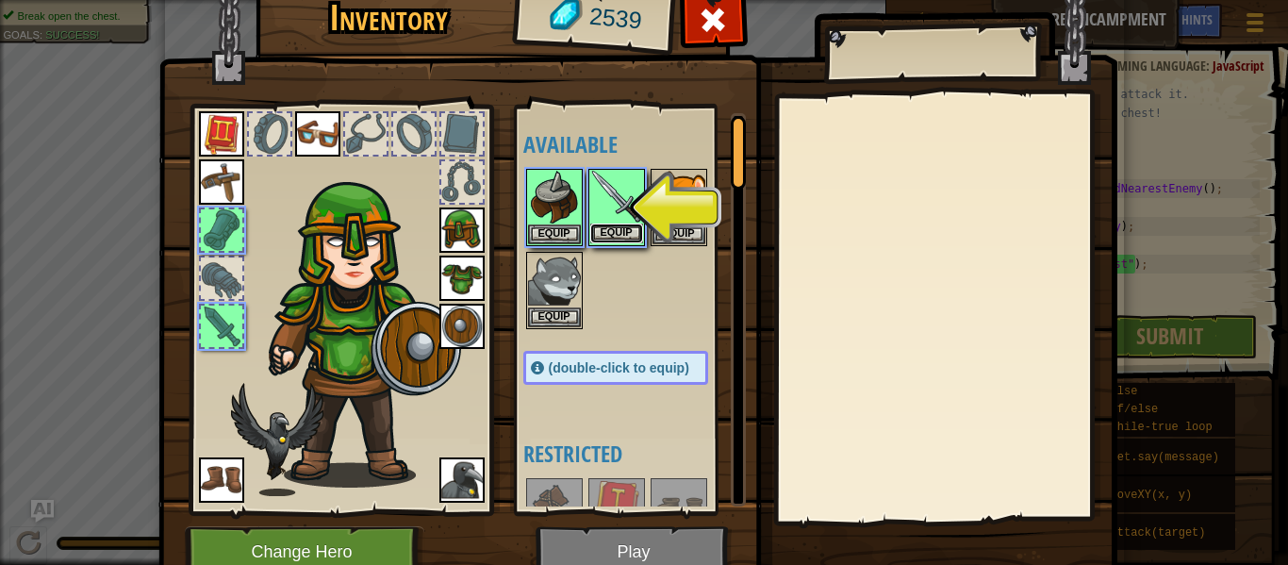
click at [621, 229] on button "Equip" at bounding box center [616, 234] width 53 height 20
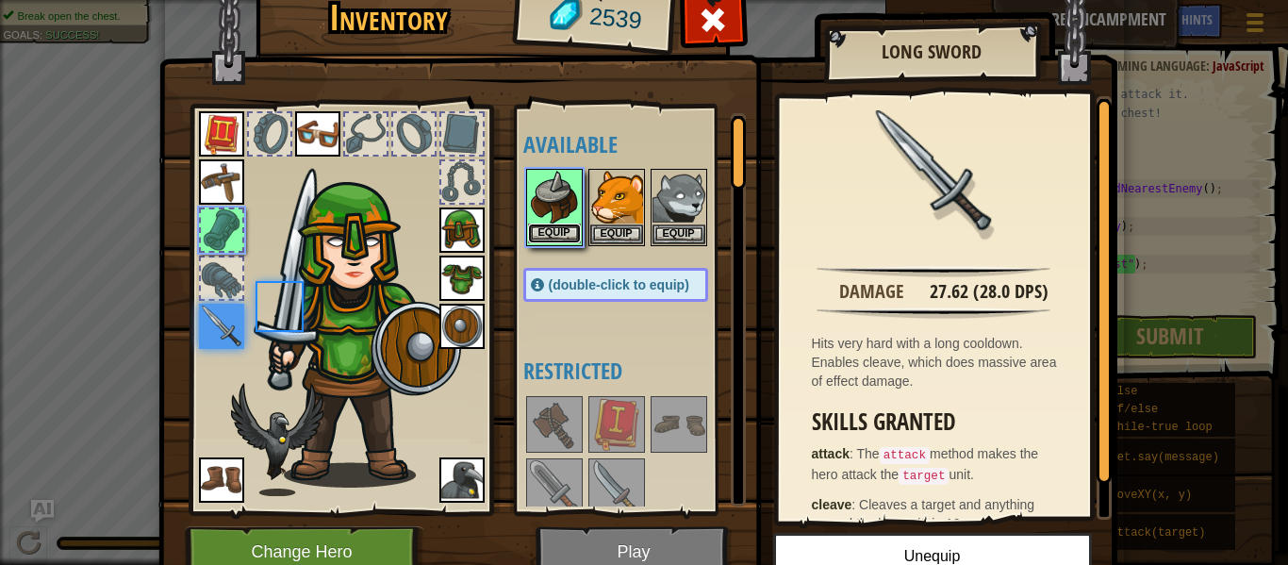
click at [577, 231] on button "Equip" at bounding box center [554, 234] width 53 height 20
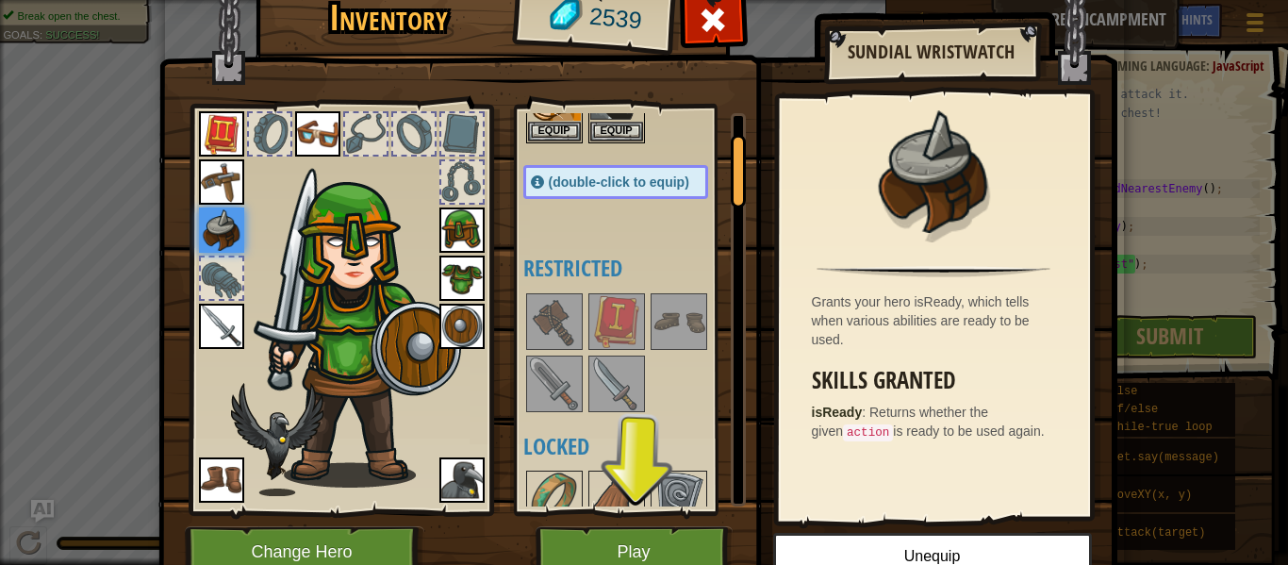
scroll to position [111, 0]
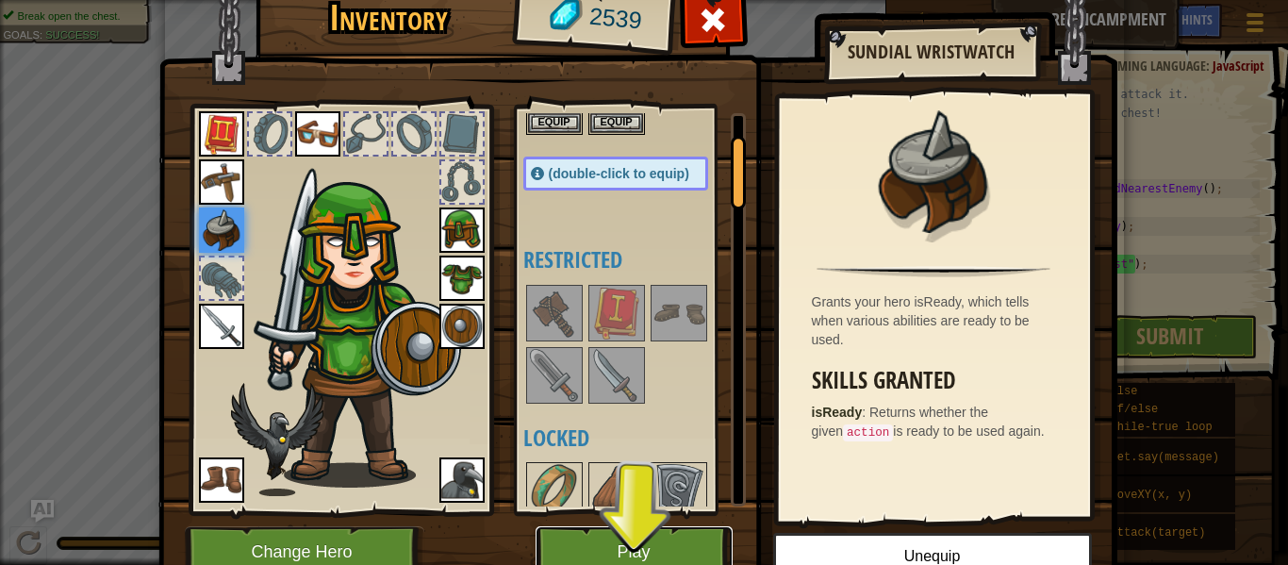
click at [618, 539] on button "Play" at bounding box center [634, 552] width 197 height 52
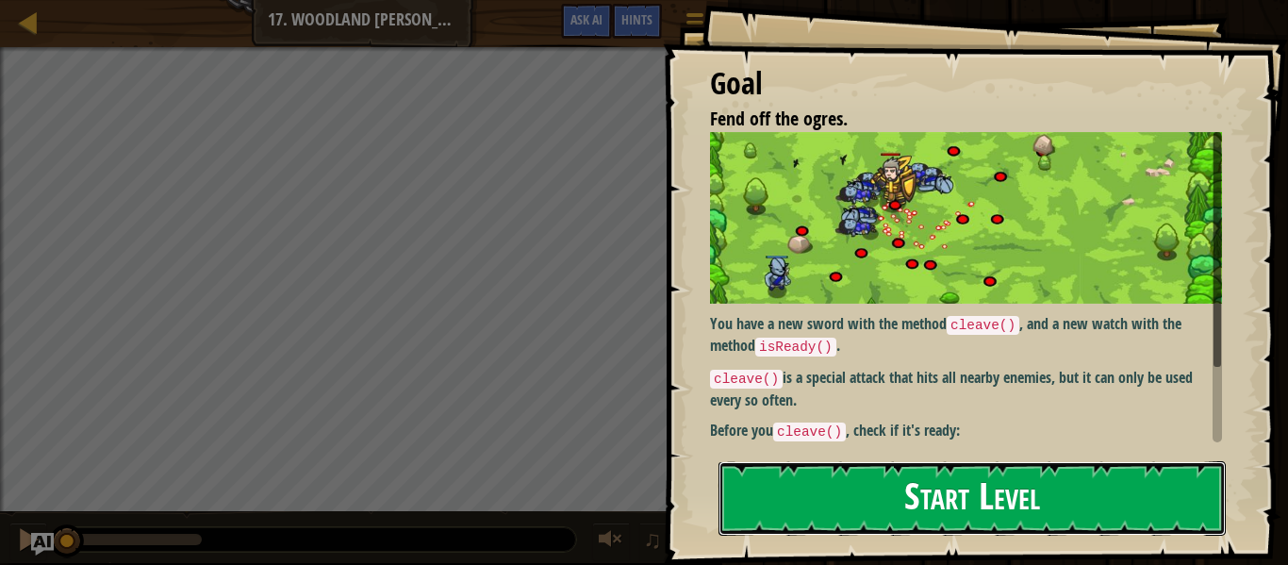
click at [1064, 498] on button "Start Level" at bounding box center [972, 498] width 507 height 75
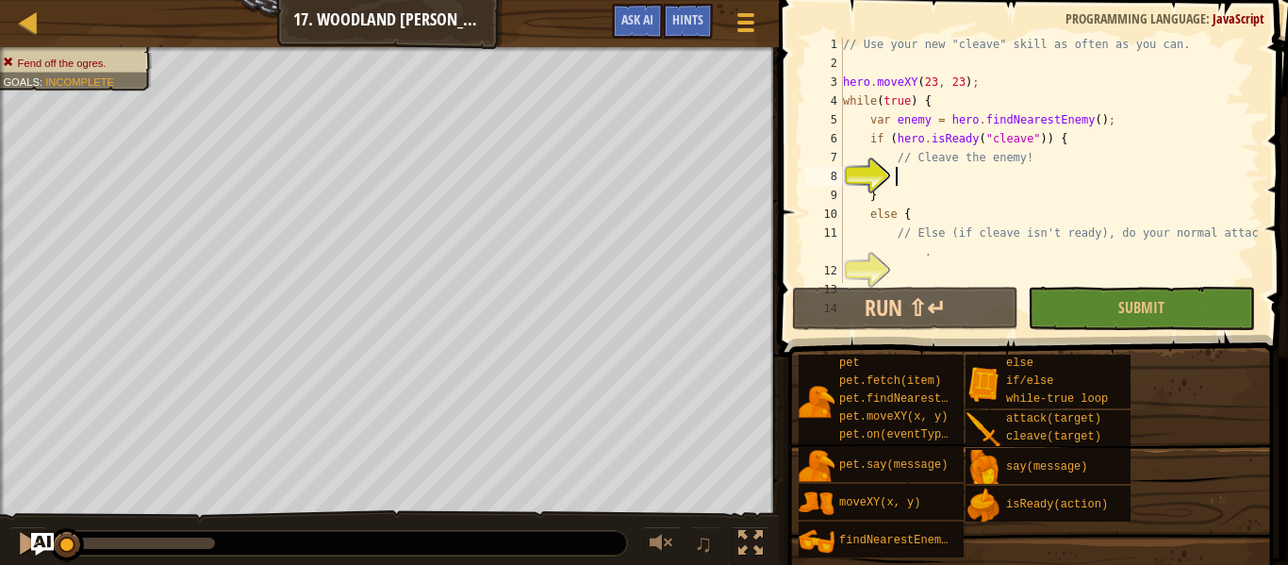
scroll to position [9, 0]
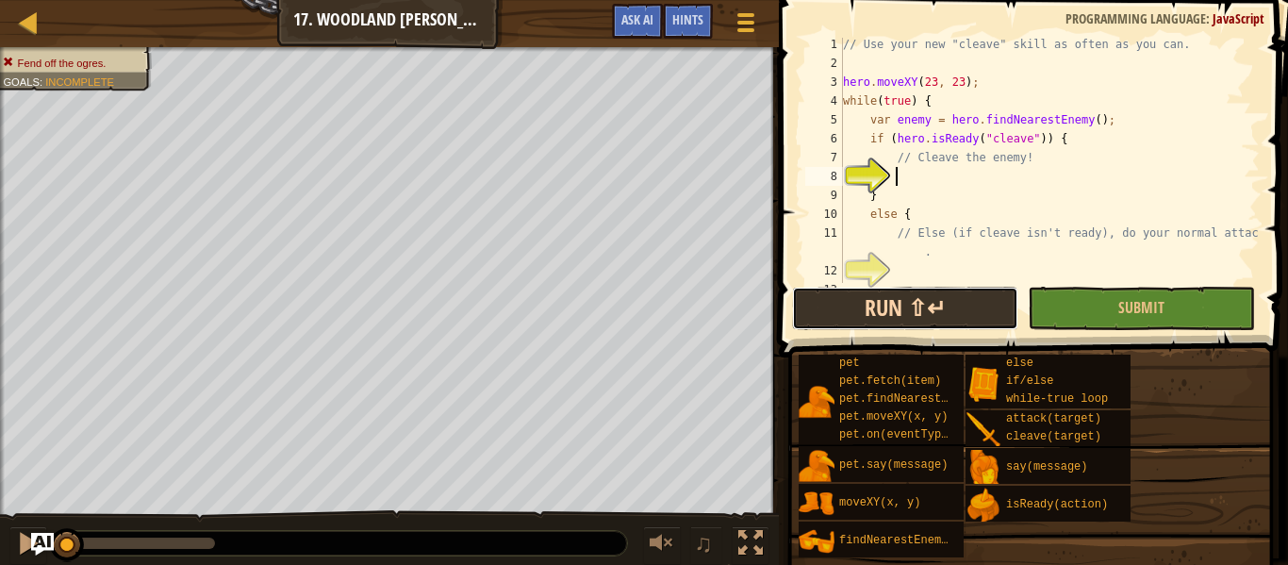
click at [954, 307] on button "Run ⇧↵" at bounding box center [905, 308] width 226 height 43
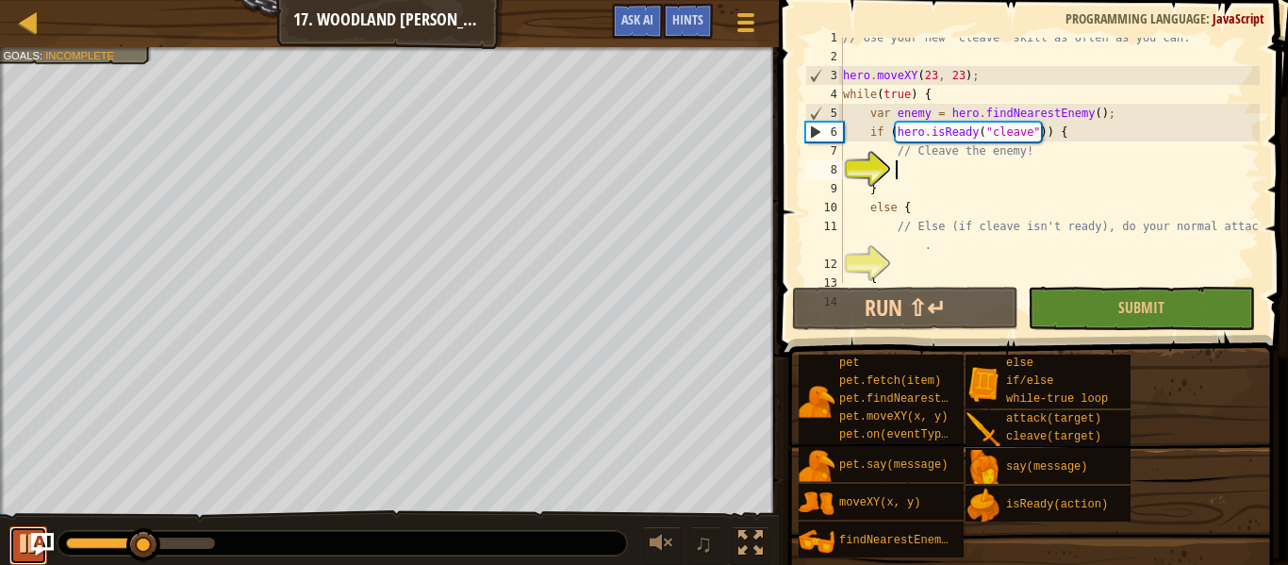
click at [17, 556] on div at bounding box center [28, 543] width 25 height 25
click at [17, 22] on div at bounding box center [29, 22] width 24 height 24
